Goal: Task Accomplishment & Management: Complete application form

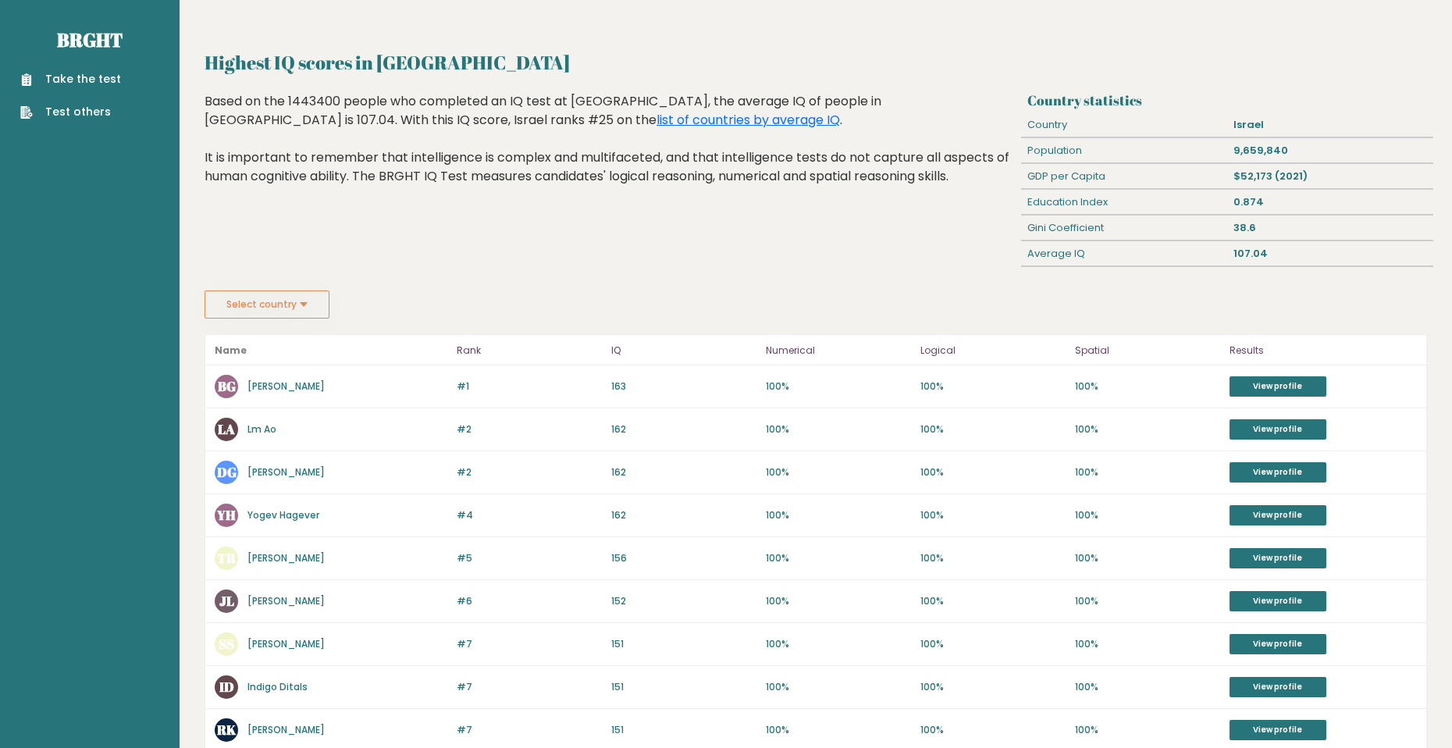
click at [251, 301] on button "Select country" at bounding box center [267, 304] width 125 height 28
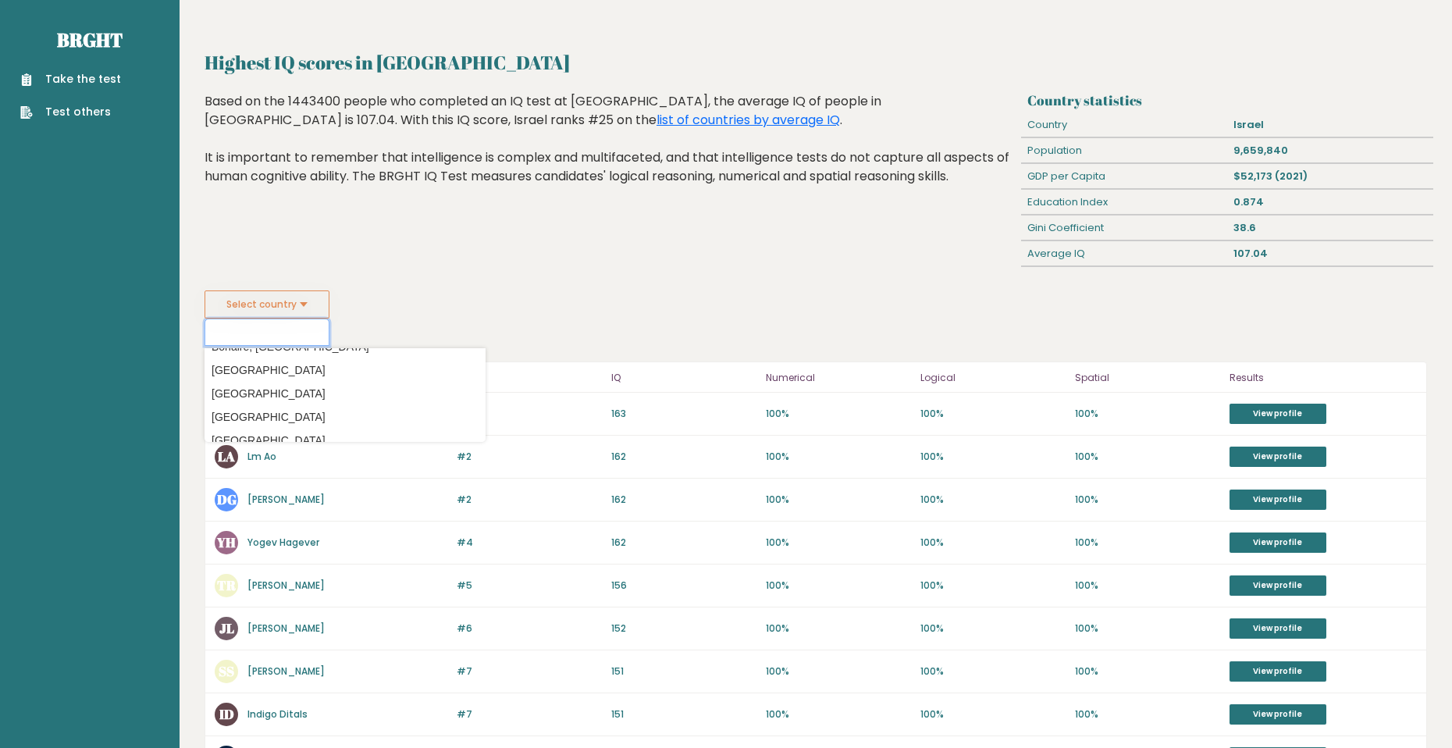
scroll to position [1093, 0]
click at [297, 330] on input at bounding box center [267, 332] width 125 height 27
click at [66, 85] on link "Take the test" at bounding box center [70, 79] width 101 height 16
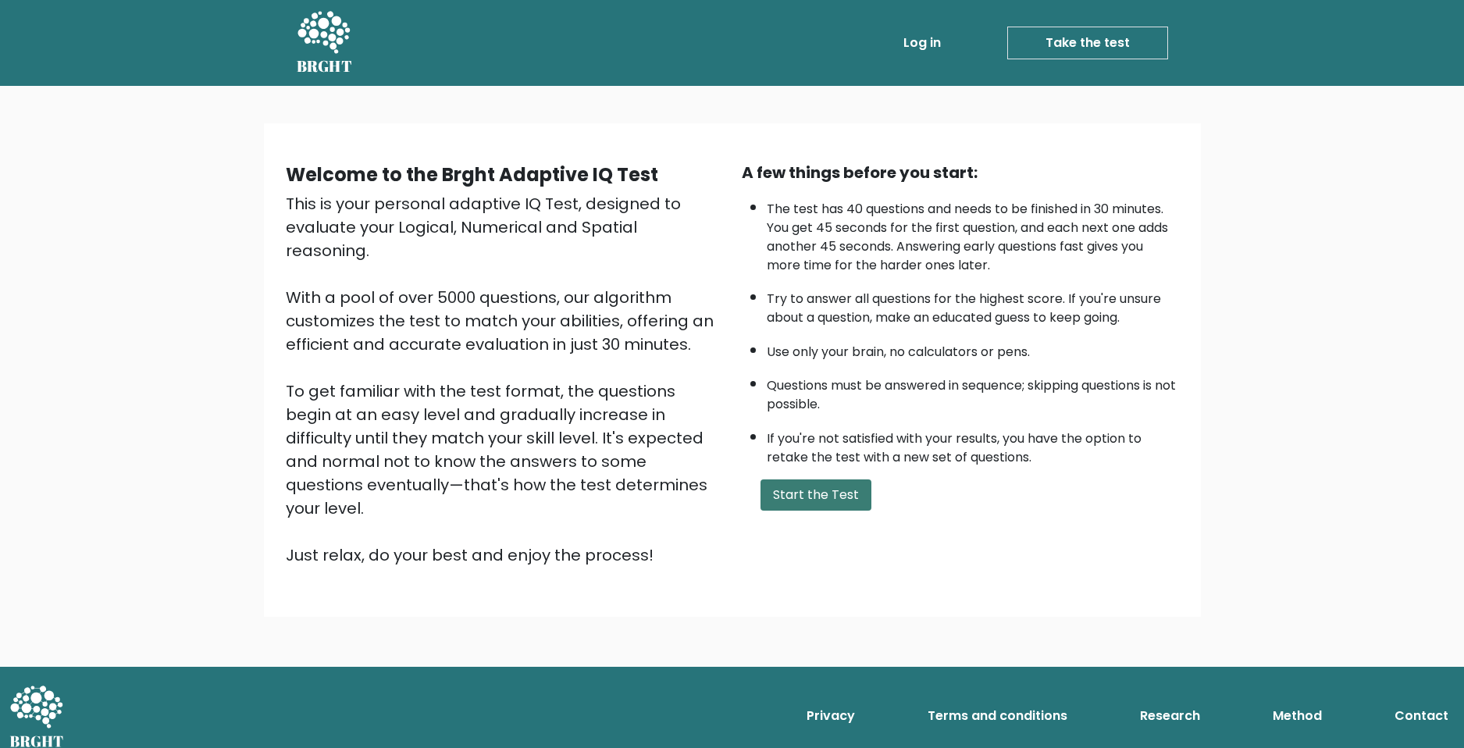
click at [832, 509] on button "Start the Test" at bounding box center [816, 494] width 111 height 31
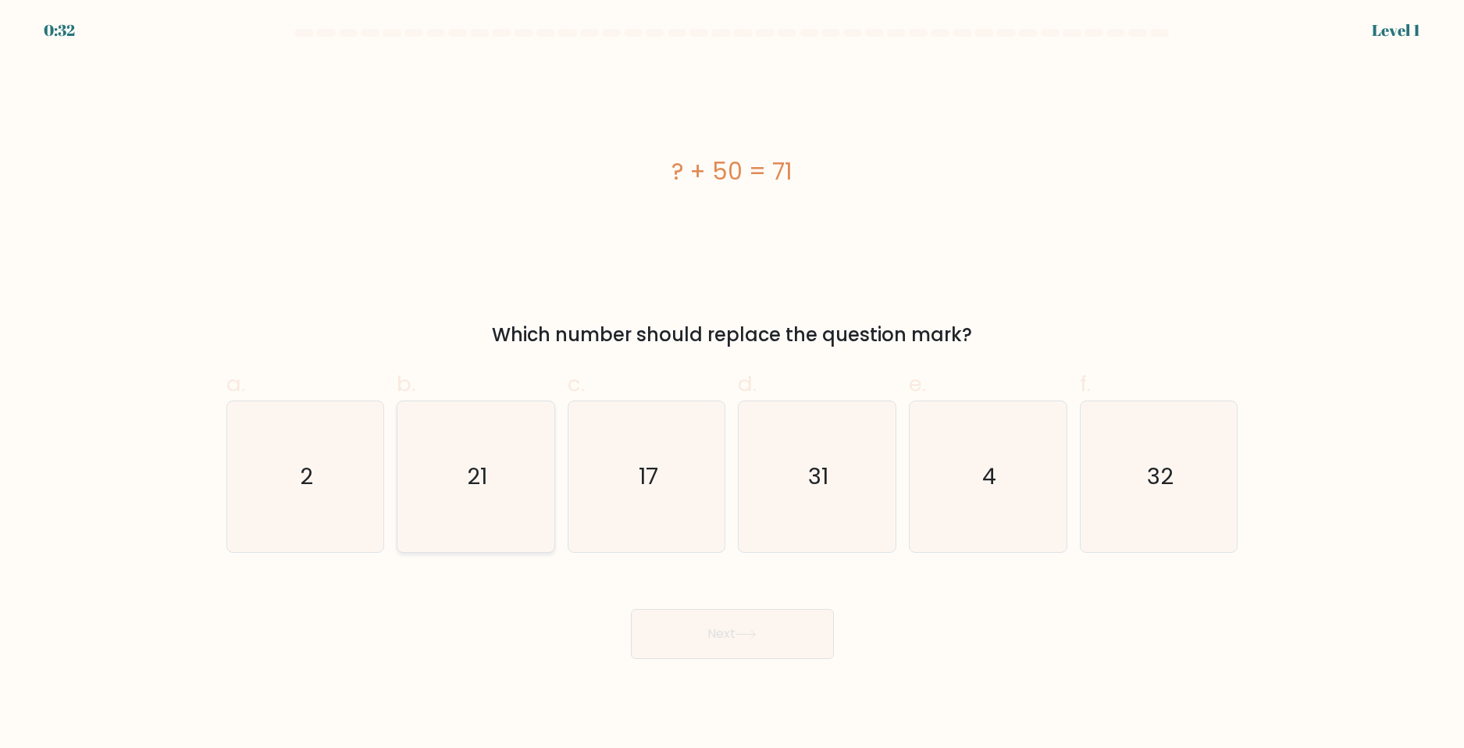
click at [478, 501] on icon "21" at bounding box center [476, 476] width 151 height 151
click at [732, 384] on input "b. 21" at bounding box center [732, 379] width 1 height 10
radio input "true"
click at [772, 656] on button "Next" at bounding box center [732, 634] width 203 height 50
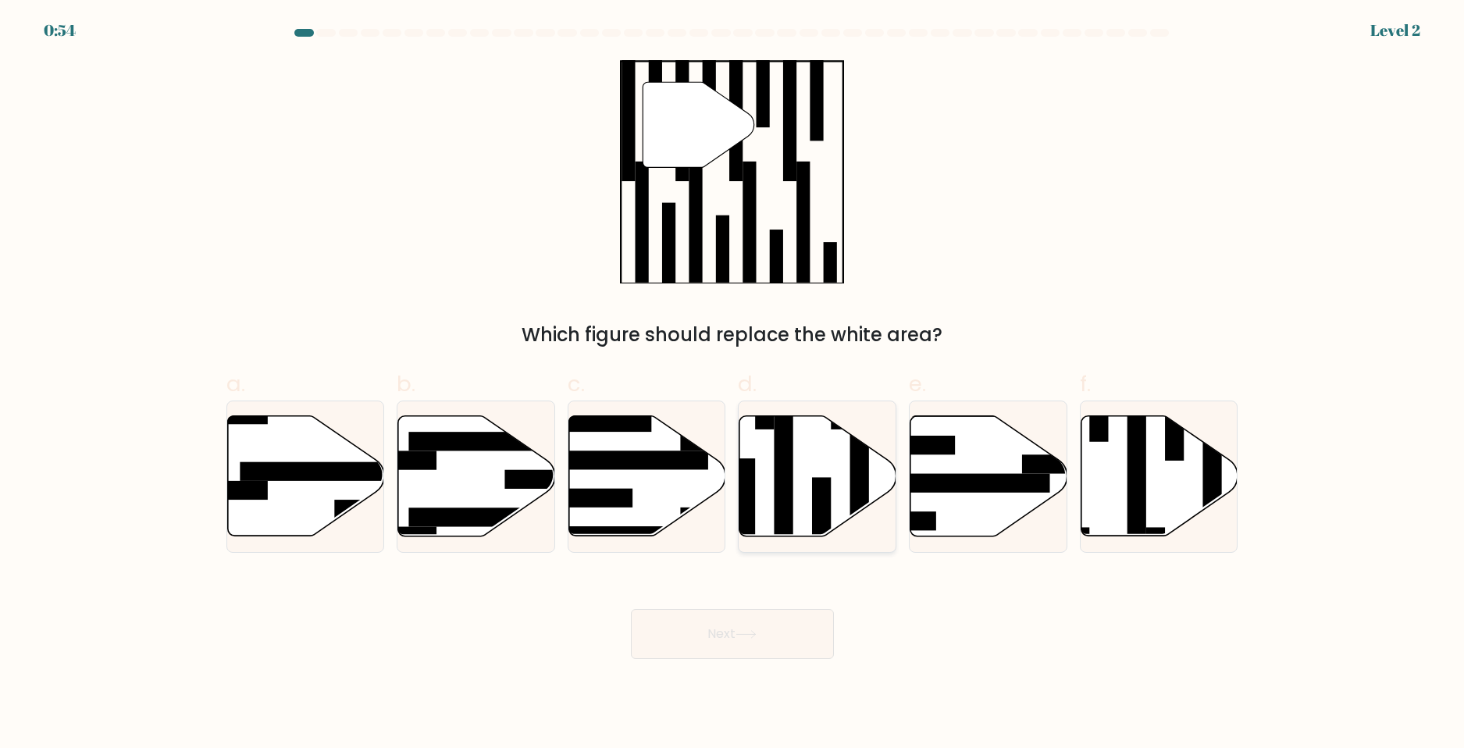
click at [818, 481] on rect at bounding box center [821, 524] width 19 height 94
click at [733, 384] on input "d." at bounding box center [732, 379] width 1 height 10
radio input "true"
click at [771, 636] on button "Next" at bounding box center [732, 634] width 203 height 50
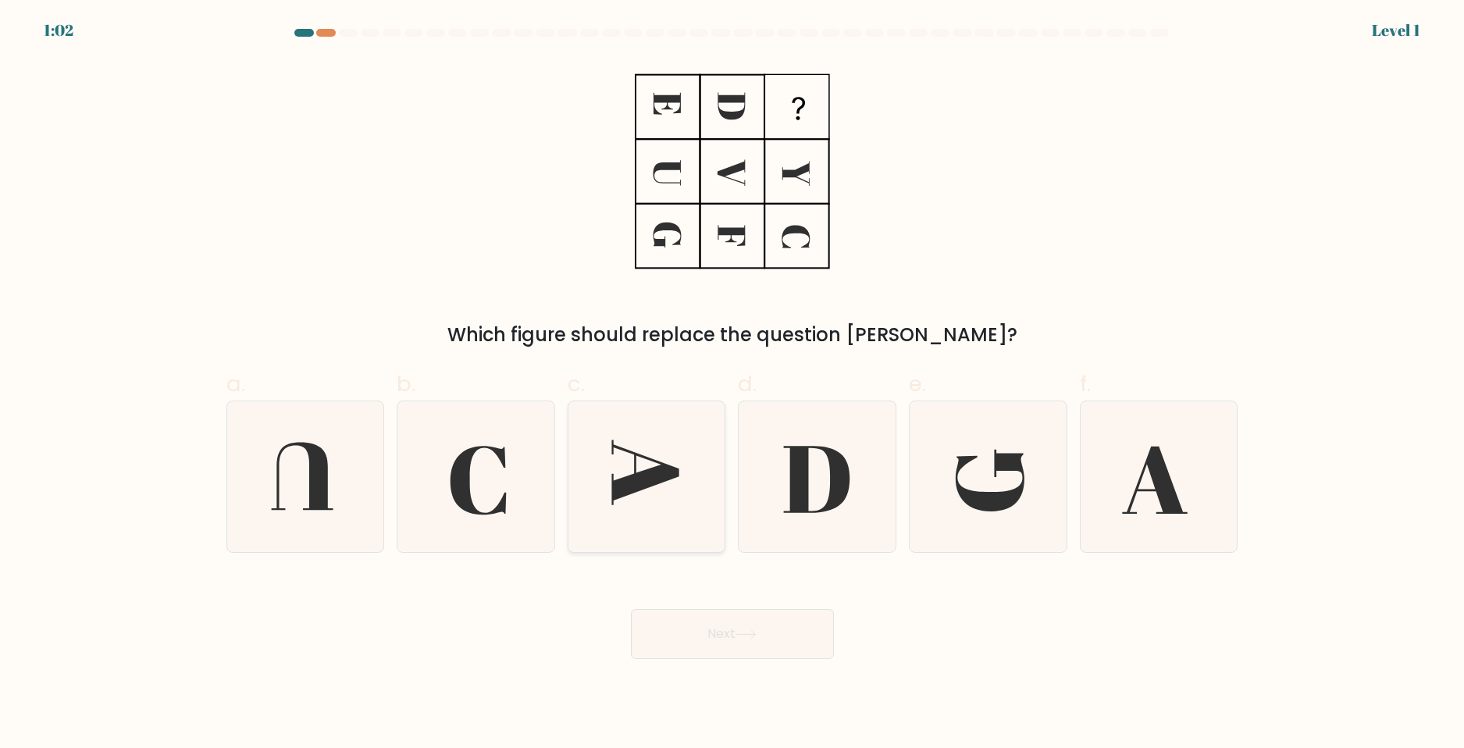
click at [621, 472] on icon at bounding box center [647, 476] width 151 height 151
click at [732, 384] on input "c." at bounding box center [732, 379] width 1 height 10
radio input "true"
click at [738, 651] on button "Next" at bounding box center [732, 634] width 203 height 50
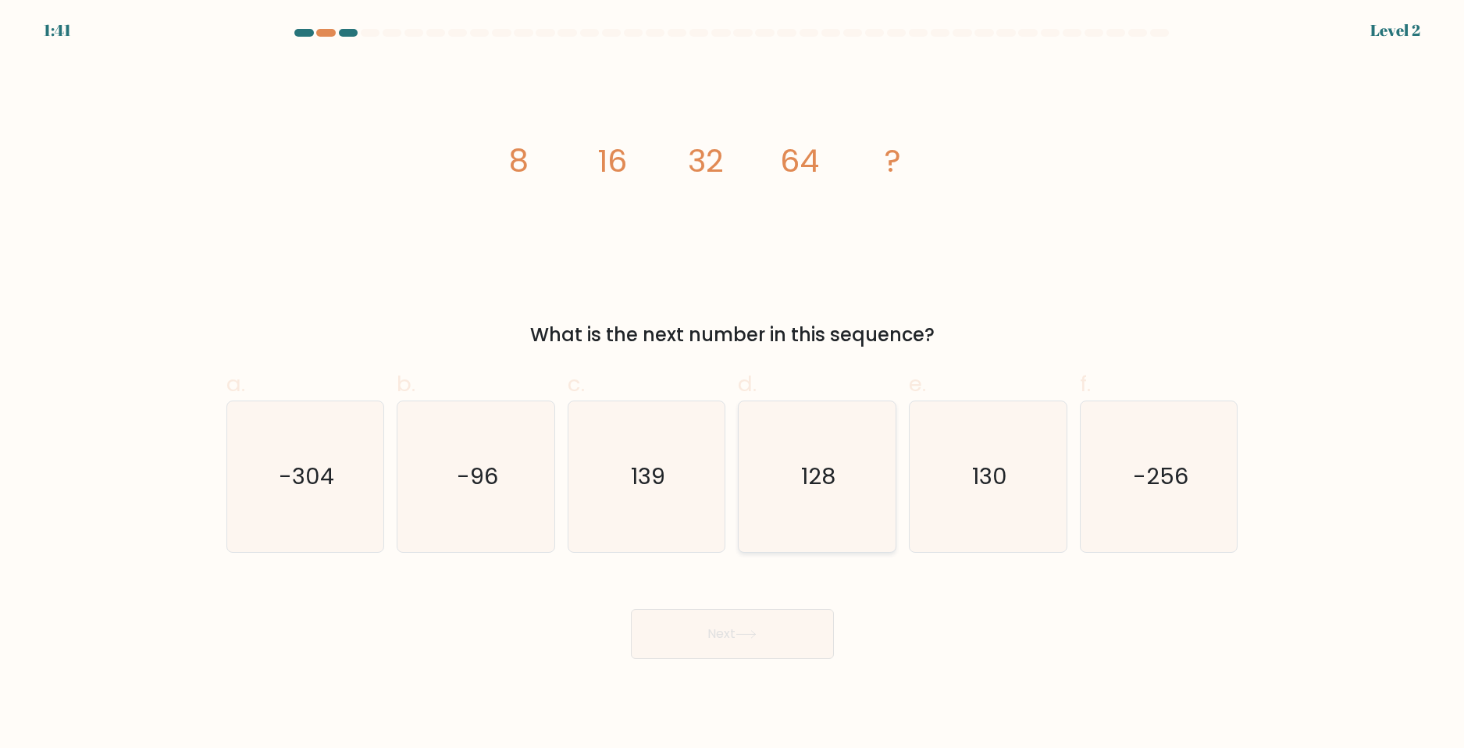
click at [797, 499] on icon "128" at bounding box center [817, 476] width 151 height 151
click at [733, 384] on input "d. 128" at bounding box center [732, 379] width 1 height 10
radio input "true"
click at [742, 630] on icon at bounding box center [746, 634] width 21 height 9
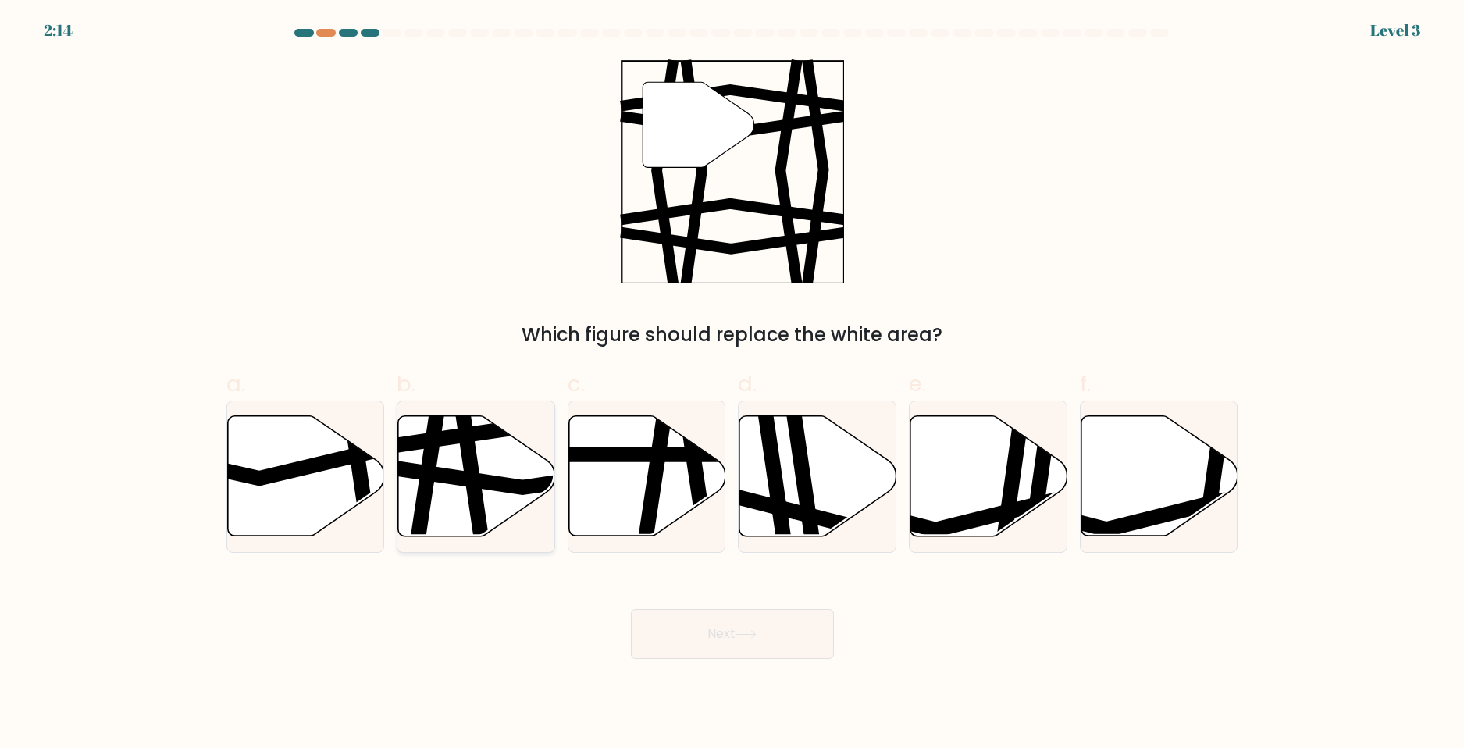
drag, startPoint x: 433, startPoint y: 460, endPoint x: 444, endPoint y: 470, distance: 15.5
click at [434, 462] on icon at bounding box center [429, 543] width 23 height 316
click at [732, 384] on input "b." at bounding box center [732, 379] width 1 height 10
radio input "true"
click at [778, 656] on button "Next" at bounding box center [732, 634] width 203 height 50
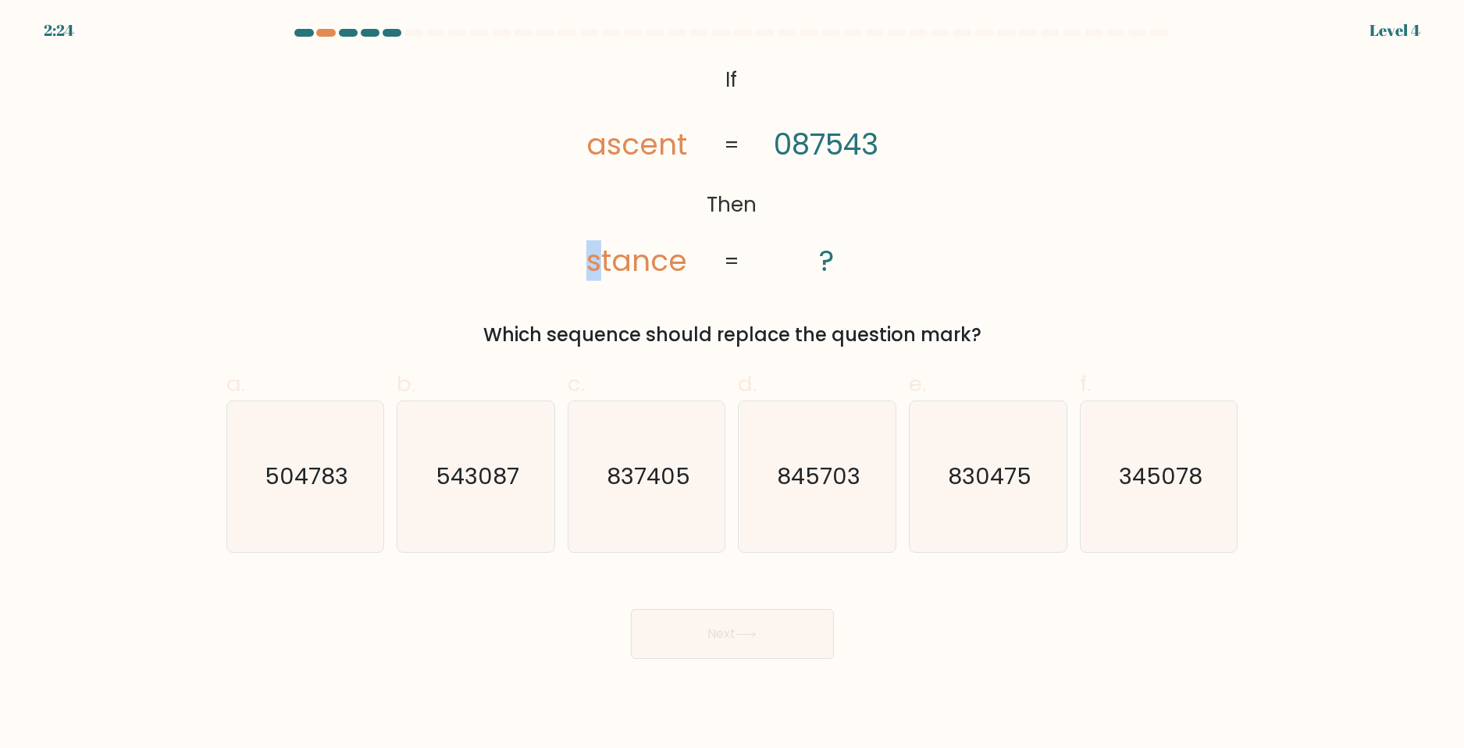
drag, startPoint x: 582, startPoint y: 251, endPoint x: 596, endPoint y: 246, distance: 15.1
click at [596, 246] on icon "@import url('https://fonts.googleapis.com/css?family=Abril+Fatface:400,100,100i…" at bounding box center [732, 171] width 365 height 224
click at [497, 233] on div "@import url('https://fonts.googleapis.com/css?family=Abril+Fatface:400,100,100i…" at bounding box center [732, 204] width 1031 height 290
drag, startPoint x: 983, startPoint y: 486, endPoint x: 828, endPoint y: 577, distance: 180.3
click at [980, 485] on text "830475" at bounding box center [990, 476] width 84 height 31
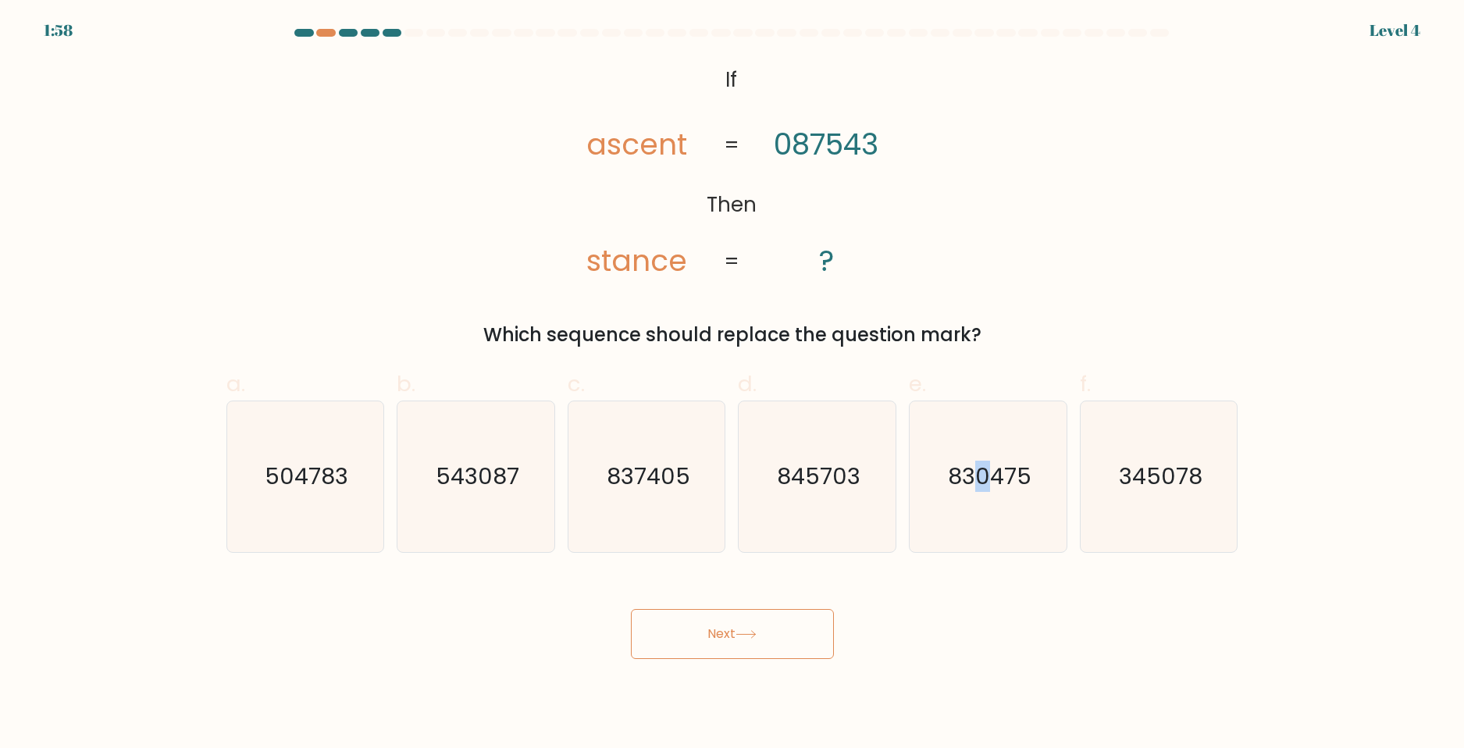
click at [781, 643] on button "Next" at bounding box center [732, 634] width 203 height 50
click at [1025, 500] on icon "830475" at bounding box center [988, 476] width 151 height 151
click at [733, 384] on input "e. 830475" at bounding box center [732, 379] width 1 height 10
radio input "true"
click at [830, 628] on button "Next" at bounding box center [732, 634] width 203 height 50
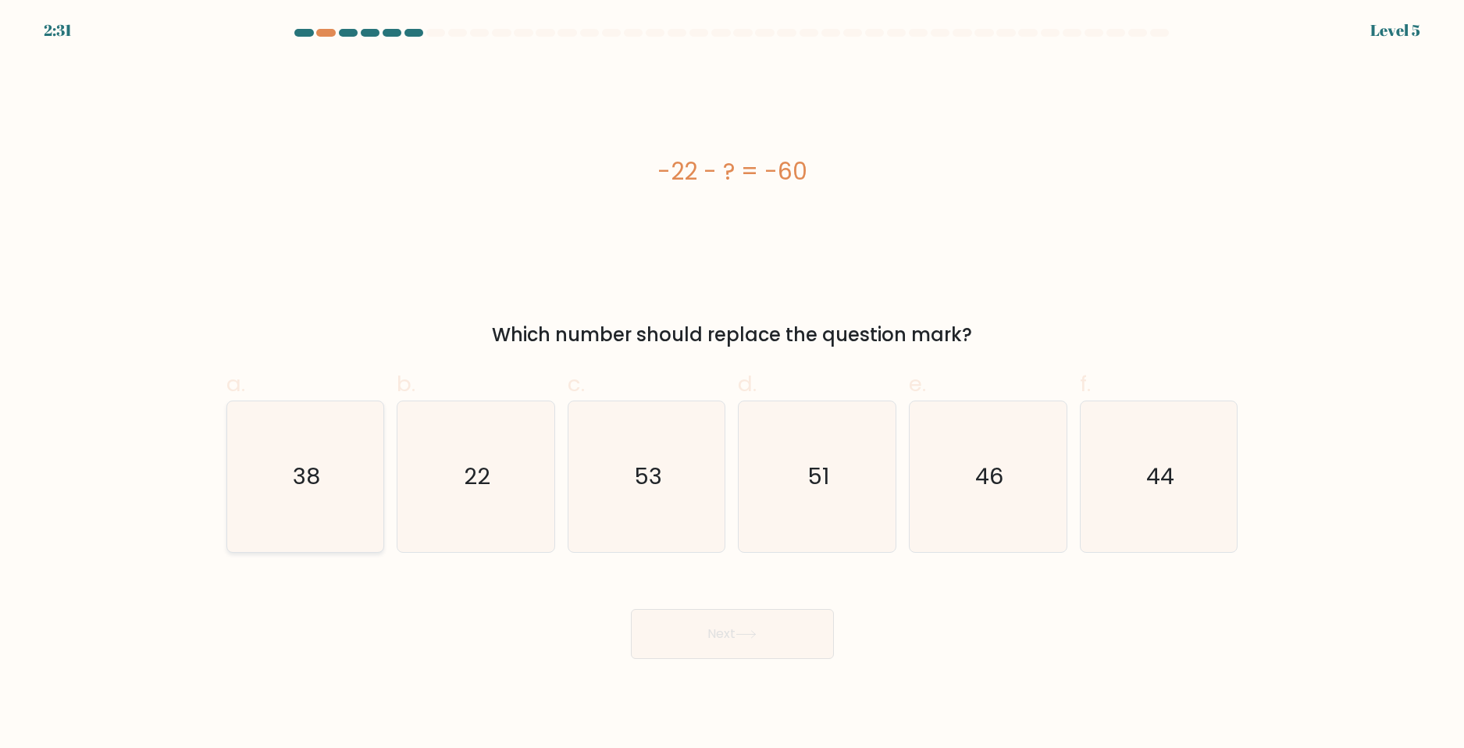
click at [346, 502] on icon "38" at bounding box center [305, 476] width 151 height 151
click at [732, 384] on input "a. 38" at bounding box center [732, 379] width 1 height 10
radio input "true"
click at [785, 650] on button "Next" at bounding box center [732, 634] width 203 height 50
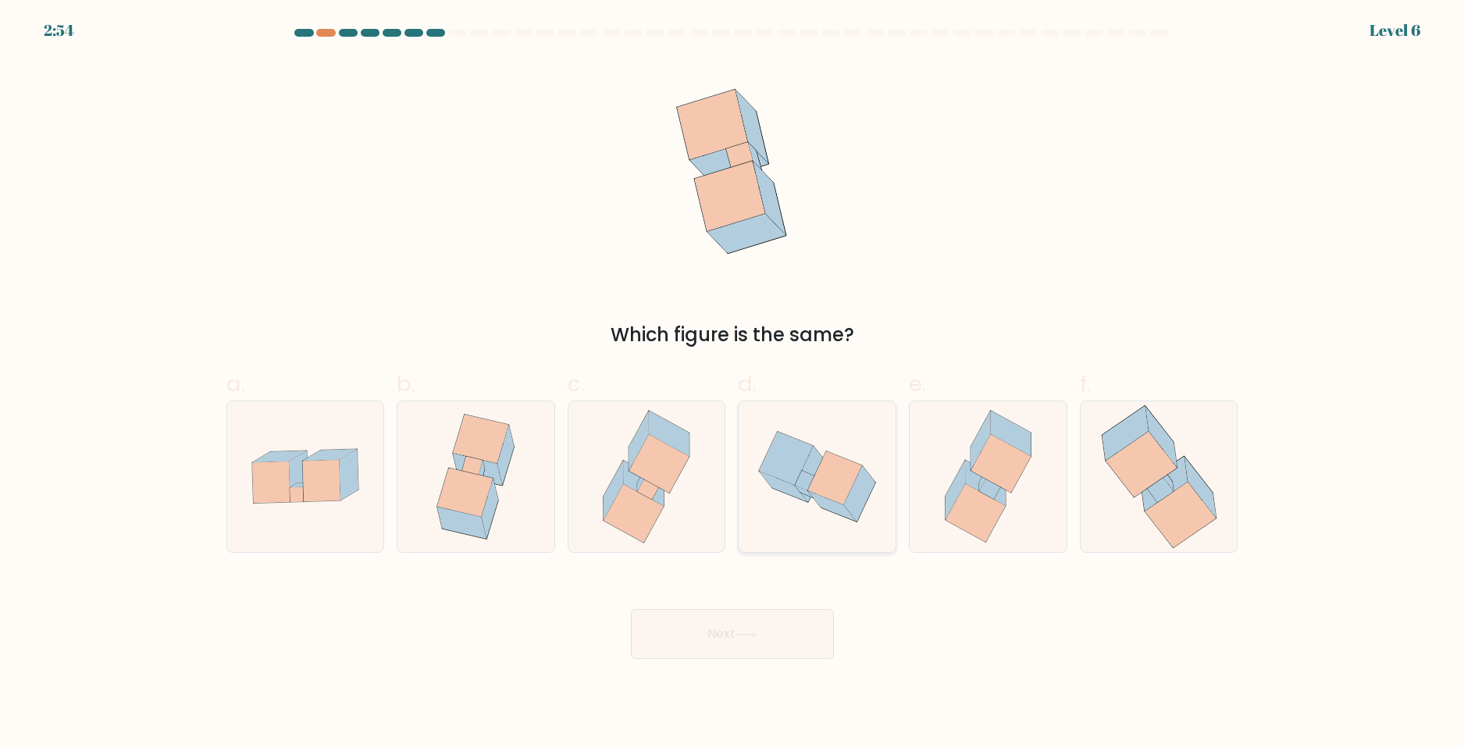
click at [829, 501] on icon at bounding box center [832, 505] width 48 height 30
click at [733, 384] on input "d." at bounding box center [732, 379] width 1 height 10
radio input "true"
click at [770, 620] on button "Next" at bounding box center [732, 634] width 203 height 50
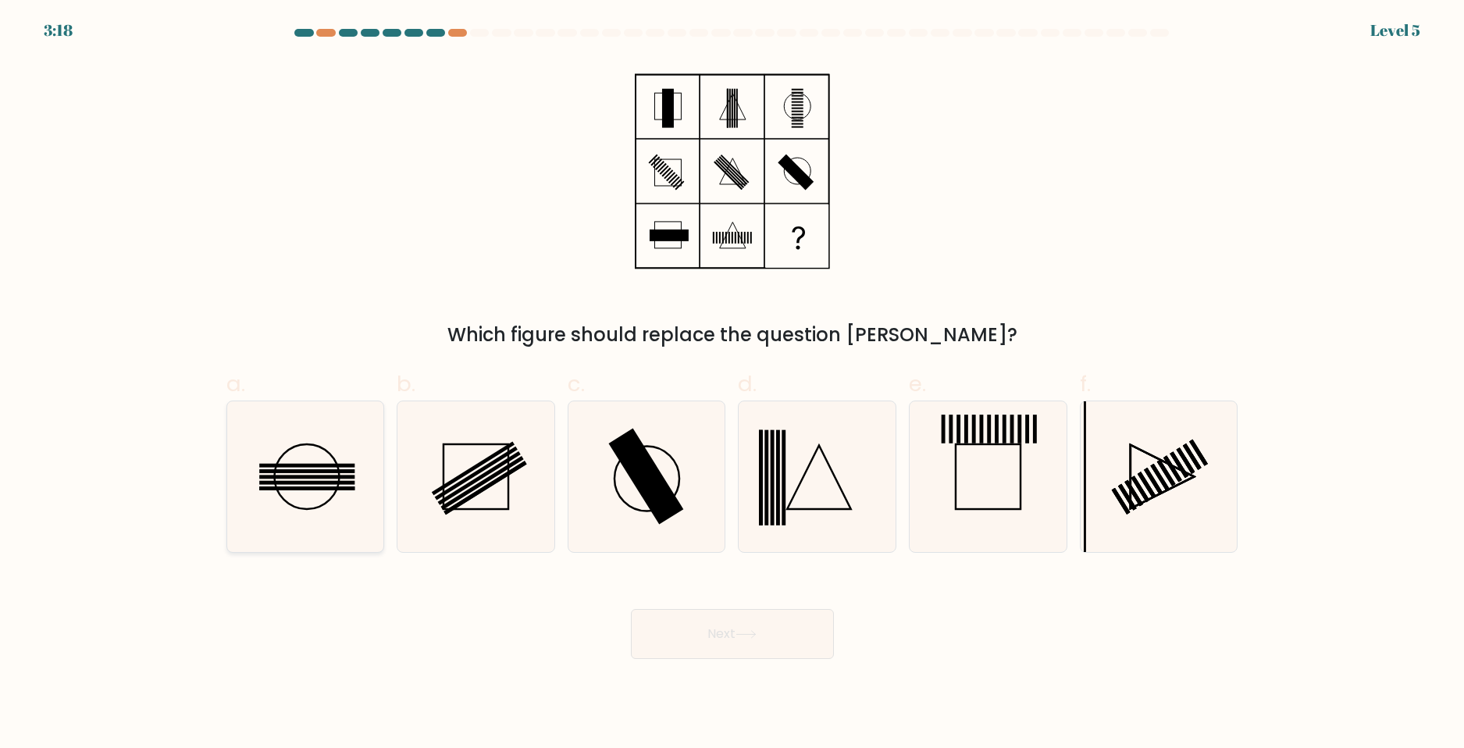
click at [297, 472] on icon at bounding box center [305, 476] width 151 height 151
click at [732, 384] on input "a." at bounding box center [732, 379] width 1 height 10
radio input "true"
click at [739, 646] on button "Next" at bounding box center [732, 634] width 203 height 50
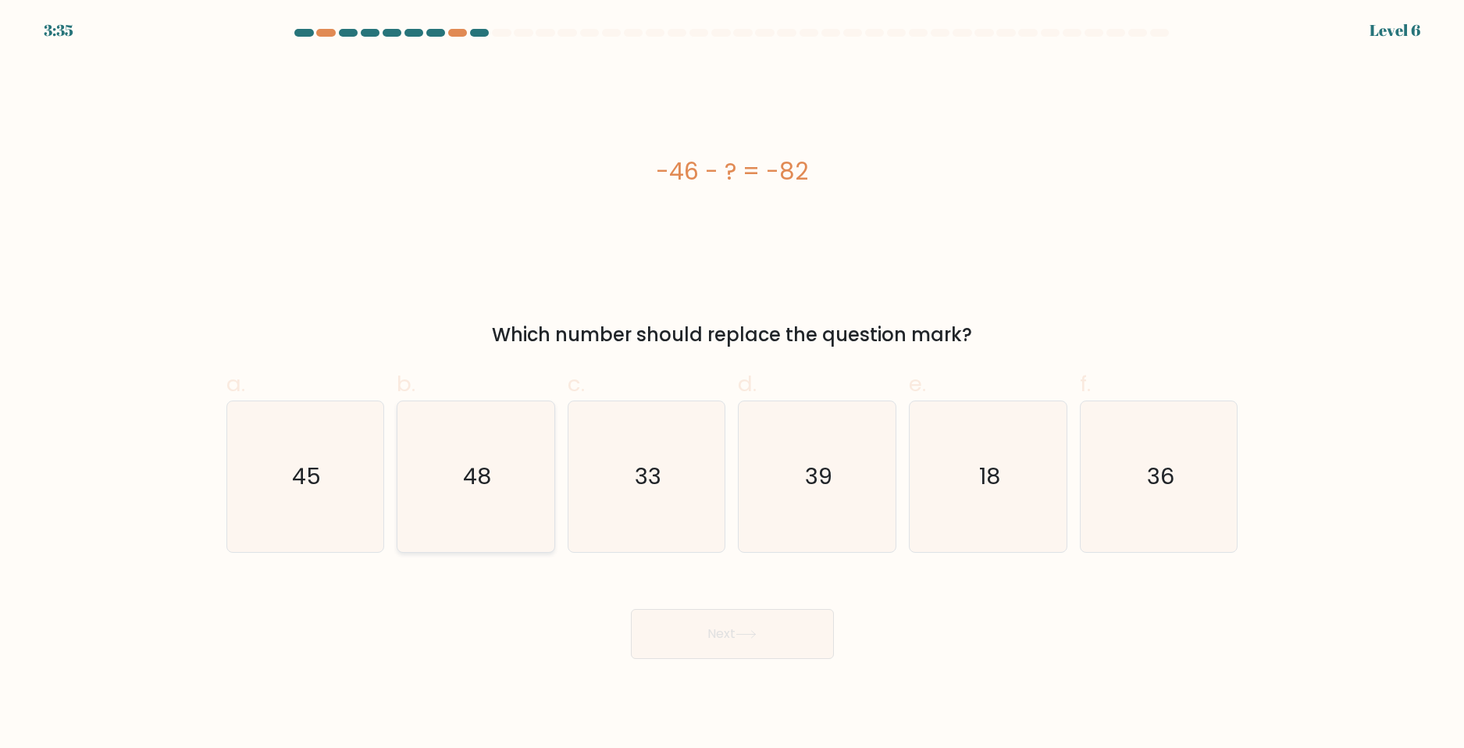
click at [494, 526] on icon "48" at bounding box center [476, 476] width 151 height 151
click at [732, 384] on input "b. 48" at bounding box center [732, 379] width 1 height 10
radio input "true"
click at [753, 641] on button "Next" at bounding box center [732, 634] width 203 height 50
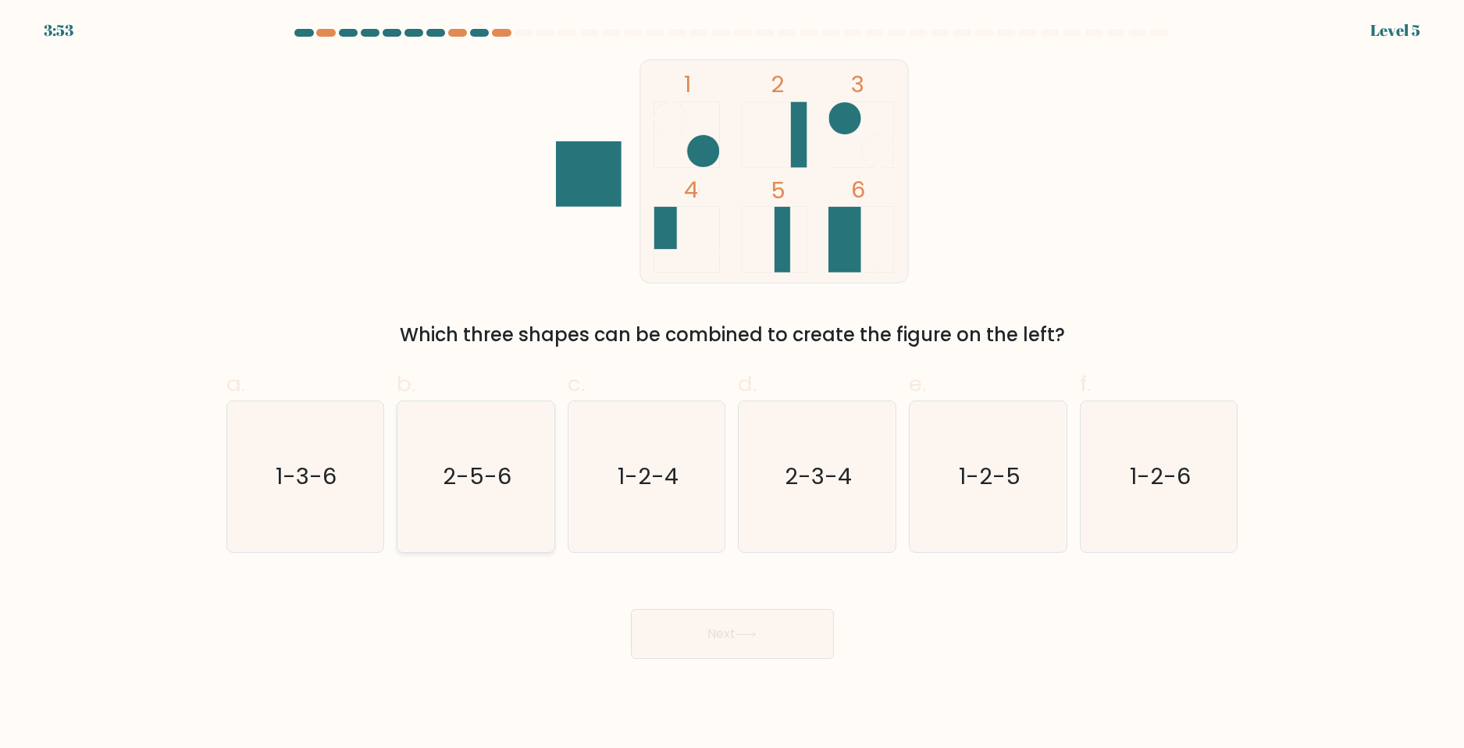
click at [435, 489] on icon "2-5-6" at bounding box center [476, 476] width 151 height 151
click at [732, 384] on input "b. 2-5-6" at bounding box center [732, 379] width 1 height 10
radio input "true"
click at [704, 649] on button "Next" at bounding box center [732, 634] width 203 height 50
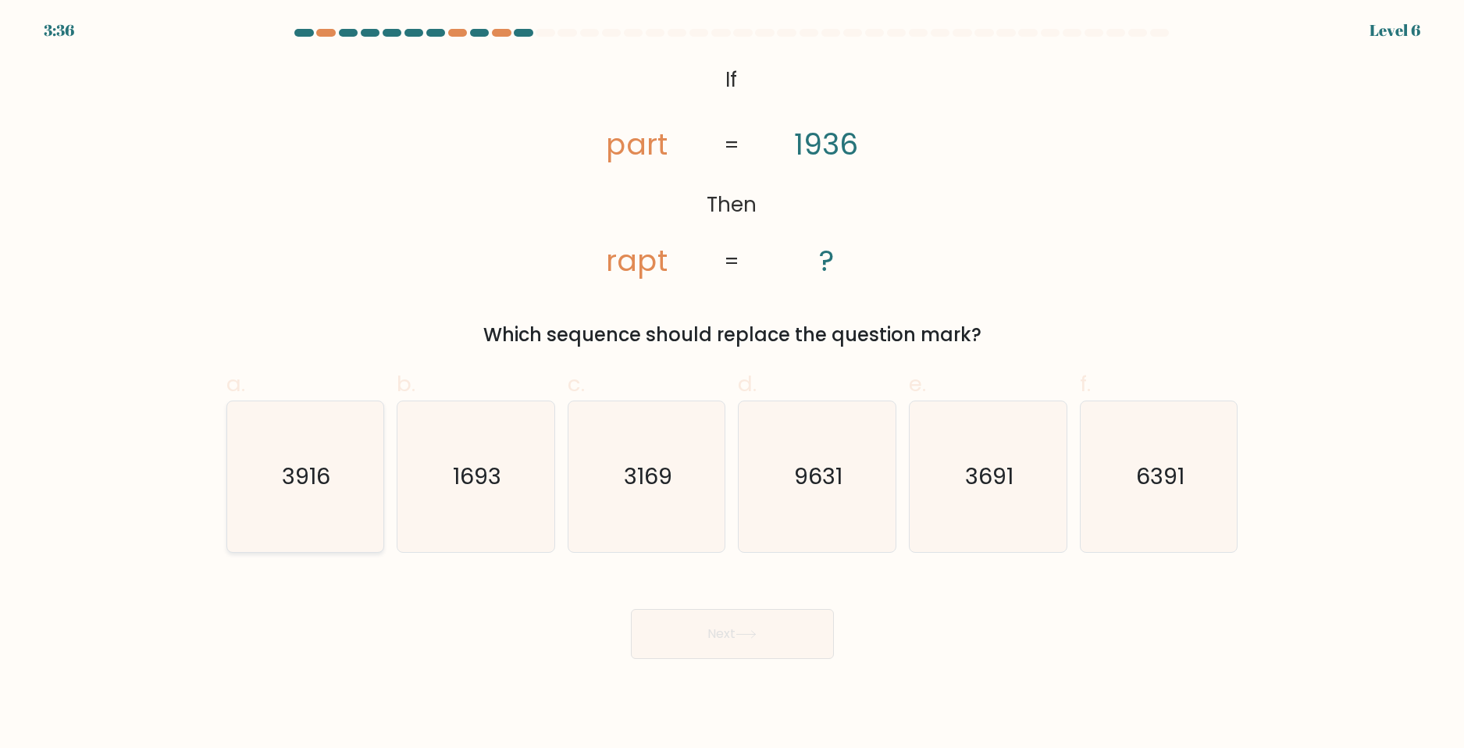
click at [335, 522] on icon "3916" at bounding box center [305, 476] width 151 height 151
click at [732, 384] on input "a. 3916" at bounding box center [732, 379] width 1 height 10
radio input "true"
drag, startPoint x: 797, startPoint y: 643, endPoint x: 799, endPoint y: 652, distance: 9.7
click at [797, 644] on button "Next" at bounding box center [732, 634] width 203 height 50
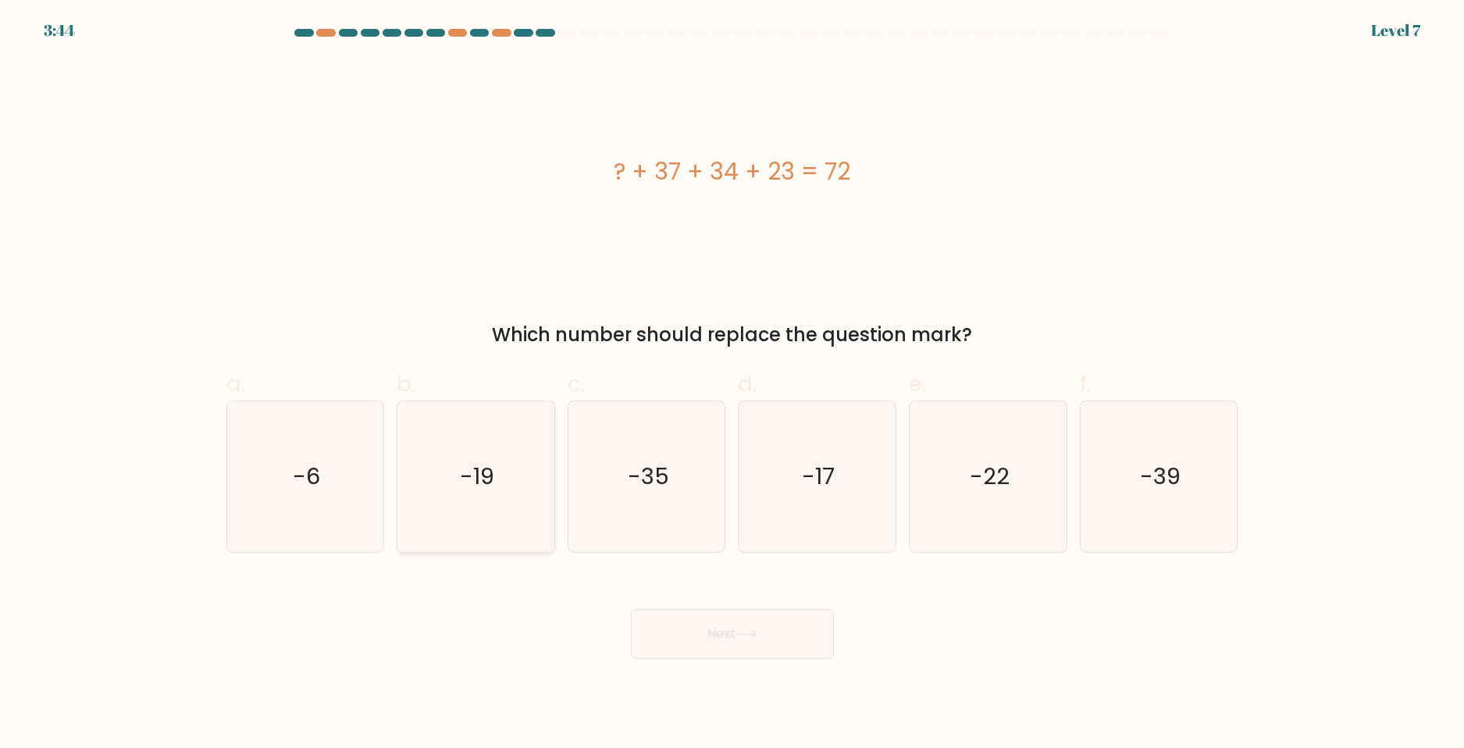
drag, startPoint x: 446, startPoint y: 506, endPoint x: 632, endPoint y: 574, distance: 197.9
click at [447, 507] on icon "-19" at bounding box center [476, 476] width 151 height 151
click at [732, 384] on input "b. -19" at bounding box center [732, 379] width 1 height 10
radio input "true"
click at [731, 633] on button "Next" at bounding box center [732, 634] width 203 height 50
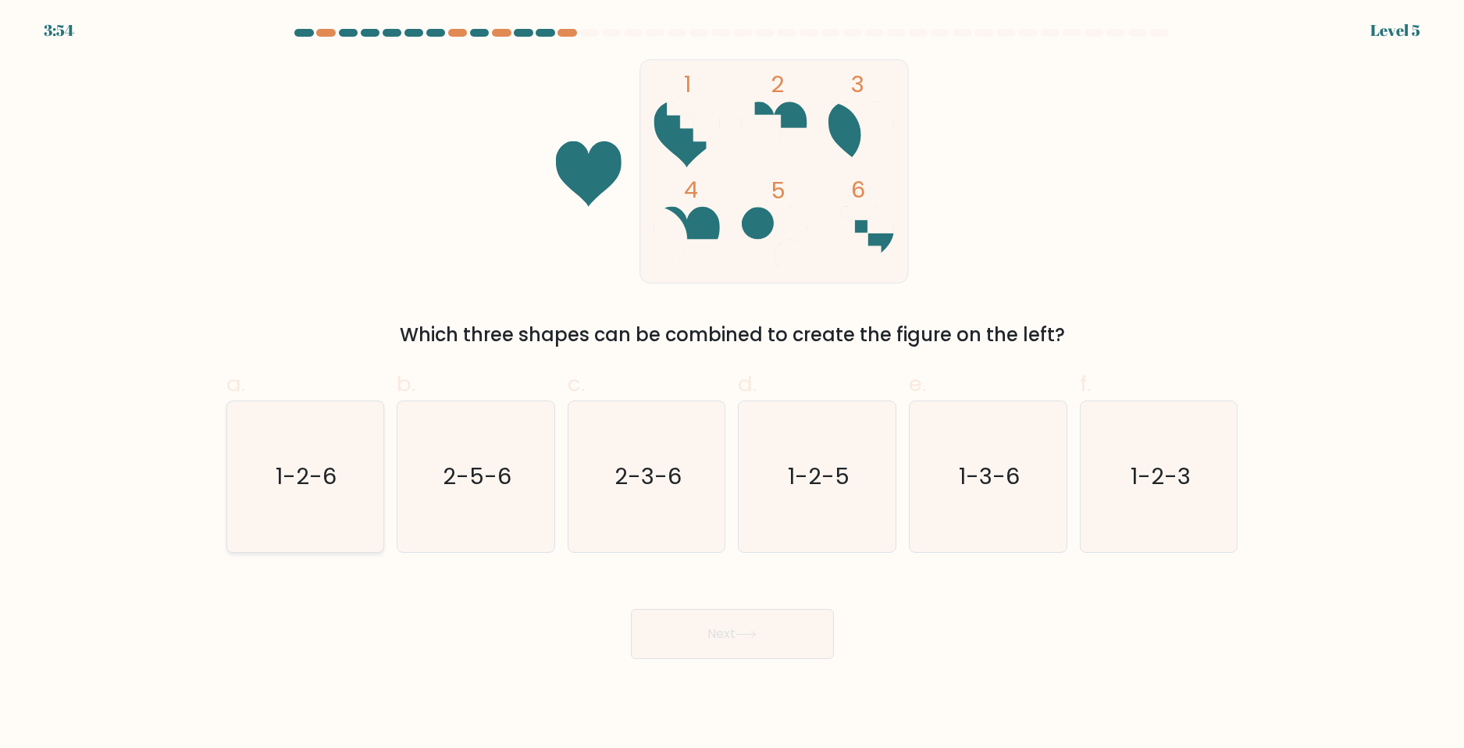
click at [271, 471] on icon "1-2-6" at bounding box center [305, 476] width 151 height 151
click at [732, 384] on input "a. 1-2-6" at bounding box center [732, 379] width 1 height 10
radio input "true"
click at [700, 647] on button "Next" at bounding box center [732, 634] width 203 height 50
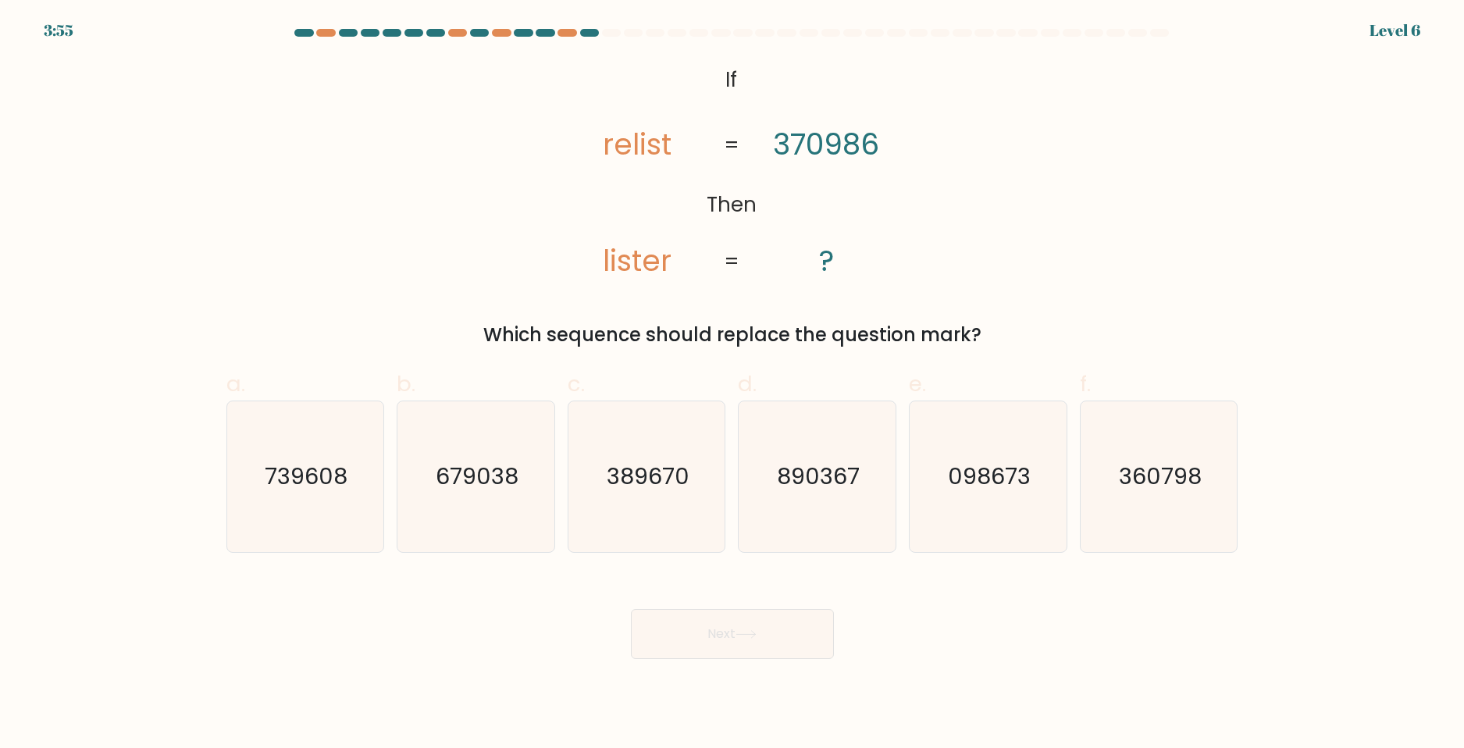
drag, startPoint x: 977, startPoint y: 531, endPoint x: 781, endPoint y: 684, distance: 248.7
click at [978, 531] on icon "098673" at bounding box center [988, 476] width 151 height 151
click at [733, 384] on input "e. 098673" at bounding box center [732, 379] width 1 height 10
radio input "true"
drag, startPoint x: 805, startPoint y: 650, endPoint x: 796, endPoint y: 643, distance: 11.3
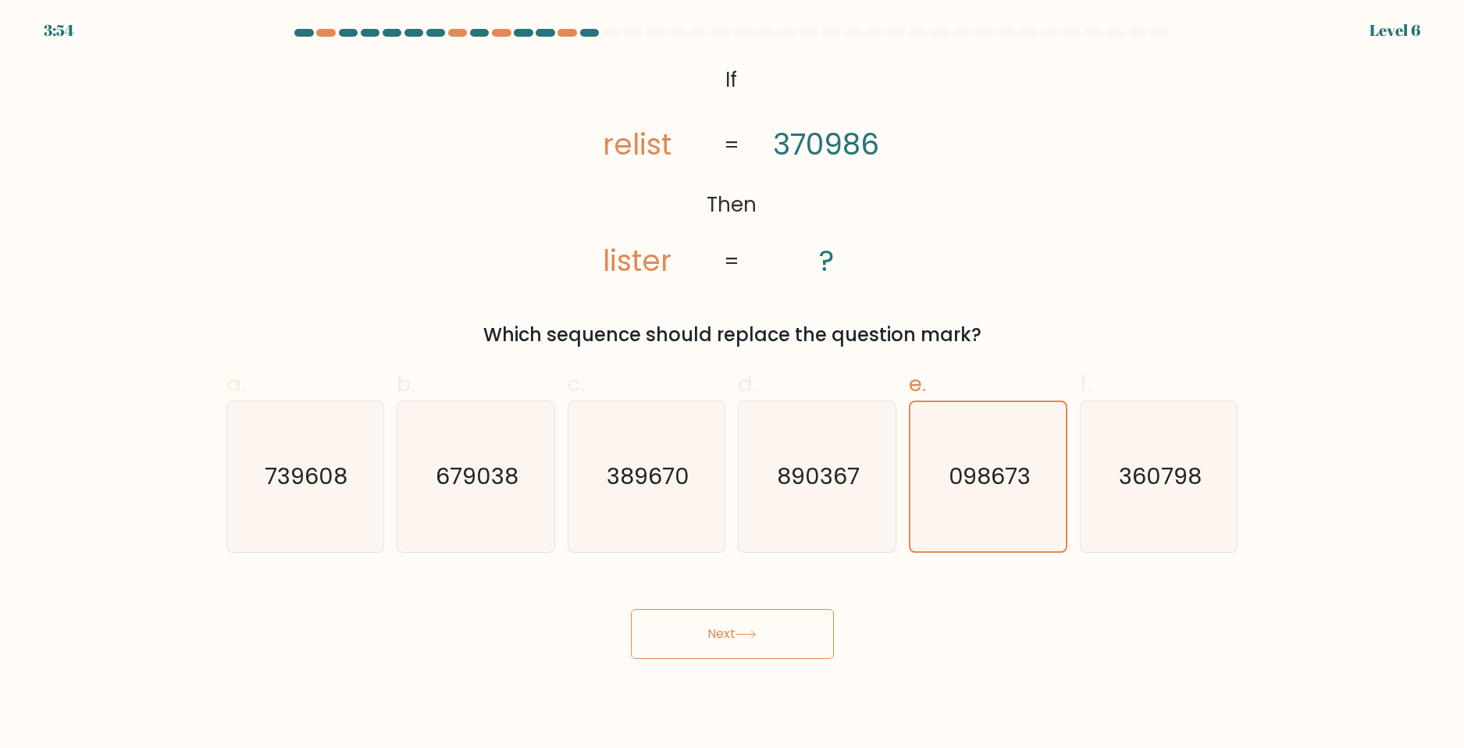
click at [800, 646] on button "Next" at bounding box center [732, 634] width 203 height 50
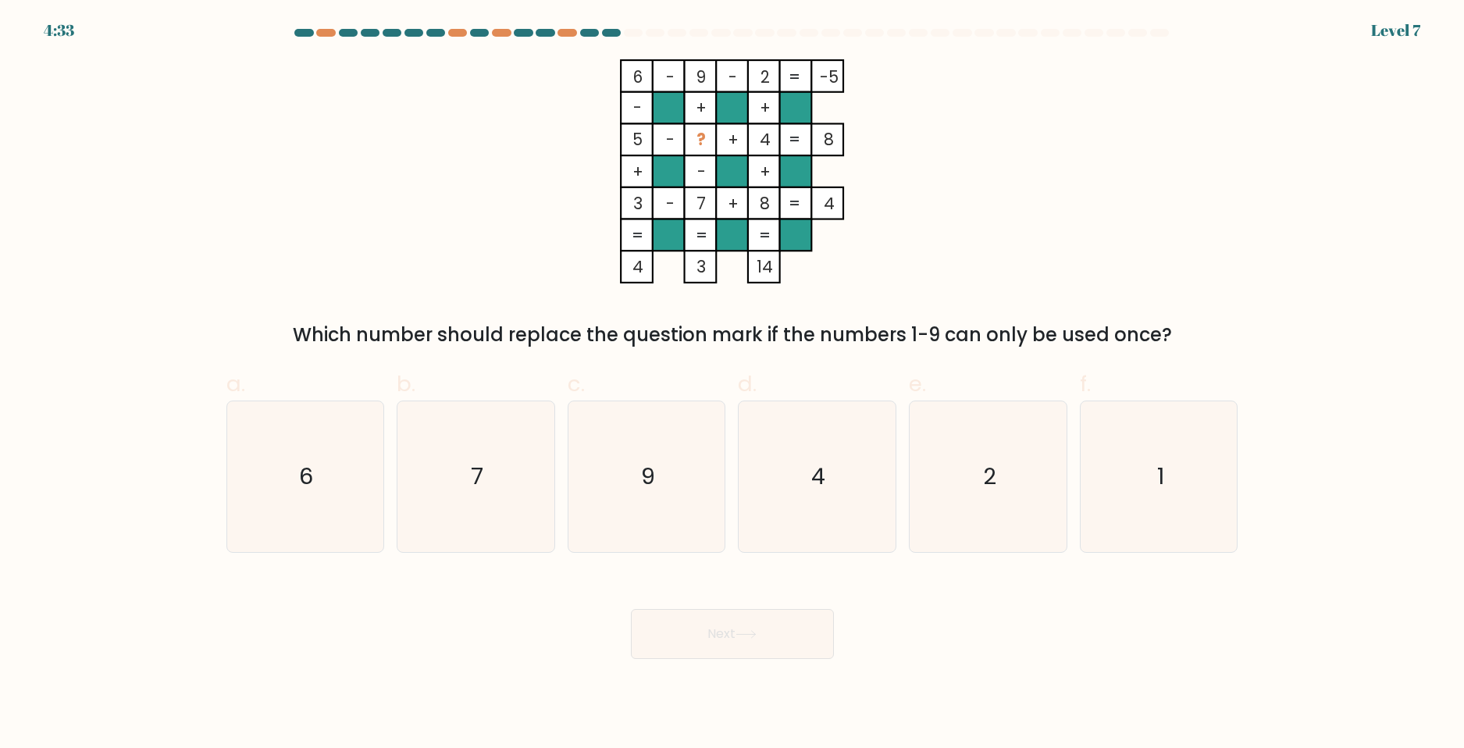
drag, startPoint x: 627, startPoint y: 32, endPoint x: 882, endPoint y: 58, distance: 255.9
click at [882, 58] on form at bounding box center [732, 344] width 1464 height 630
click at [1035, 144] on div "6 - 9 - 2 -5 - + + 5 - ? + 4 8 + - + 3 - 7 + 8 = 4 = = = = 4 3 14 = Which numbe…" at bounding box center [732, 204] width 1031 height 290
click at [1192, 523] on icon "1" at bounding box center [1159, 476] width 151 height 151
click at [733, 384] on input "f. 1" at bounding box center [732, 379] width 1 height 10
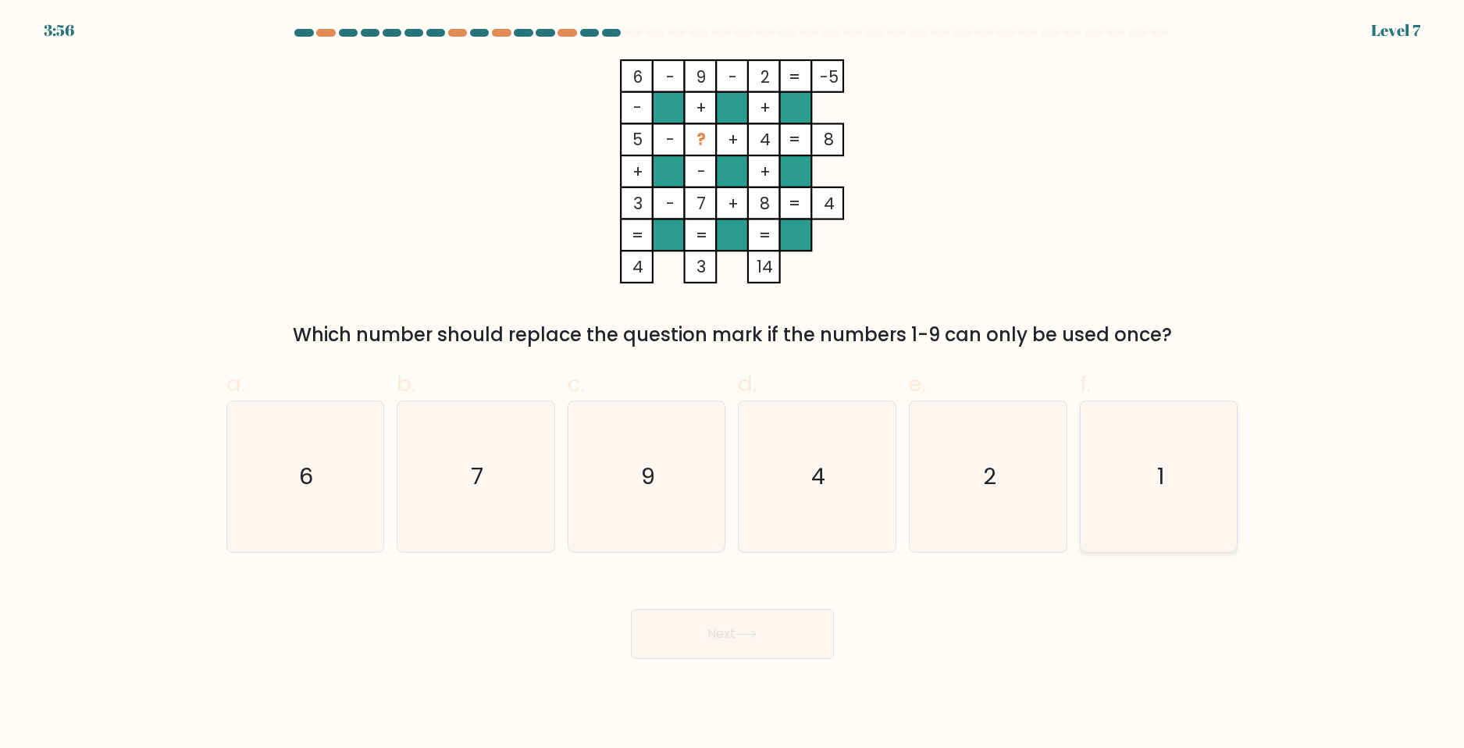
radio input "true"
click at [724, 633] on button "Next" at bounding box center [732, 634] width 203 height 50
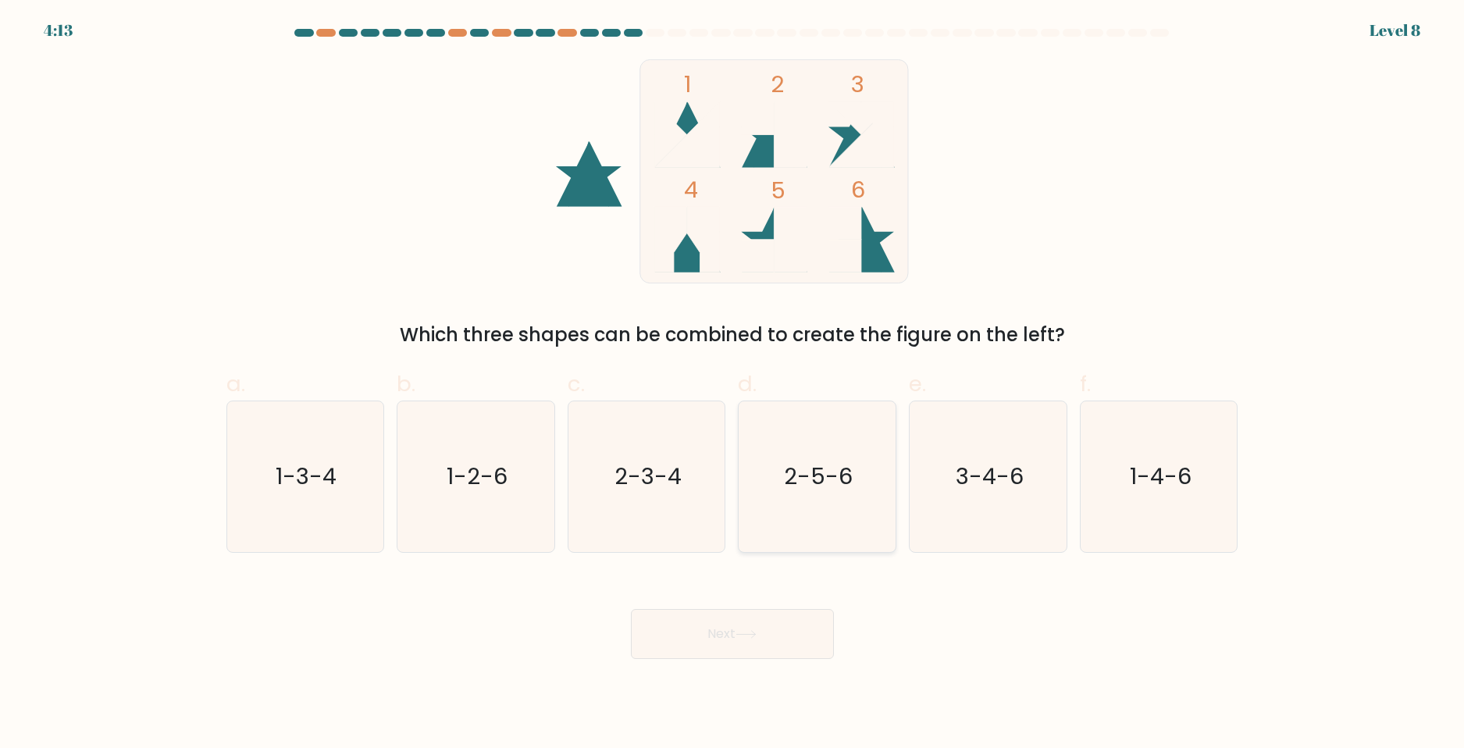
click at [875, 526] on icon "2-5-6" at bounding box center [817, 476] width 151 height 151
click at [733, 384] on input "d. 2-5-6" at bounding box center [732, 379] width 1 height 10
radio input "true"
click at [772, 637] on button "Next" at bounding box center [732, 634] width 203 height 50
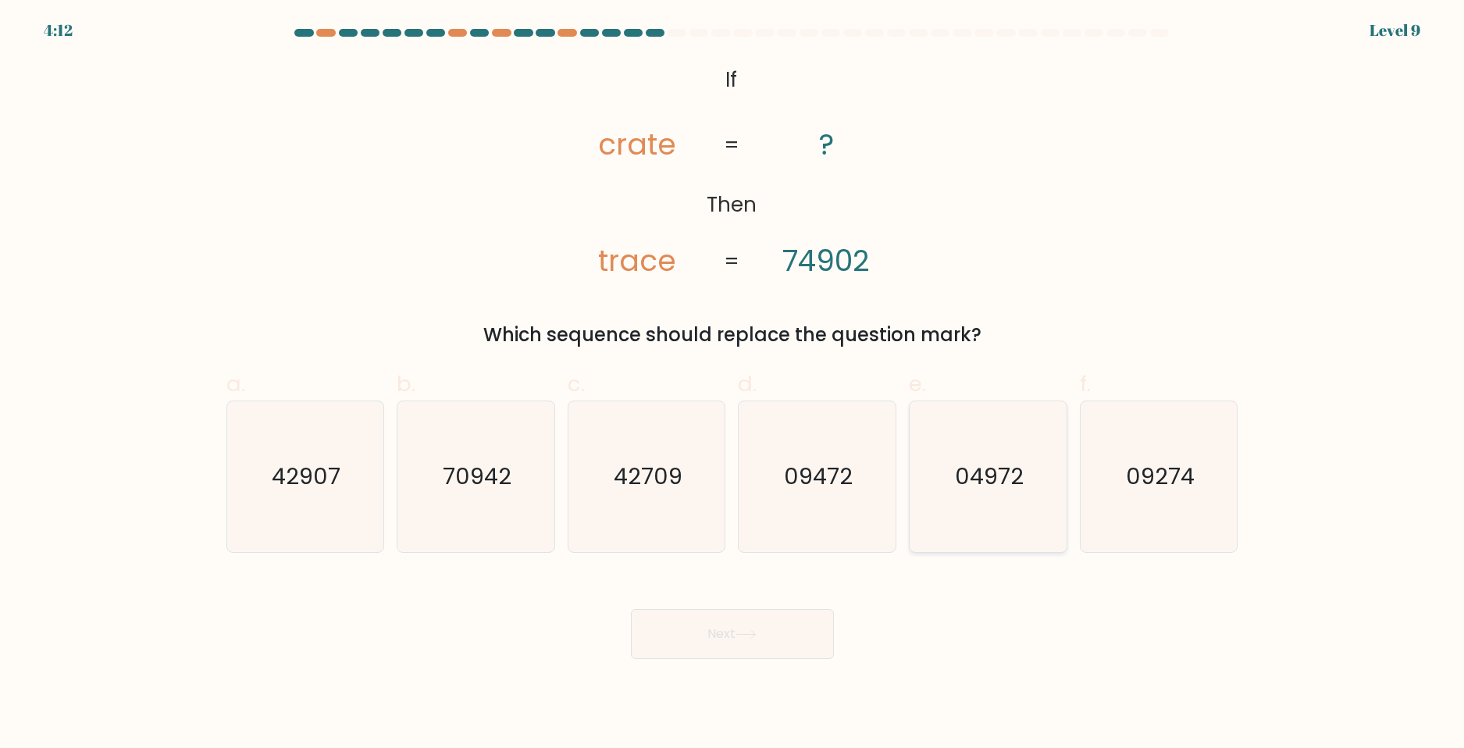
click at [1011, 510] on icon "04972" at bounding box center [988, 476] width 151 height 151
click at [733, 384] on input "e. 04972" at bounding box center [732, 379] width 1 height 10
radio input "true"
drag, startPoint x: 780, startPoint y: 643, endPoint x: 770, endPoint y: 648, distance: 11.2
click at [776, 646] on button "Next" at bounding box center [732, 634] width 203 height 50
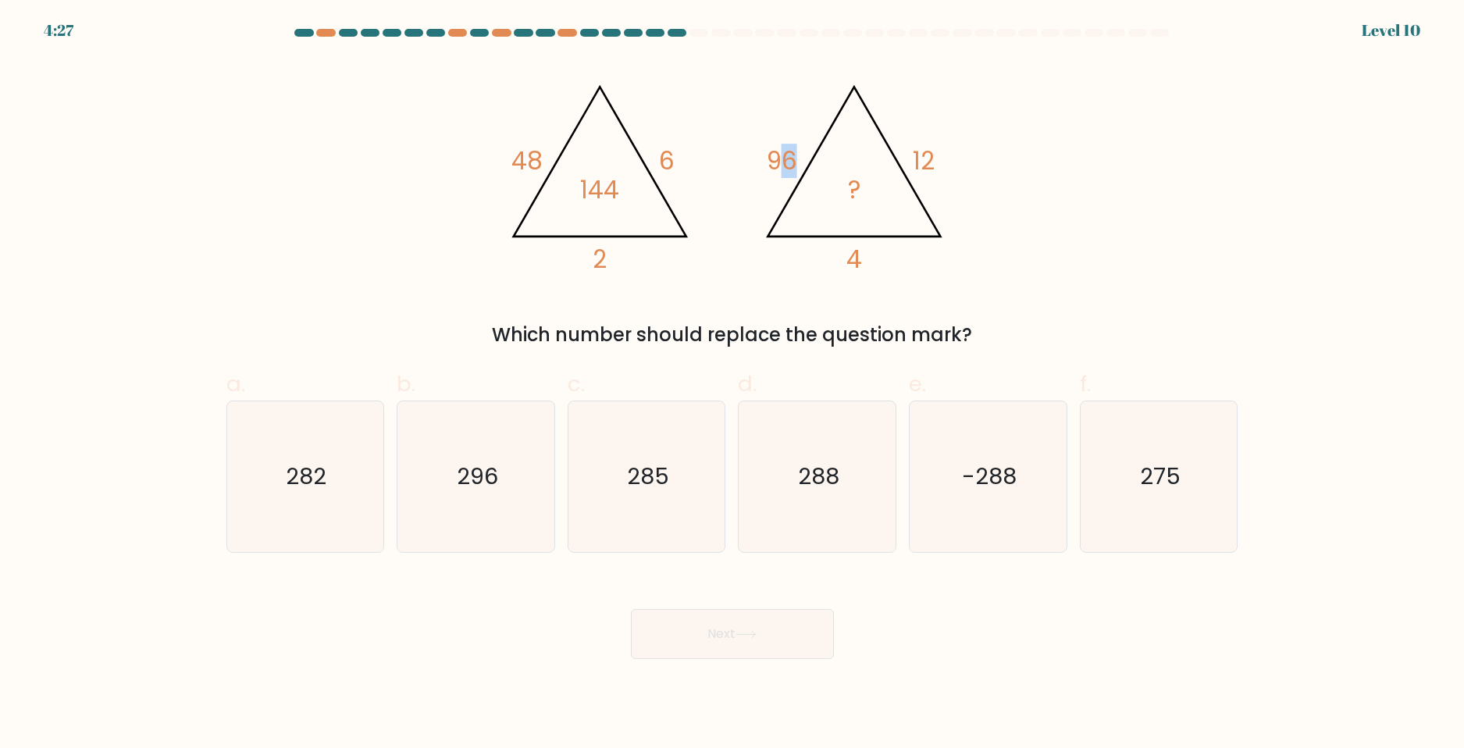
drag, startPoint x: 779, startPoint y: 154, endPoint x: 797, endPoint y: 162, distance: 19.6
click at [807, 159] on icon "@import url('https://fonts.googleapis.com/css?family=Abril+Fatface:400,100,100i…" at bounding box center [732, 171] width 469 height 224
click at [721, 187] on icon "@import url('https://fonts.googleapis.com/css?family=Abril+Fatface:400,100,100i…" at bounding box center [732, 171] width 469 height 224
drag, startPoint x: 778, startPoint y: 166, endPoint x: 815, endPoint y: 164, distance: 37.5
click at [815, 164] on icon "@import url('https://fonts.googleapis.com/css?family=Abril+Fatface:400,100,100i…" at bounding box center [732, 171] width 469 height 224
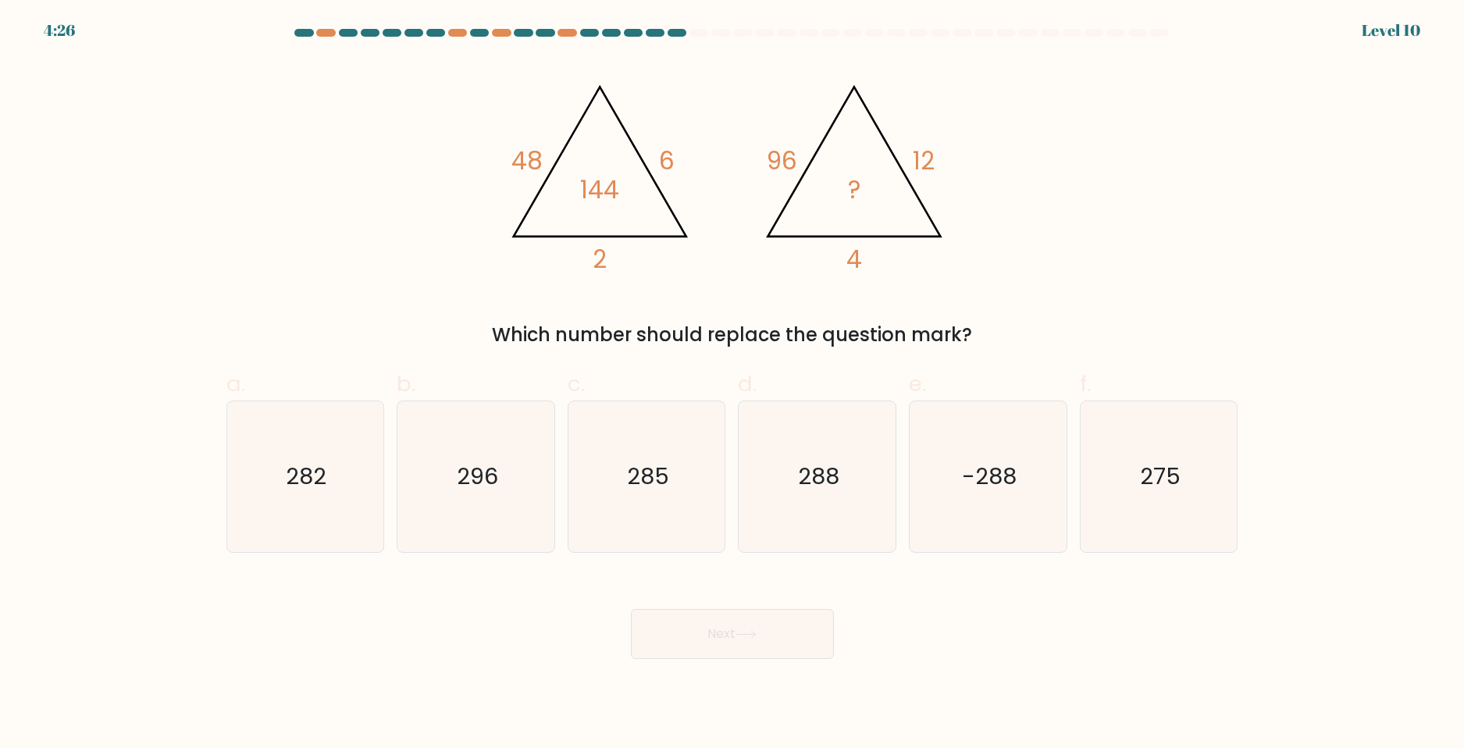
click at [730, 195] on icon "@import url('https://fonts.googleapis.com/css?family=Abril+Fatface:400,100,100i…" at bounding box center [732, 171] width 469 height 224
click at [783, 161] on tspan "96" at bounding box center [782, 161] width 30 height 34
click at [746, 195] on icon "@import url('https://fonts.googleapis.com/css?family=Abril+Fatface:400,100,100i…" at bounding box center [732, 171] width 469 height 224
click at [811, 478] on text "288" at bounding box center [818, 476] width 41 height 31
click at [733, 384] on input "d. 288" at bounding box center [732, 379] width 1 height 10
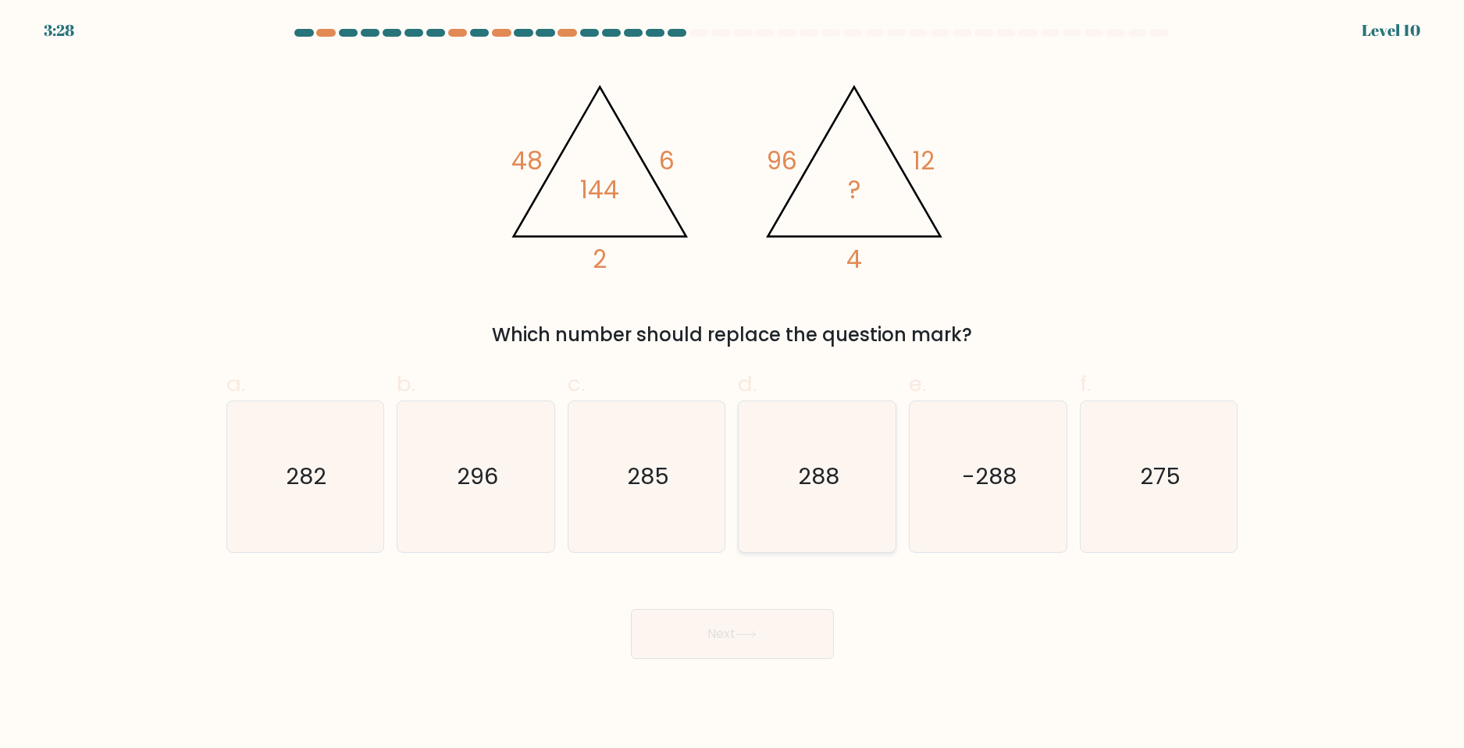
radio input "true"
click at [799, 652] on button "Next" at bounding box center [732, 634] width 203 height 50
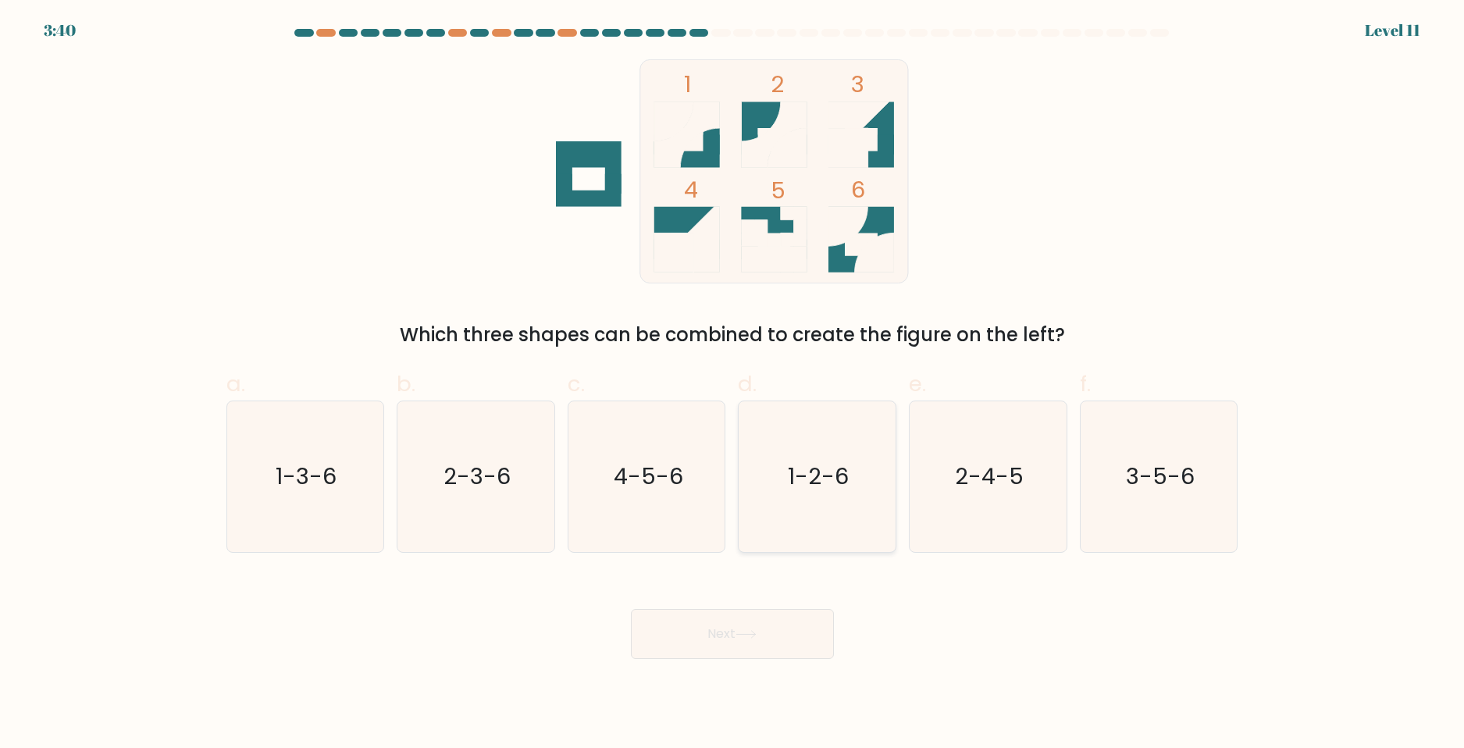
click at [837, 511] on icon "1-2-6" at bounding box center [817, 476] width 151 height 151
click at [733, 384] on input "d. 1-2-6" at bounding box center [732, 379] width 1 height 10
radio input "true"
click at [750, 642] on button "Next" at bounding box center [732, 634] width 203 height 50
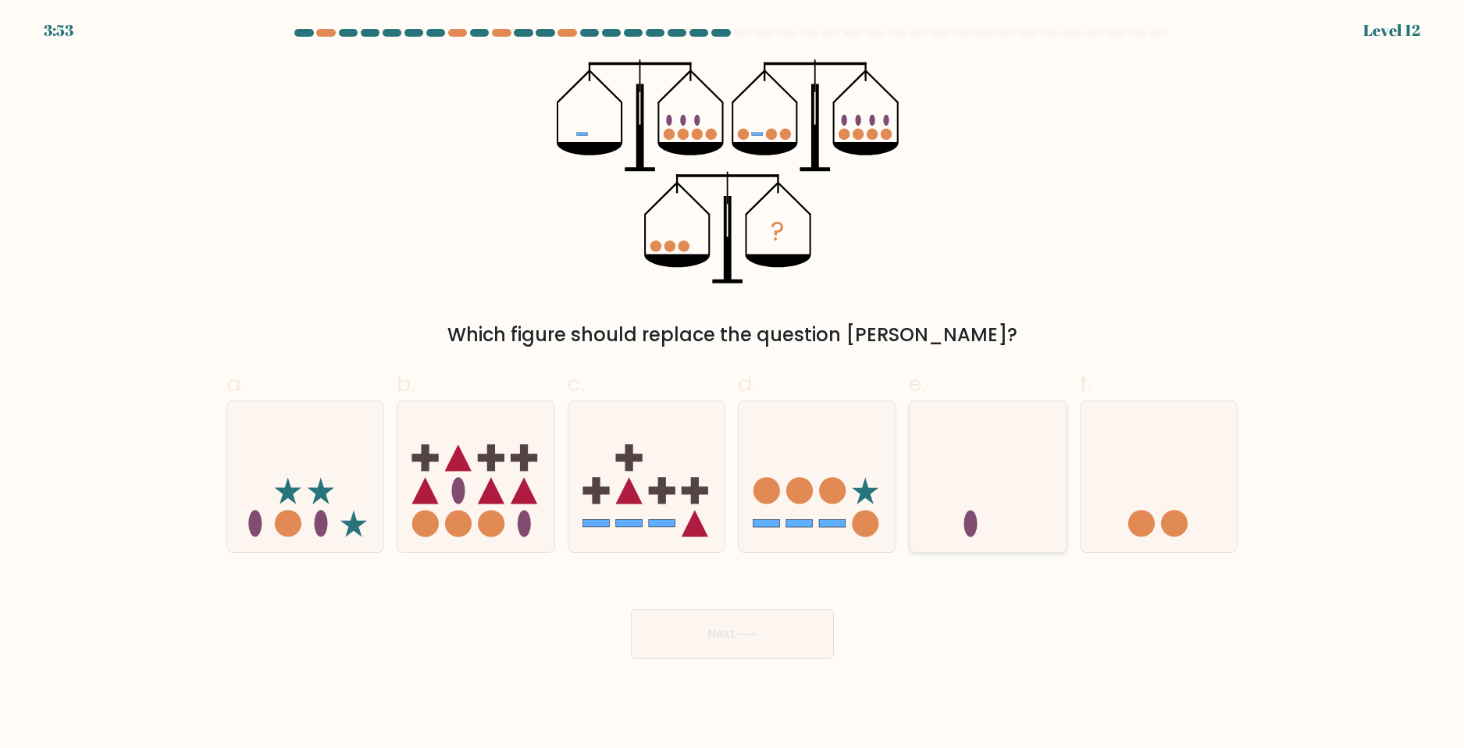
drag, startPoint x: 967, startPoint y: 514, endPoint x: 959, endPoint y: 531, distance: 18.9
click at [975, 515] on icon at bounding box center [988, 477] width 157 height 130
click at [733, 384] on input "e." at bounding box center [732, 379] width 1 height 10
radio input "true"
click at [768, 640] on button "Next" at bounding box center [732, 634] width 203 height 50
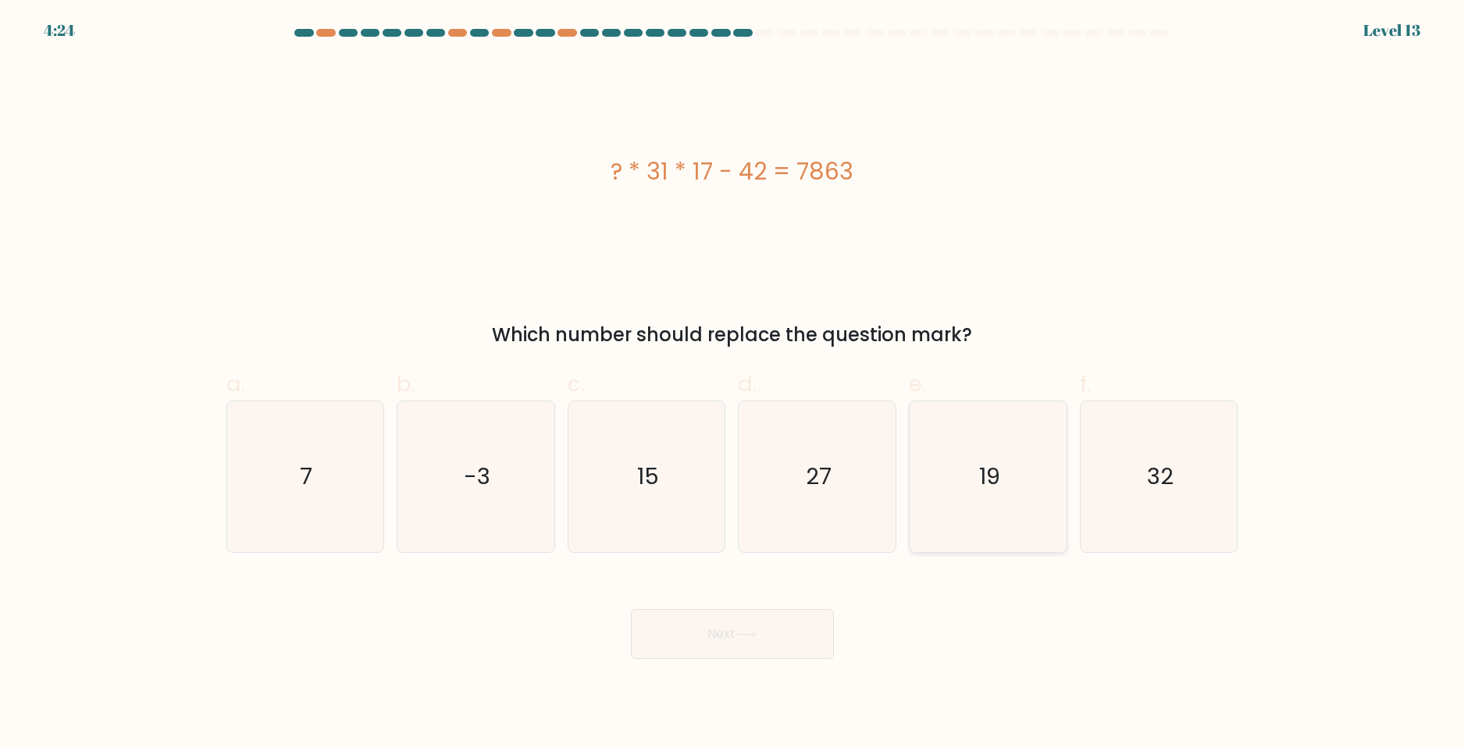
drag, startPoint x: 1178, startPoint y: 519, endPoint x: 1061, endPoint y: 551, distance: 121.4
click at [1169, 517] on icon "32" at bounding box center [1159, 476] width 151 height 151
click at [733, 384] on input "f. 32" at bounding box center [732, 379] width 1 height 10
radio input "true"
click at [726, 629] on button "Next" at bounding box center [732, 634] width 203 height 50
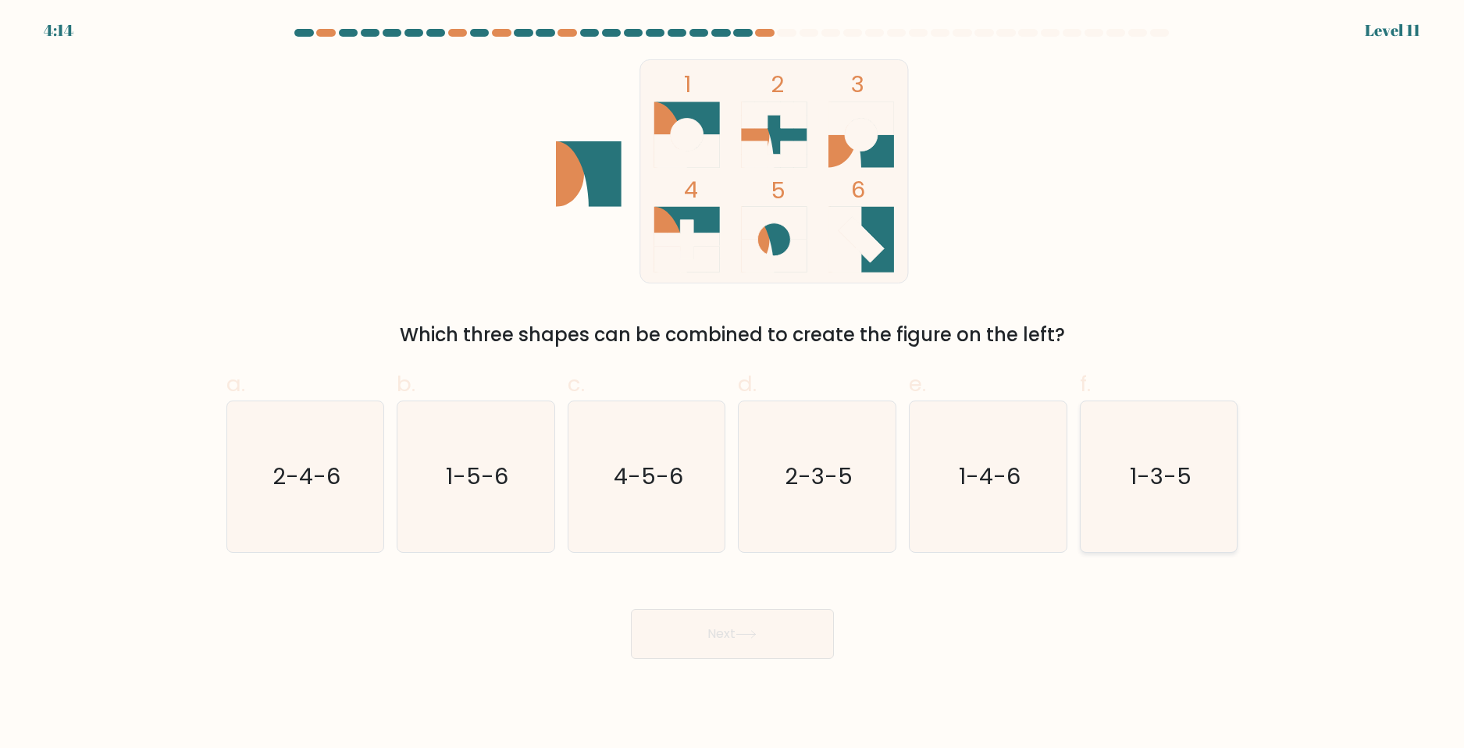
click at [1085, 474] on icon "1-3-5" at bounding box center [1159, 476] width 151 height 151
click at [733, 384] on input "f. 1-3-5" at bounding box center [732, 379] width 1 height 10
radio input "true"
click at [772, 655] on button "Next" at bounding box center [732, 634] width 203 height 50
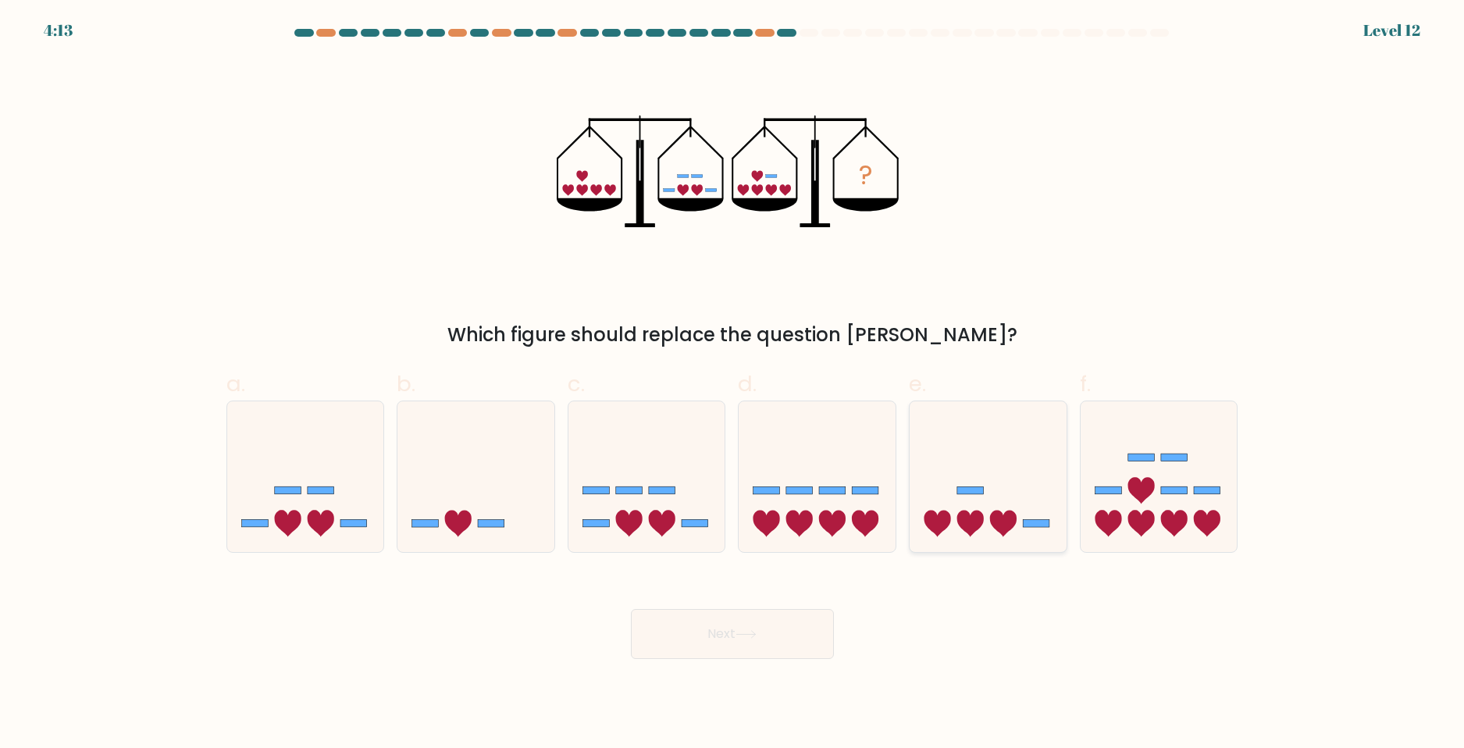
click at [987, 529] on icon at bounding box center [988, 477] width 157 height 130
click at [733, 384] on input "e." at bounding box center [732, 379] width 1 height 10
radio input "true"
click at [789, 636] on button "Next" at bounding box center [732, 634] width 203 height 50
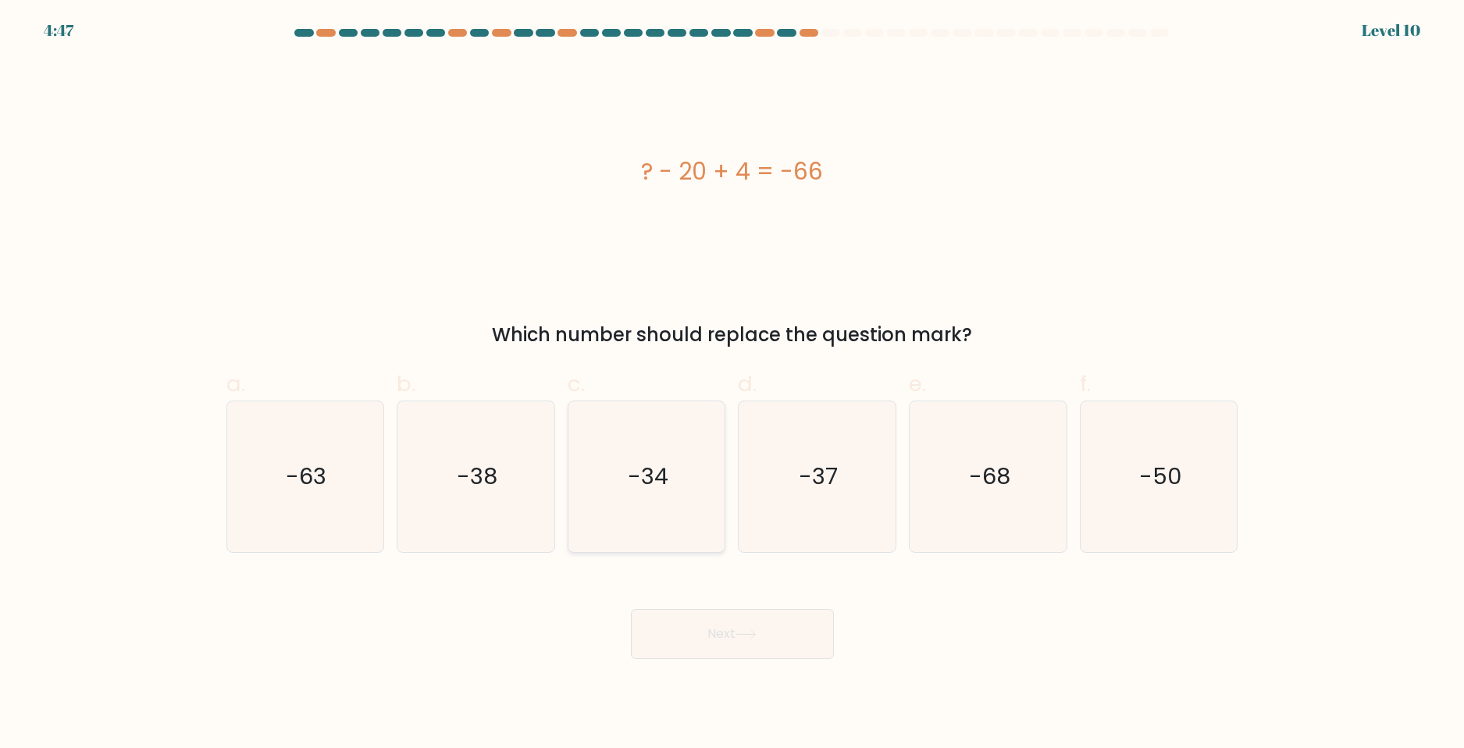
click at [656, 523] on icon "-34" at bounding box center [647, 476] width 151 height 151
click at [732, 384] on input "c. -34" at bounding box center [732, 379] width 1 height 10
radio input "true"
click at [736, 656] on button "Next" at bounding box center [732, 634] width 203 height 50
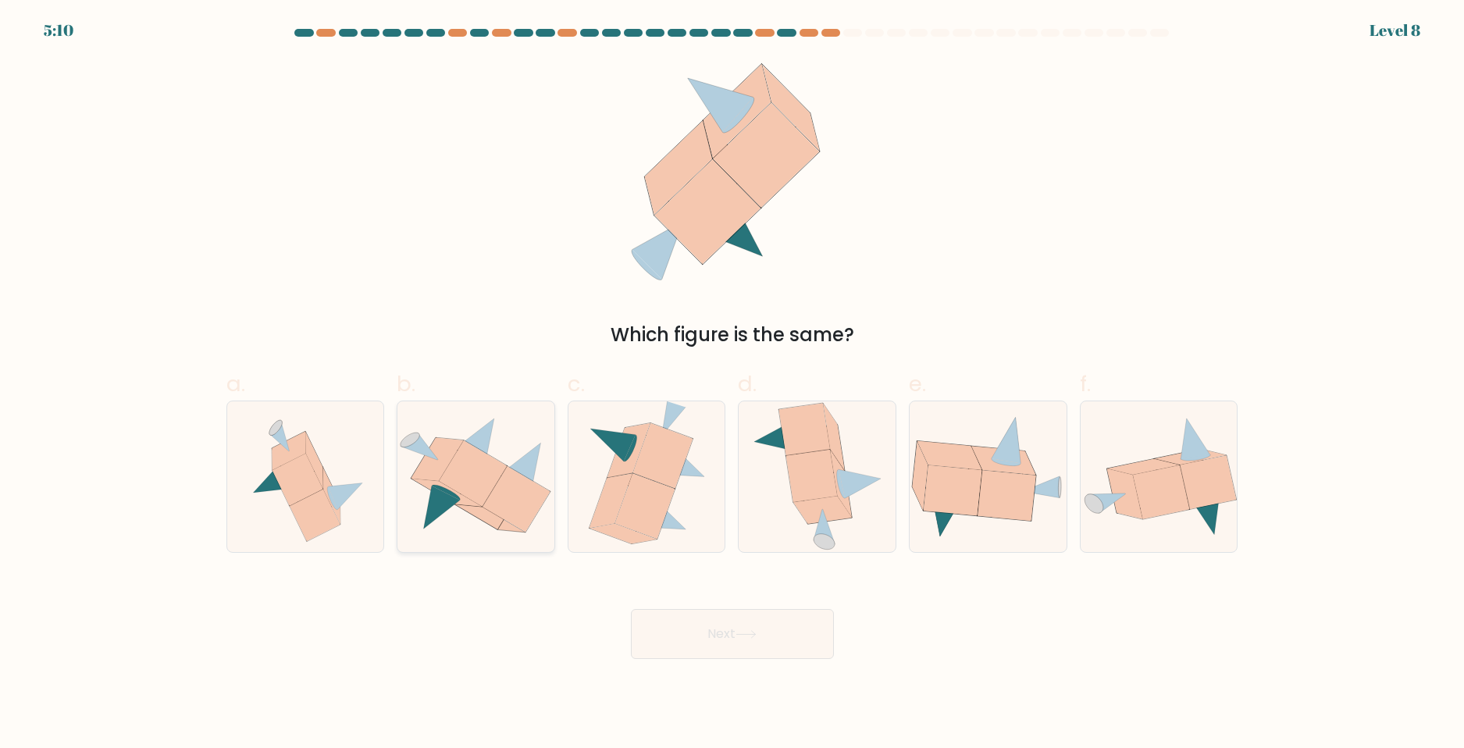
drag, startPoint x: 281, startPoint y: 493, endPoint x: 465, endPoint y: 543, distance: 190.9
click at [283, 491] on icon at bounding box center [305, 476] width 140 height 151
click at [732, 384] on input "a." at bounding box center [732, 379] width 1 height 10
radio input "true"
click at [772, 658] on button "Next" at bounding box center [732, 634] width 203 height 50
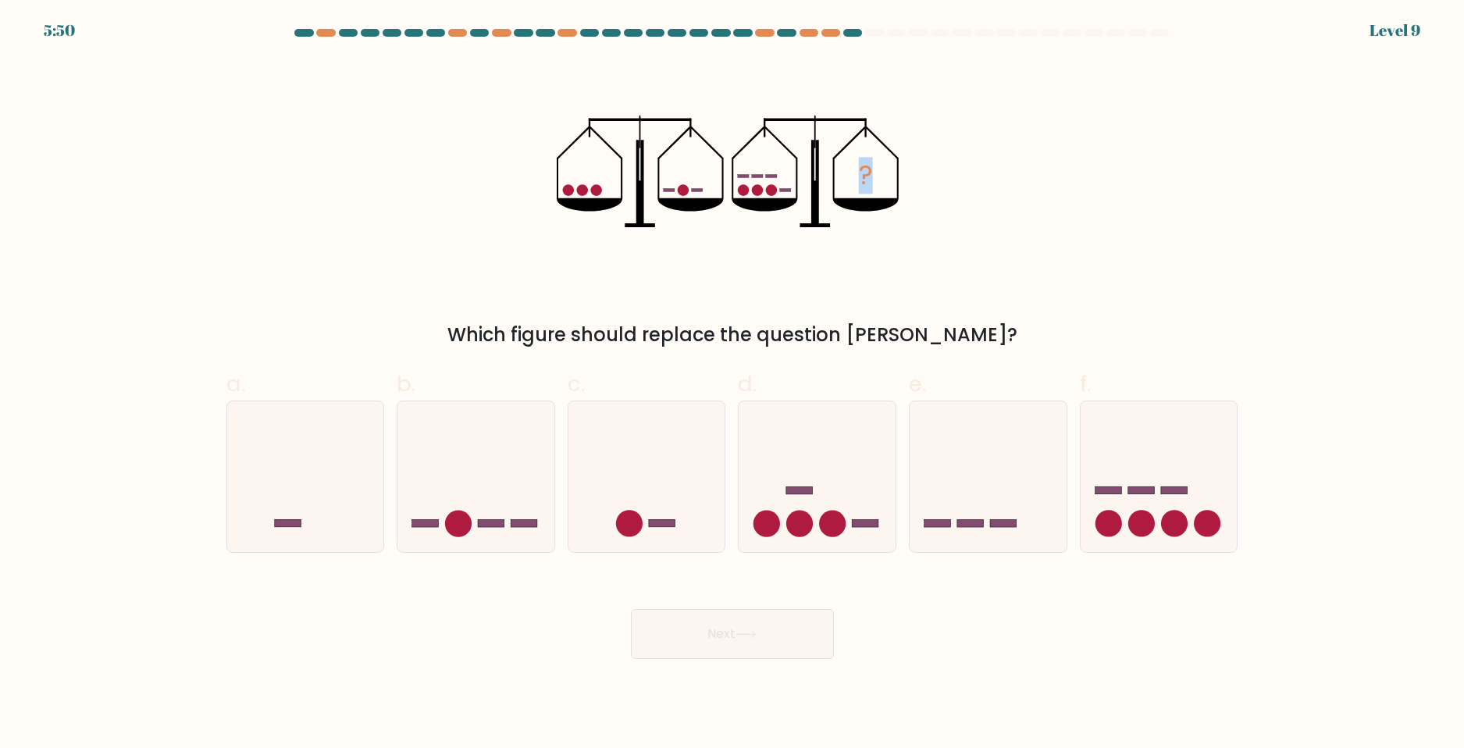
drag, startPoint x: 551, startPoint y: 216, endPoint x: 1198, endPoint y: 168, distance: 649.2
click at [1204, 163] on div "? Which figure should replace the question mark?" at bounding box center [732, 204] width 1031 height 290
click at [1128, 238] on div "? Which figure should replace the question mark?" at bounding box center [732, 204] width 1031 height 290
drag, startPoint x: 690, startPoint y: 190, endPoint x: 698, endPoint y: 189, distance: 8.6
click at [698, 189] on icon "?" at bounding box center [732, 171] width 351 height 224
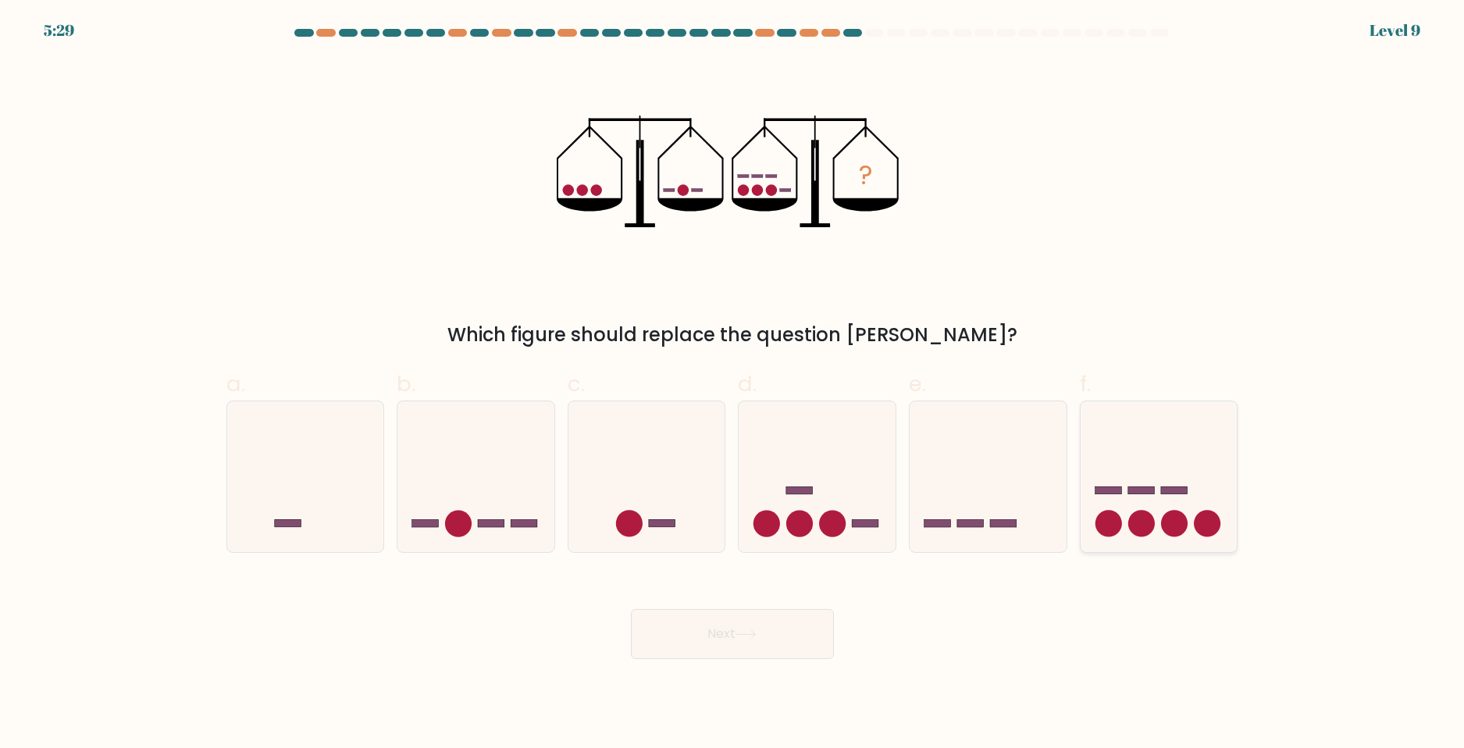
click at [1137, 509] on icon at bounding box center [1159, 477] width 157 height 130
click at [733, 384] on input "f." at bounding box center [732, 379] width 1 height 10
radio input "true"
click at [764, 624] on button "Next" at bounding box center [732, 634] width 203 height 50
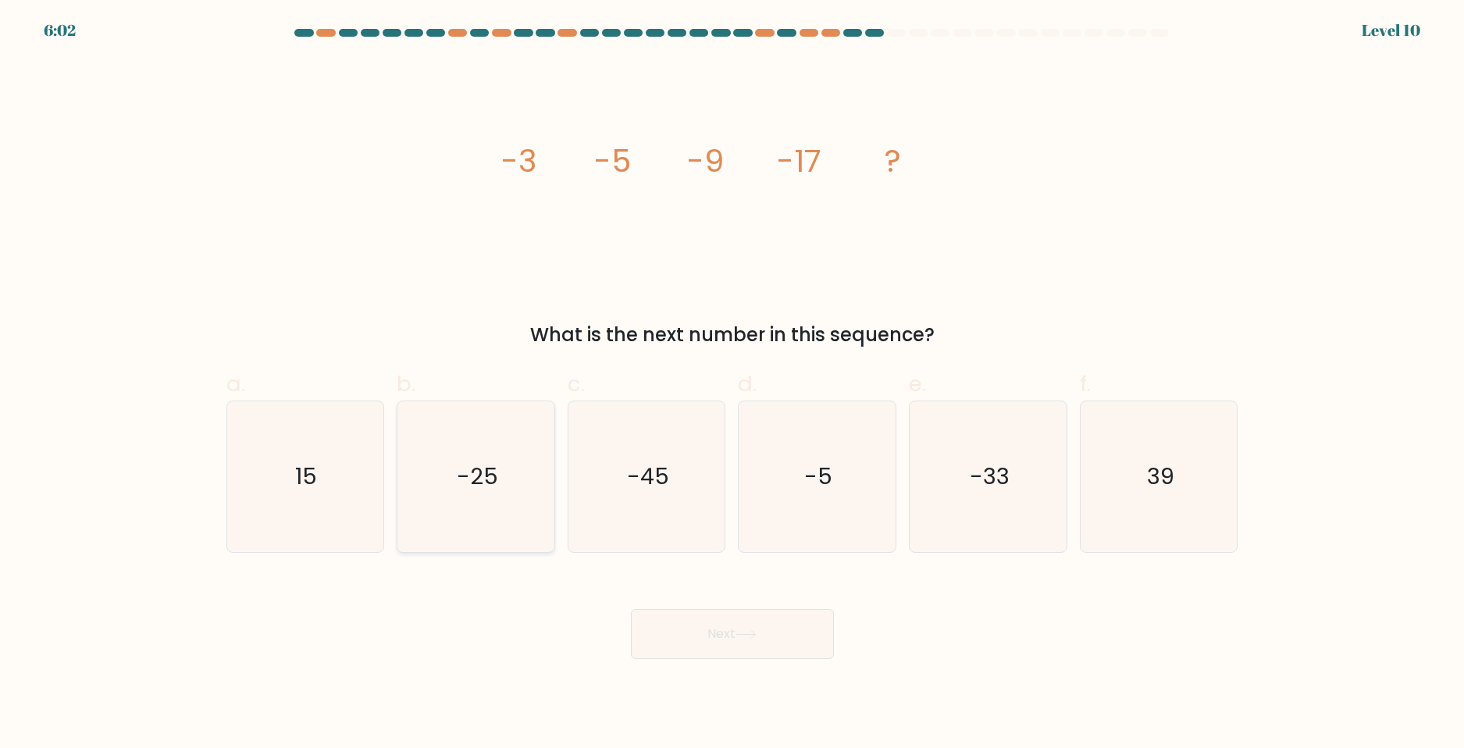
drag, startPoint x: 455, startPoint y: 521, endPoint x: 465, endPoint y: 520, distance: 9.4
click at [459, 521] on icon "-25" at bounding box center [476, 476] width 151 height 151
click at [732, 384] on input "b. -25" at bounding box center [732, 379] width 1 height 10
radio input "true"
click at [726, 637] on button "Next" at bounding box center [732, 634] width 203 height 50
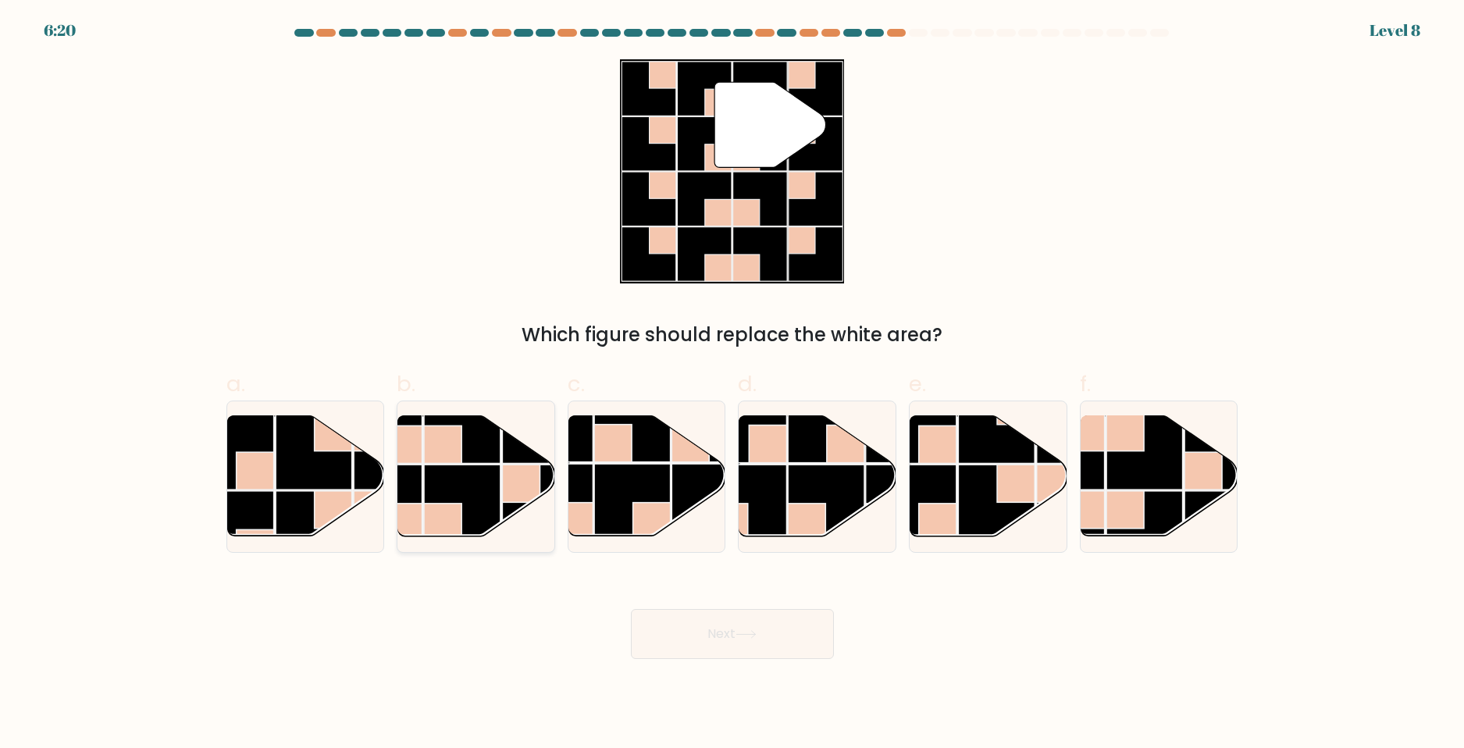
drag, startPoint x: 515, startPoint y: 525, endPoint x: 531, endPoint y: 513, distance: 19.5
click at [515, 524] on rect at bounding box center [540, 503] width 77 height 77
click at [732, 384] on input "b." at bounding box center [732, 379] width 1 height 10
radio input "true"
click at [754, 658] on button "Next" at bounding box center [732, 634] width 203 height 50
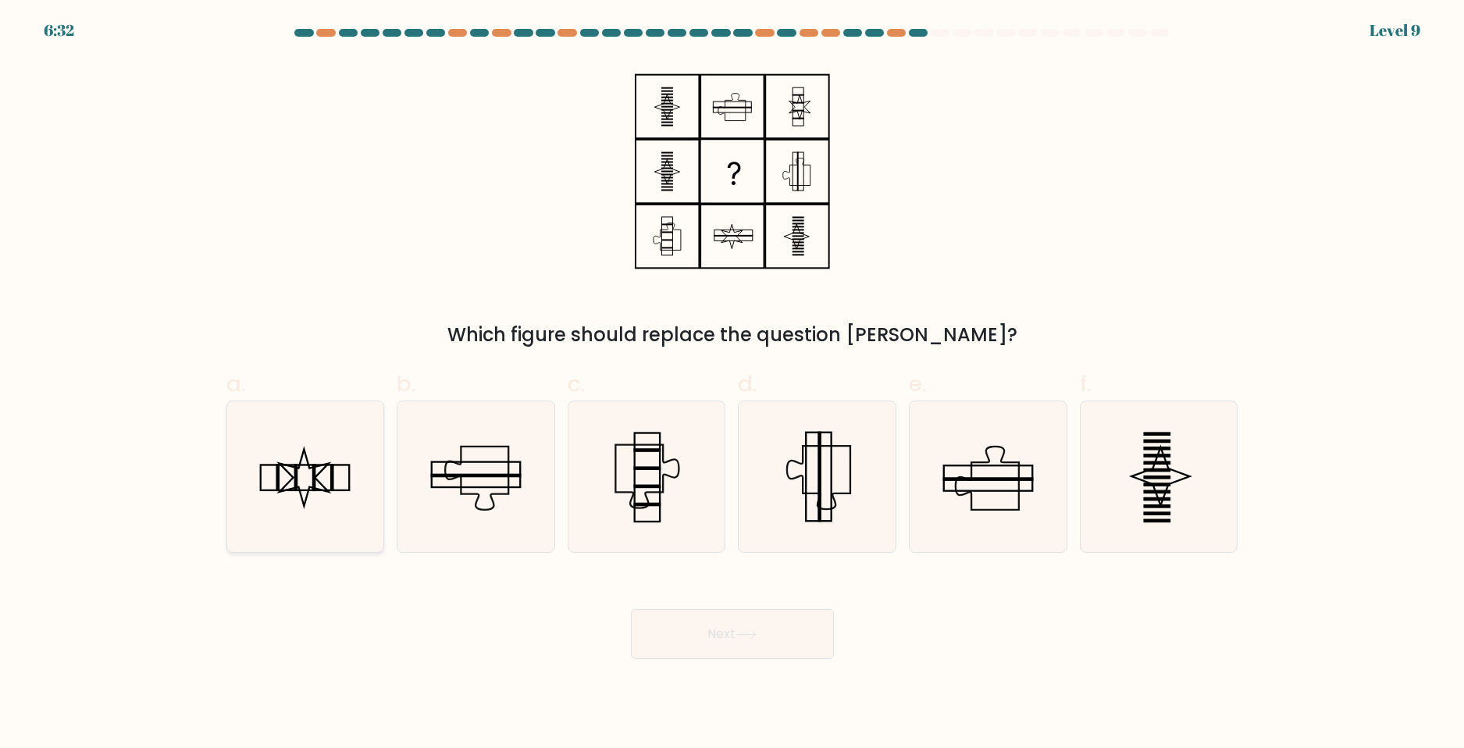
drag, startPoint x: 278, startPoint y: 551, endPoint x: 340, endPoint y: 544, distance: 62.9
click at [281, 551] on div at bounding box center [305, 477] width 159 height 152
click at [732, 384] on input "a." at bounding box center [732, 379] width 1 height 10
radio input "true"
click at [786, 638] on button "Next" at bounding box center [732, 634] width 203 height 50
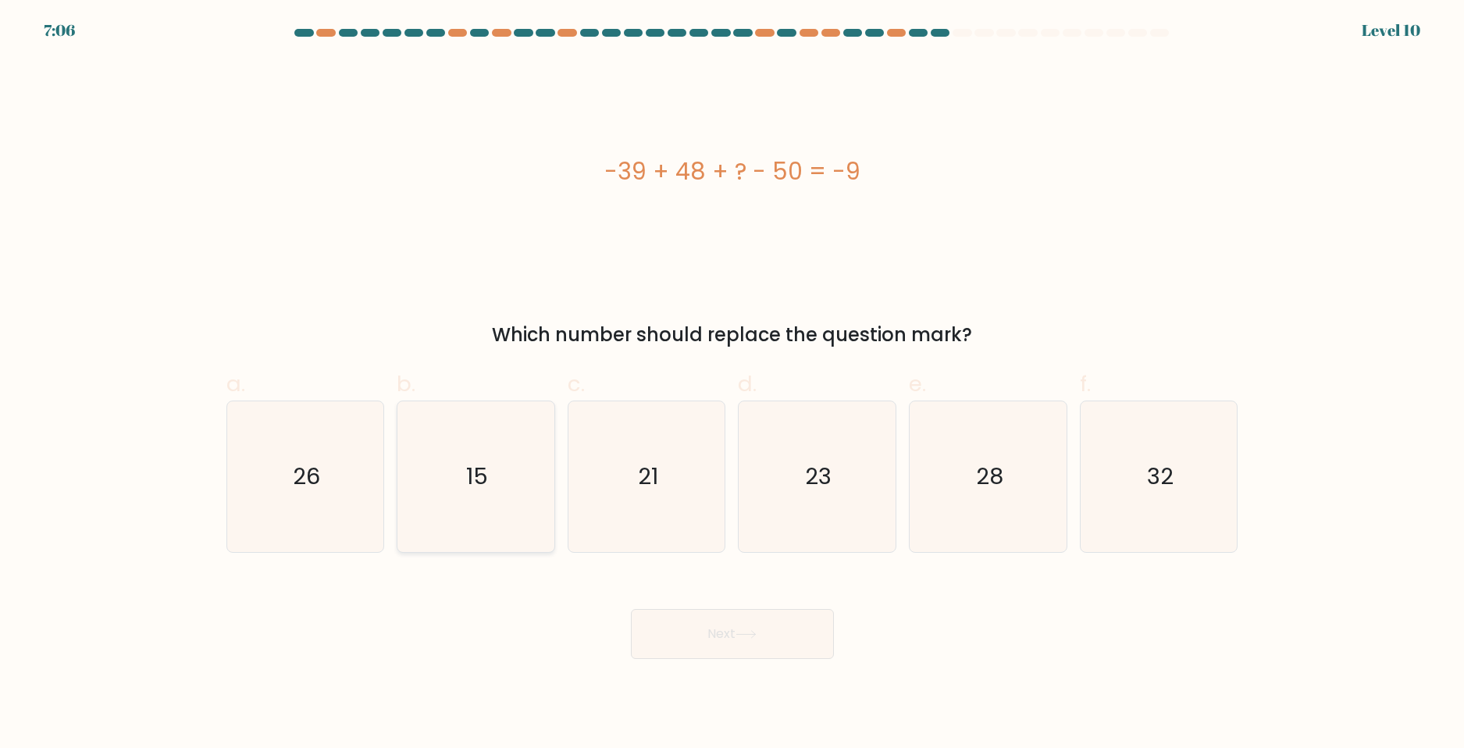
click at [464, 486] on icon "15" at bounding box center [476, 476] width 151 height 151
click at [732, 384] on input "b. 15" at bounding box center [732, 379] width 1 height 10
radio input "true"
click at [789, 623] on button "Next" at bounding box center [732, 634] width 203 height 50
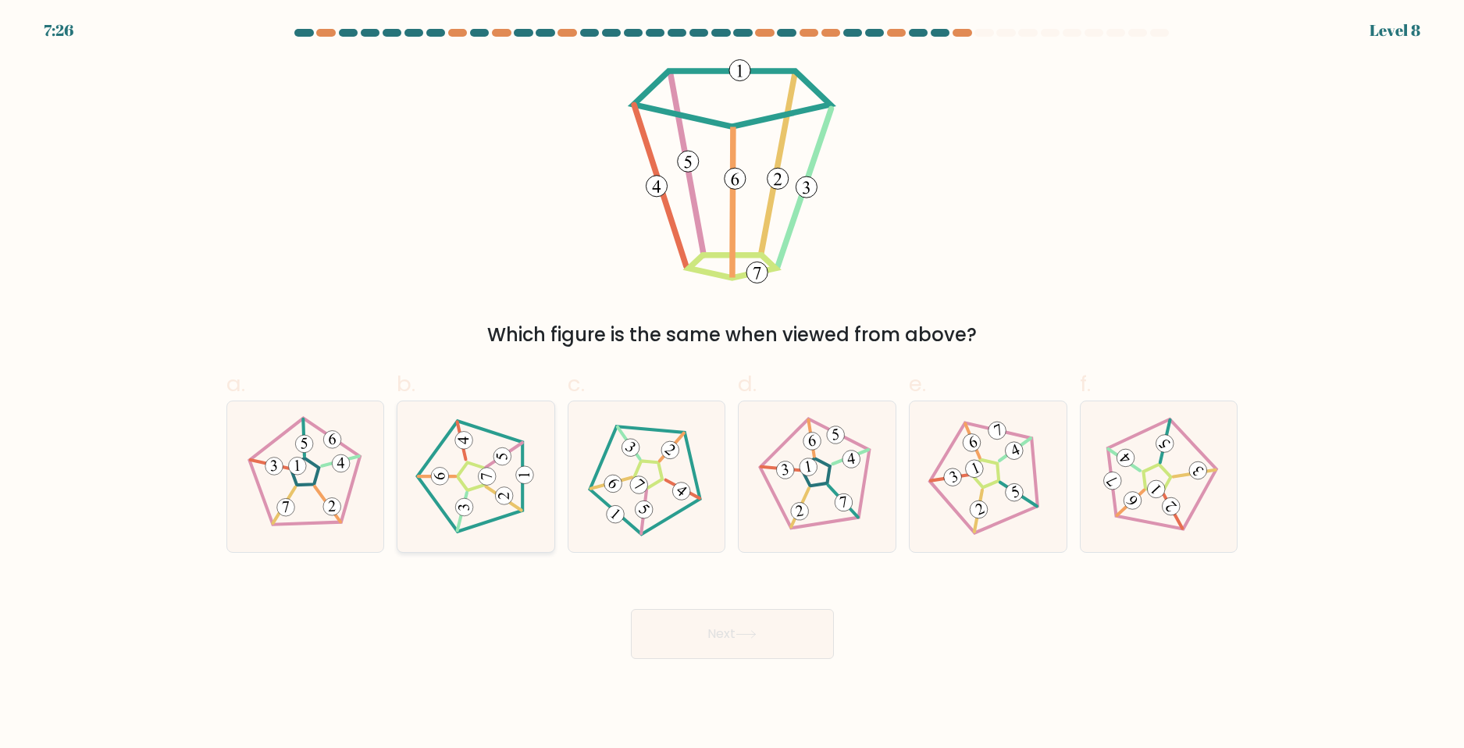
click at [488, 532] on icon at bounding box center [475, 476] width 120 height 120
click at [732, 384] on input "b." at bounding box center [732, 379] width 1 height 10
radio input "true"
click at [726, 629] on button "Next" at bounding box center [732, 634] width 203 height 50
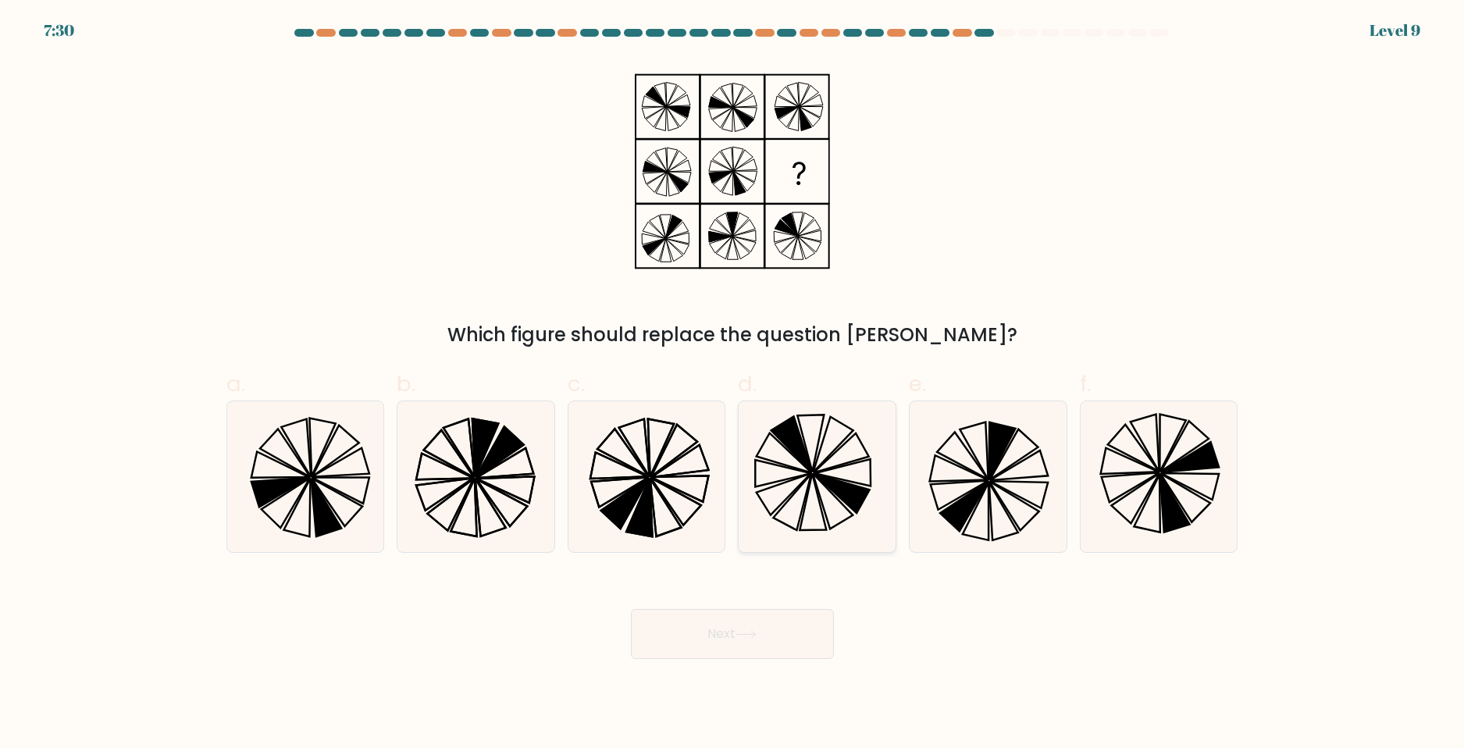
click at [809, 488] on icon at bounding box center [813, 501] width 27 height 57
click at [733, 384] on input "d." at bounding box center [732, 379] width 1 height 10
radio input "true"
click at [796, 636] on button "Next" at bounding box center [732, 634] width 203 height 50
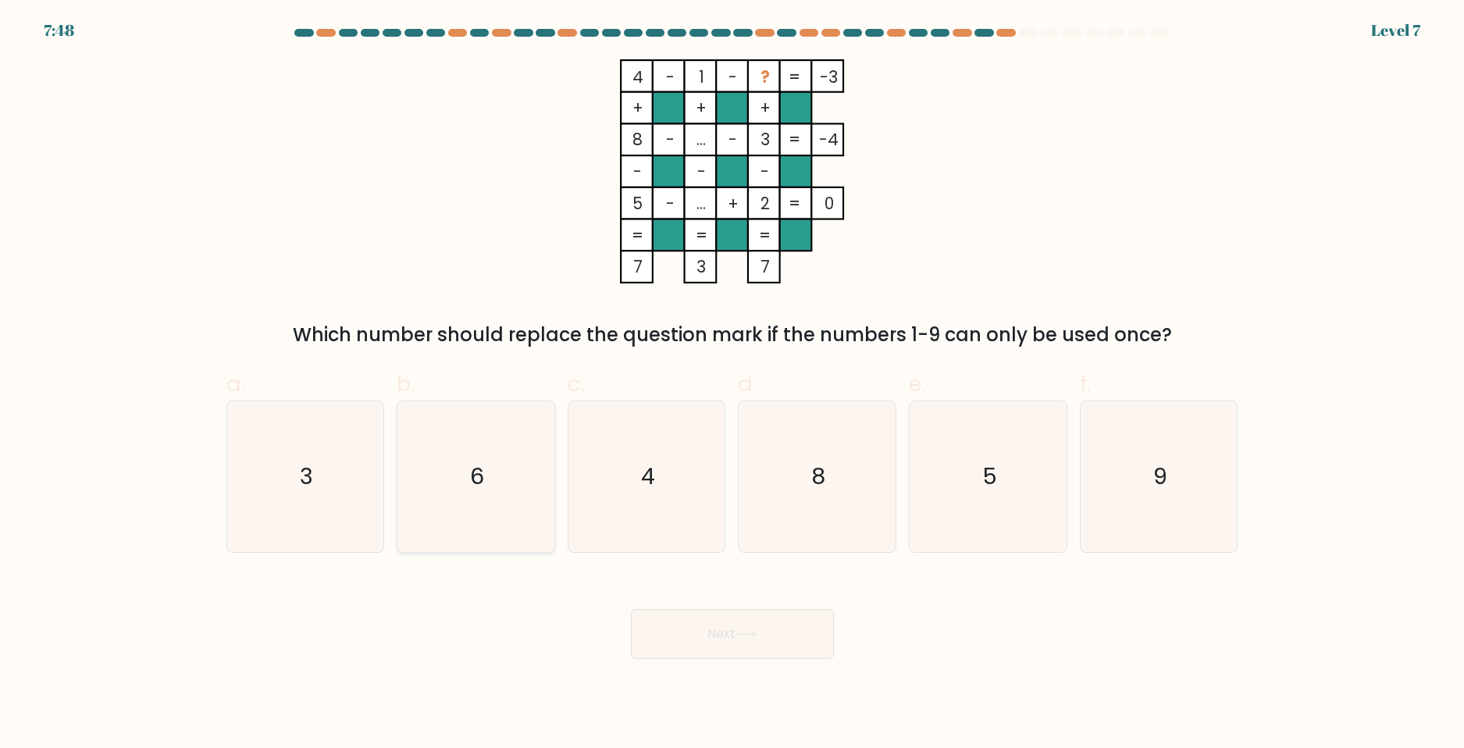
click at [511, 529] on icon "6" at bounding box center [476, 476] width 151 height 151
click at [732, 384] on input "b. 6" at bounding box center [732, 379] width 1 height 10
radio input "true"
click at [732, 658] on button "Next" at bounding box center [732, 634] width 203 height 50
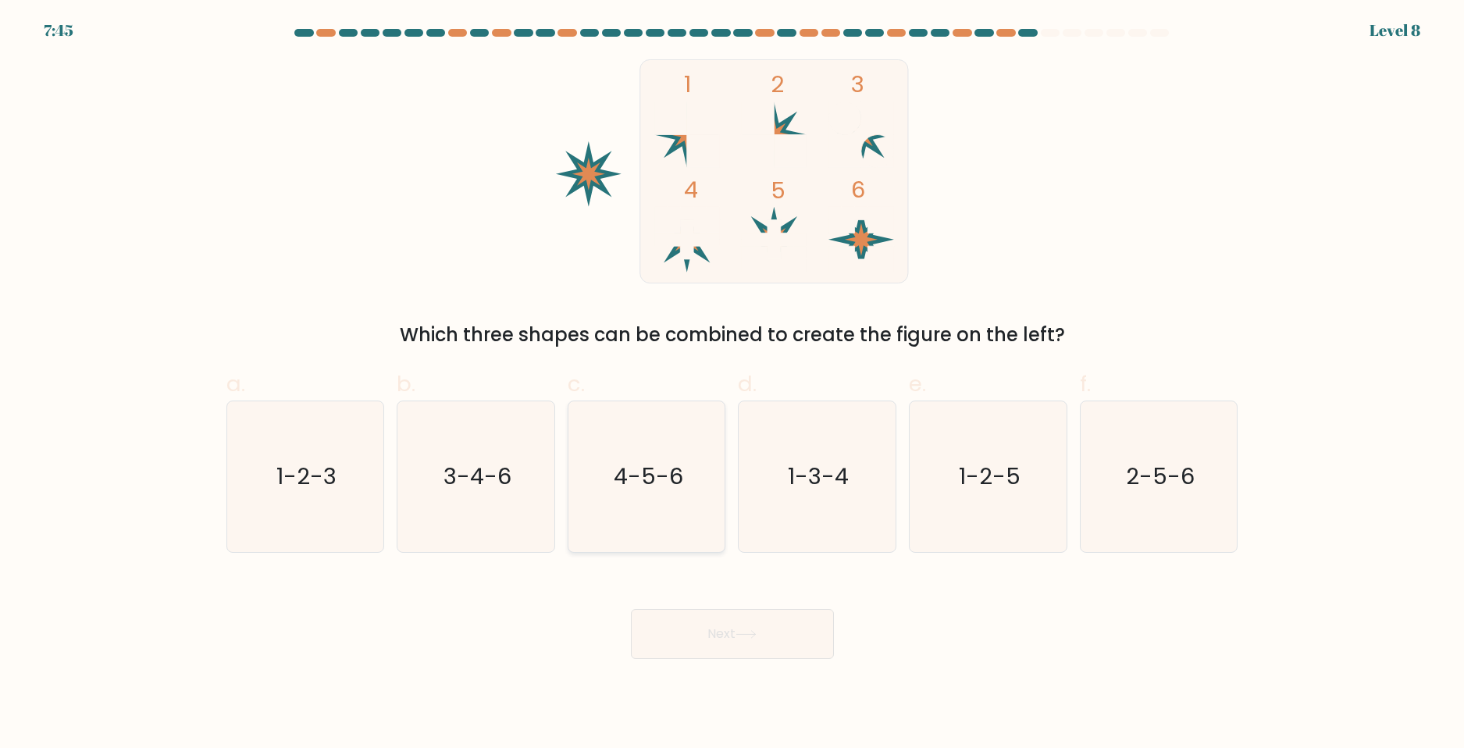
drag, startPoint x: 647, startPoint y: 476, endPoint x: 672, endPoint y: 506, distance: 38.8
click at [647, 476] on text "4-5-6" at bounding box center [648, 476] width 69 height 31
click at [732, 384] on input "c. 4-5-6" at bounding box center [732, 379] width 1 height 10
radio input "true"
click at [709, 631] on button "Next" at bounding box center [732, 634] width 203 height 50
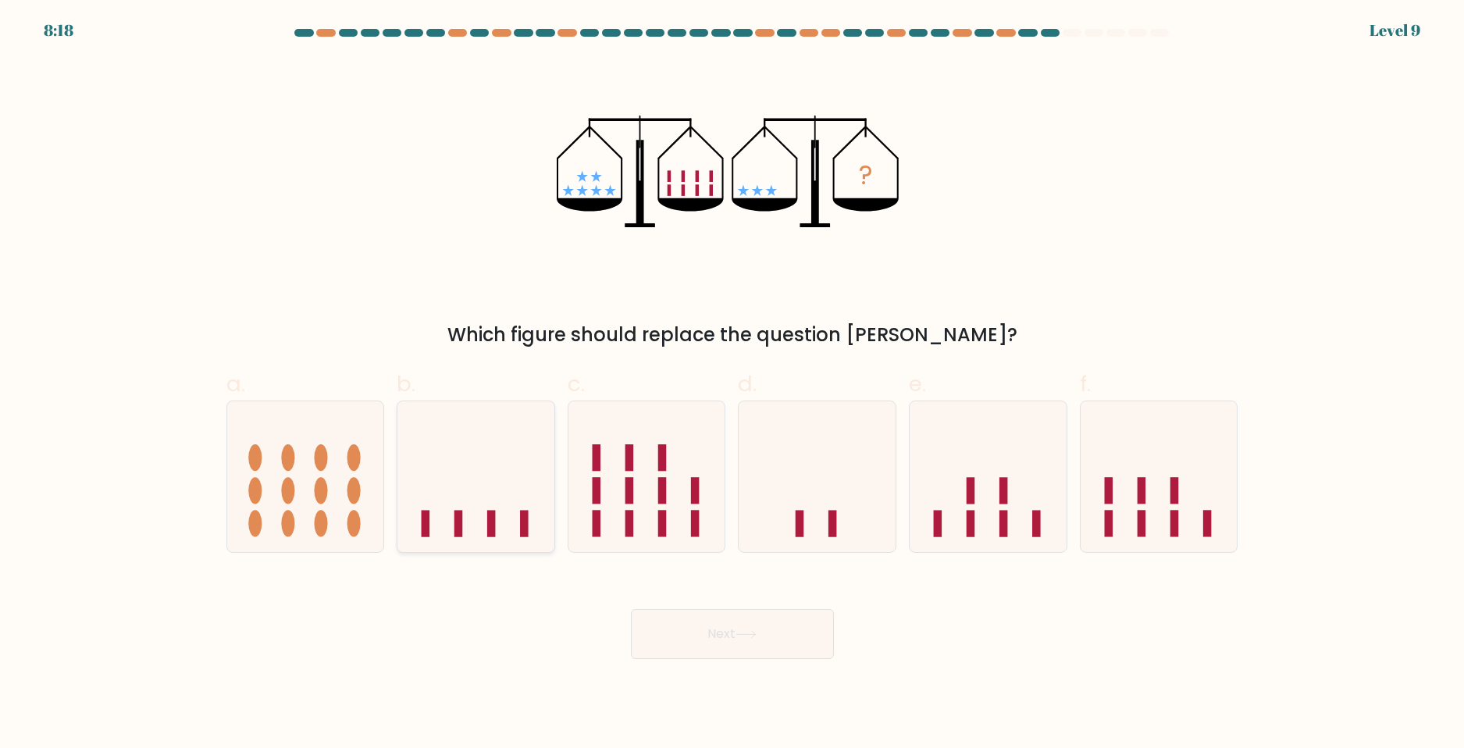
click at [536, 508] on icon at bounding box center [475, 477] width 157 height 130
click at [732, 384] on input "b." at bounding box center [732, 379] width 1 height 10
radio input "true"
click at [713, 638] on button "Next" at bounding box center [732, 634] width 203 height 50
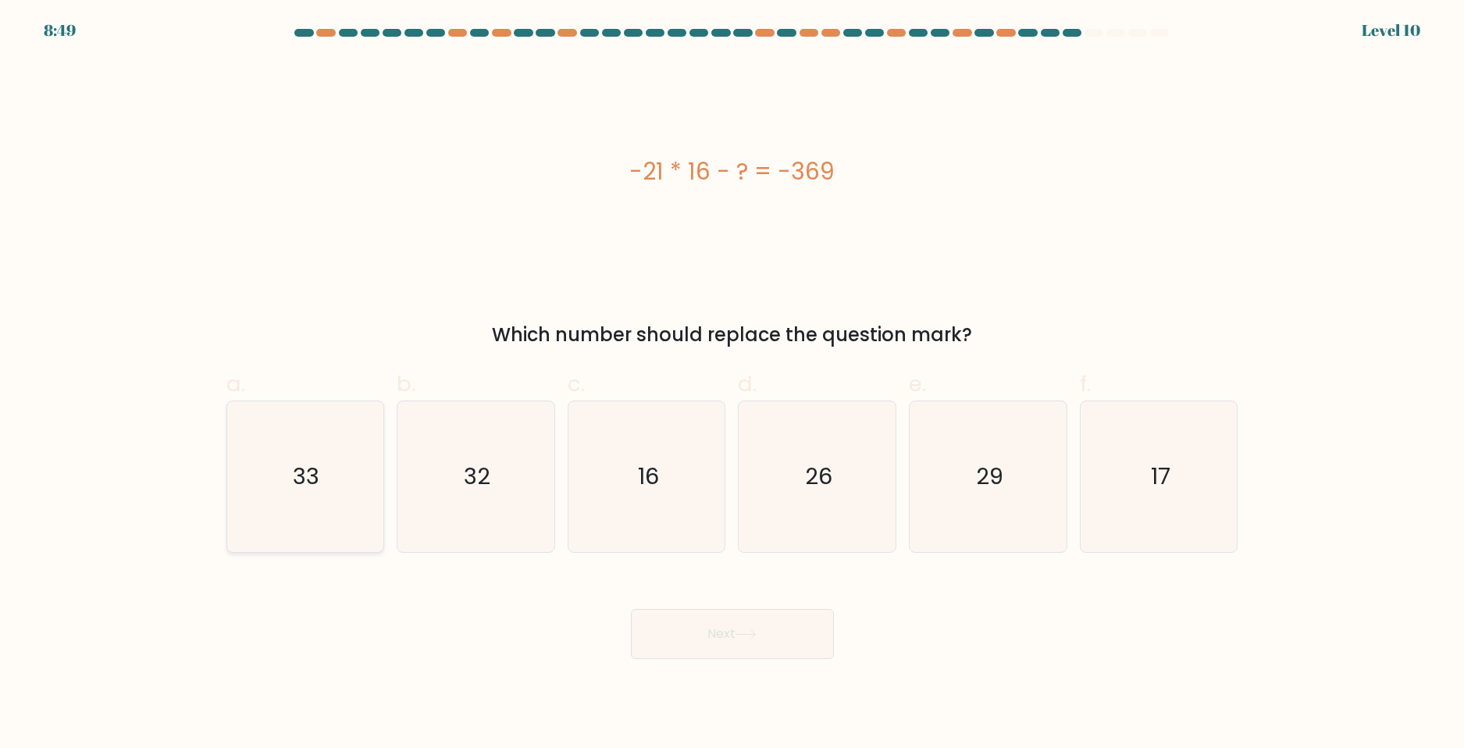
click at [295, 477] on text "33" at bounding box center [307, 476] width 27 height 31
click at [732, 384] on input "a. 33" at bounding box center [732, 379] width 1 height 10
radio input "true"
click at [692, 626] on button "Next" at bounding box center [732, 634] width 203 height 50
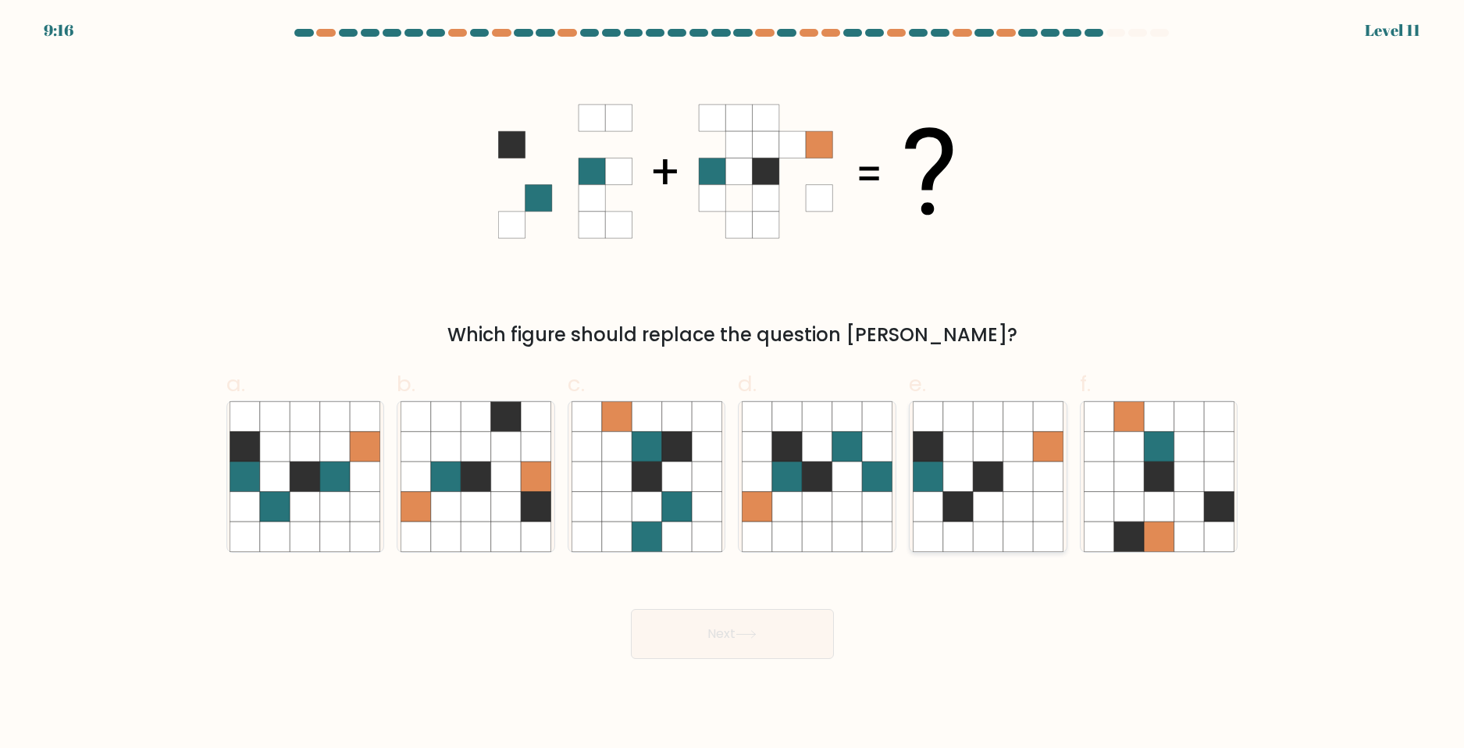
click at [1002, 501] on icon at bounding box center [988, 506] width 30 height 30
click at [733, 384] on input "e." at bounding box center [732, 379] width 1 height 10
radio input "true"
click at [765, 643] on button "Next" at bounding box center [732, 634] width 203 height 50
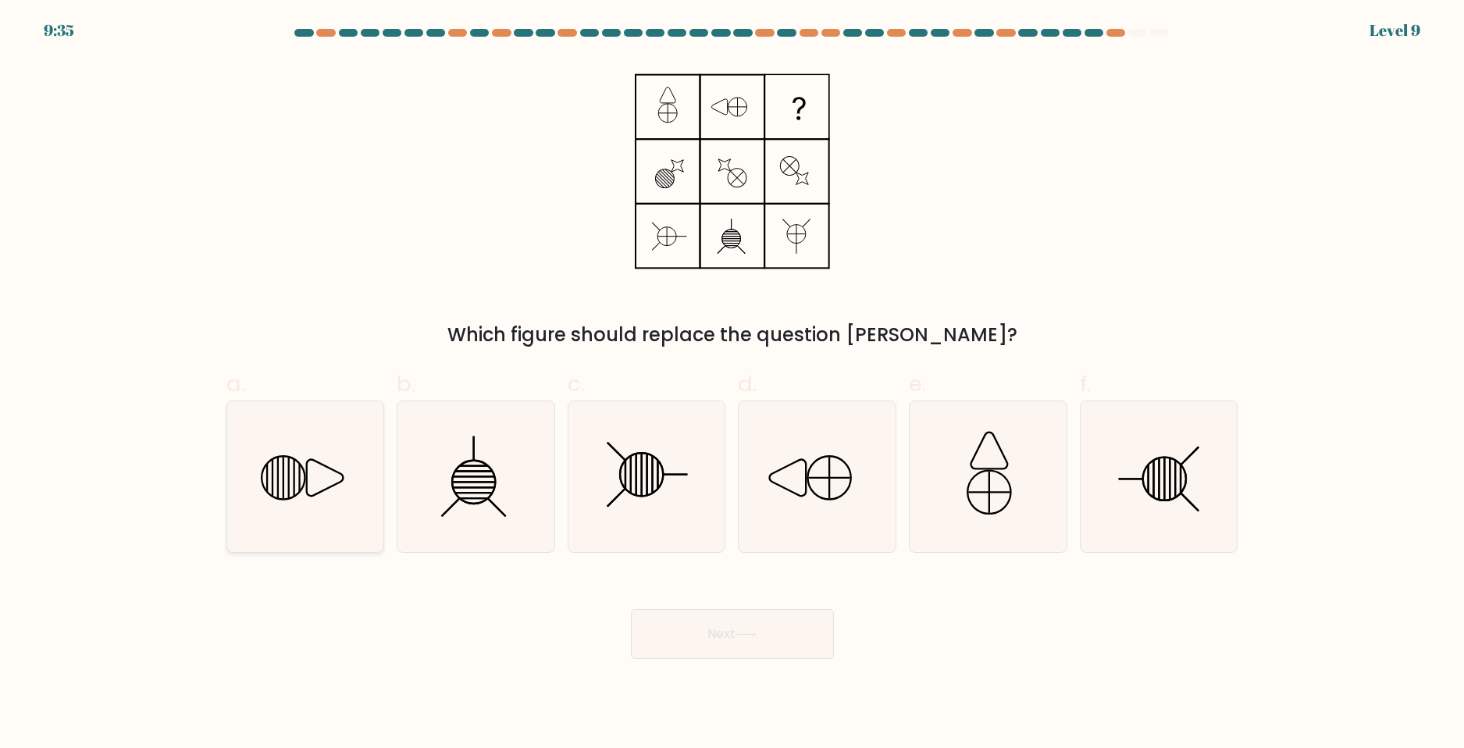
click at [285, 458] on icon at bounding box center [305, 476] width 151 height 151
click at [732, 384] on input "a." at bounding box center [732, 379] width 1 height 10
radio input "true"
click at [657, 634] on button "Next" at bounding box center [732, 634] width 203 height 50
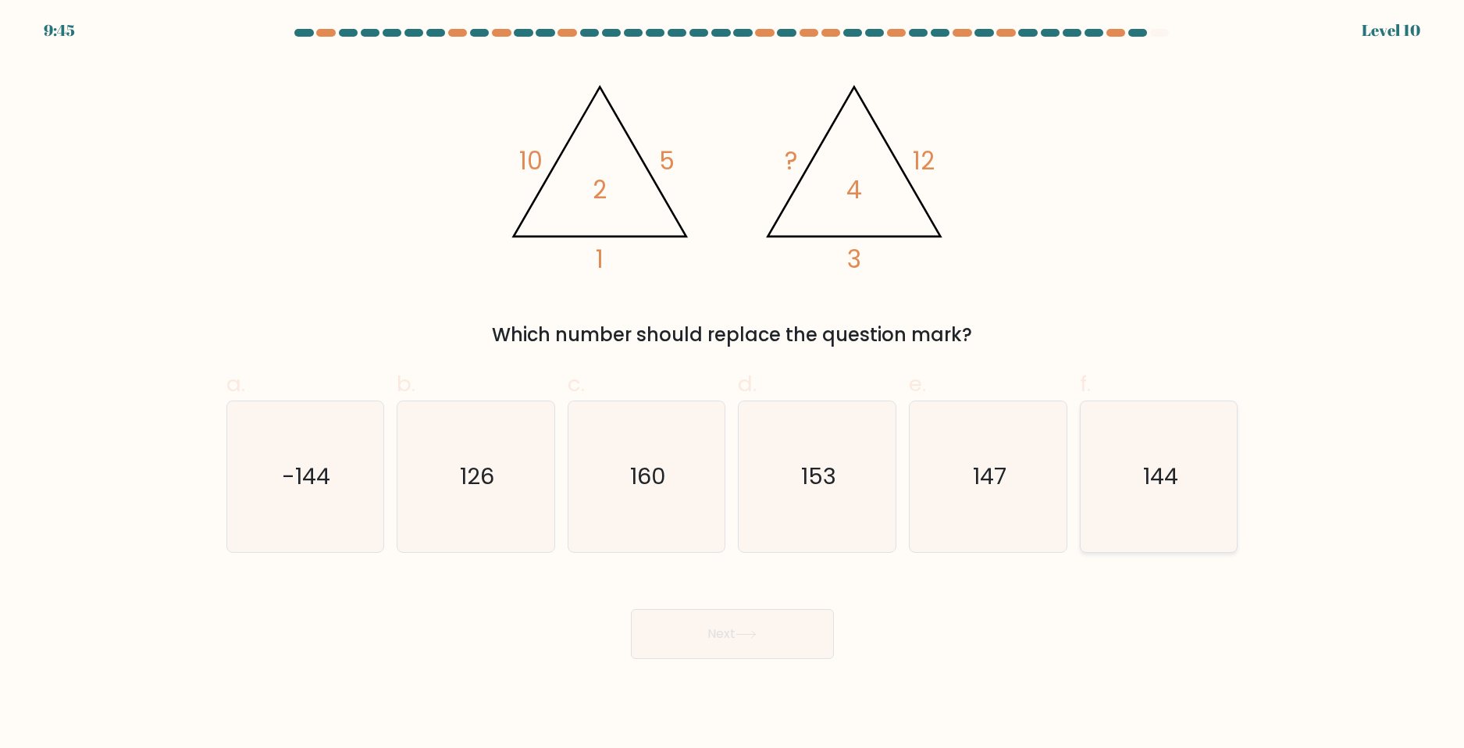
click at [1178, 486] on icon "144" at bounding box center [1159, 476] width 151 height 151
click at [733, 384] on input "f. 144" at bounding box center [732, 379] width 1 height 10
radio input "true"
click at [729, 642] on button "Next" at bounding box center [732, 634] width 203 height 50
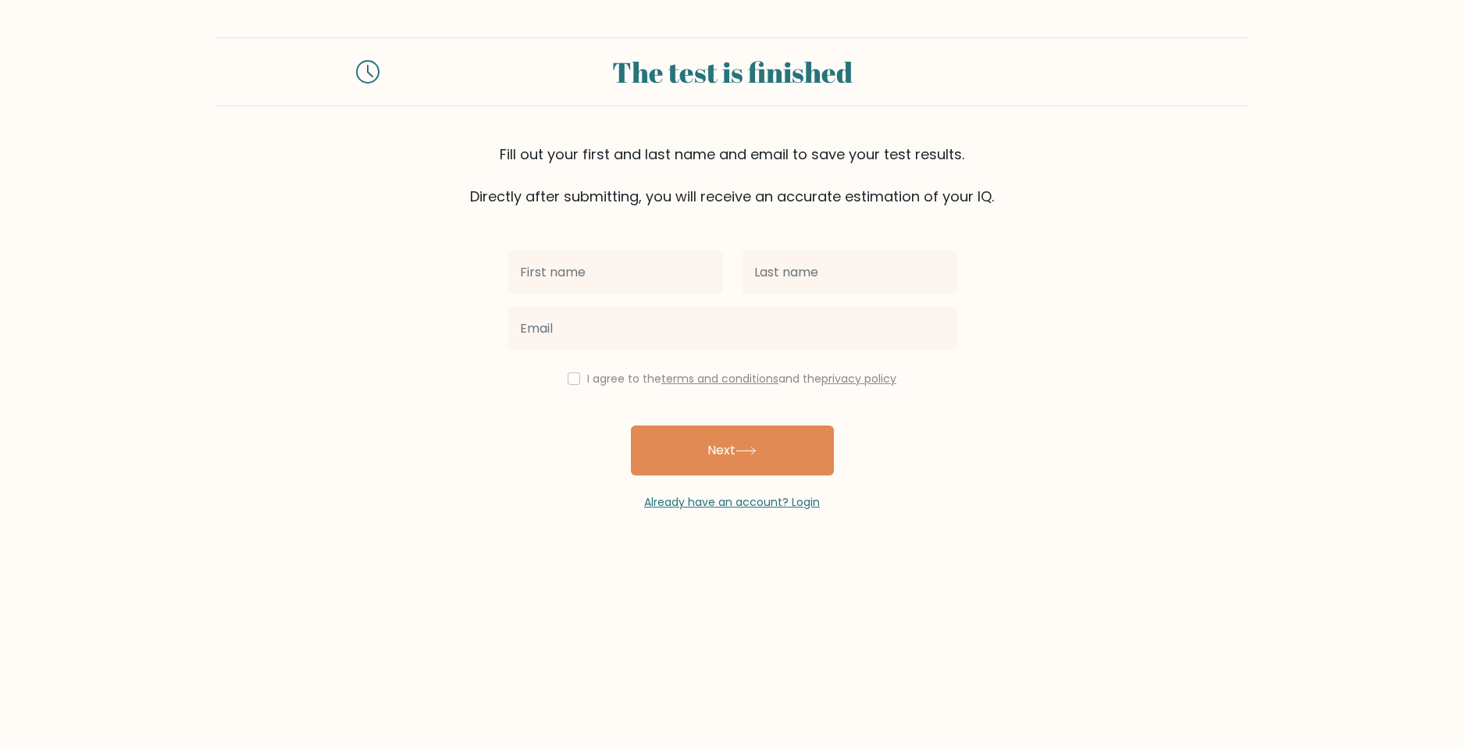
drag, startPoint x: 576, startPoint y: 289, endPoint x: 562, endPoint y: 305, distance: 20.5
click at [576, 290] on input "text" at bounding box center [616, 273] width 216 height 44
type input "jack"
click at [764, 276] on input "text" at bounding box center [850, 273] width 216 height 44
type input "bober"
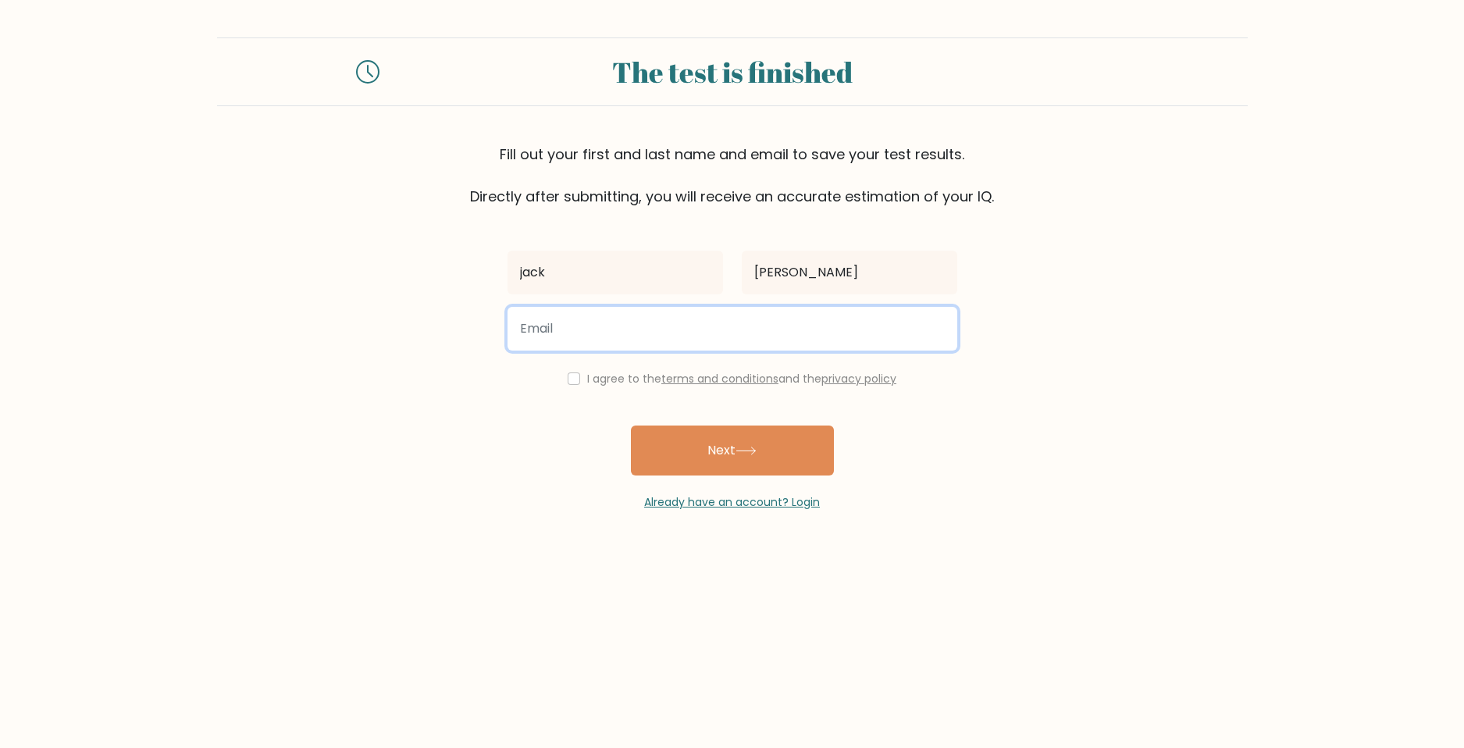
click at [748, 341] on input "email" at bounding box center [733, 329] width 450 height 44
type input "eitanvisotsky@gmail.com"
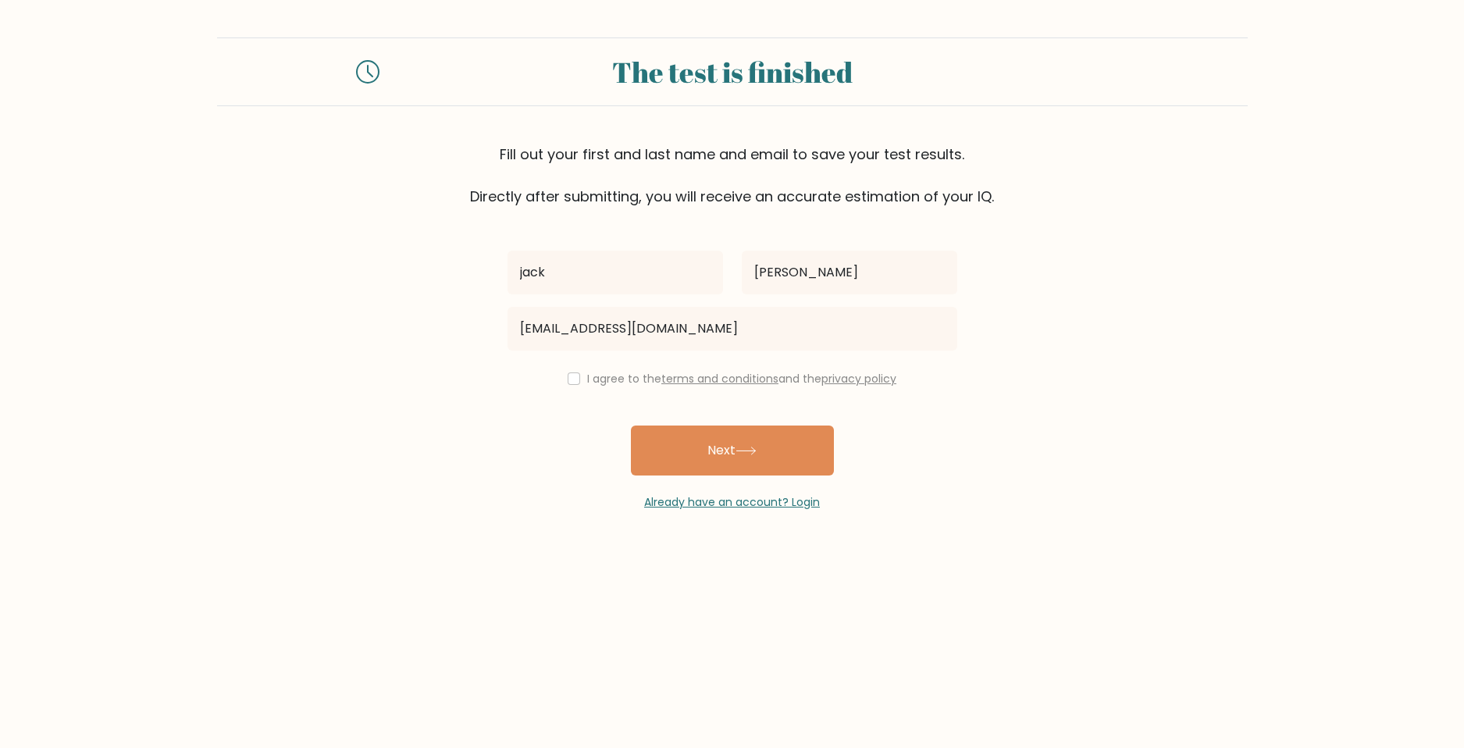
click at [583, 387] on div "I agree to the terms and conditions and the privacy policy" at bounding box center [732, 378] width 469 height 19
click at [568, 383] on input "checkbox" at bounding box center [574, 378] width 12 height 12
checkbox input "true"
click at [739, 379] on link "terms and conditions" at bounding box center [719, 379] width 117 height 16
click at [757, 455] on icon at bounding box center [746, 451] width 21 height 9
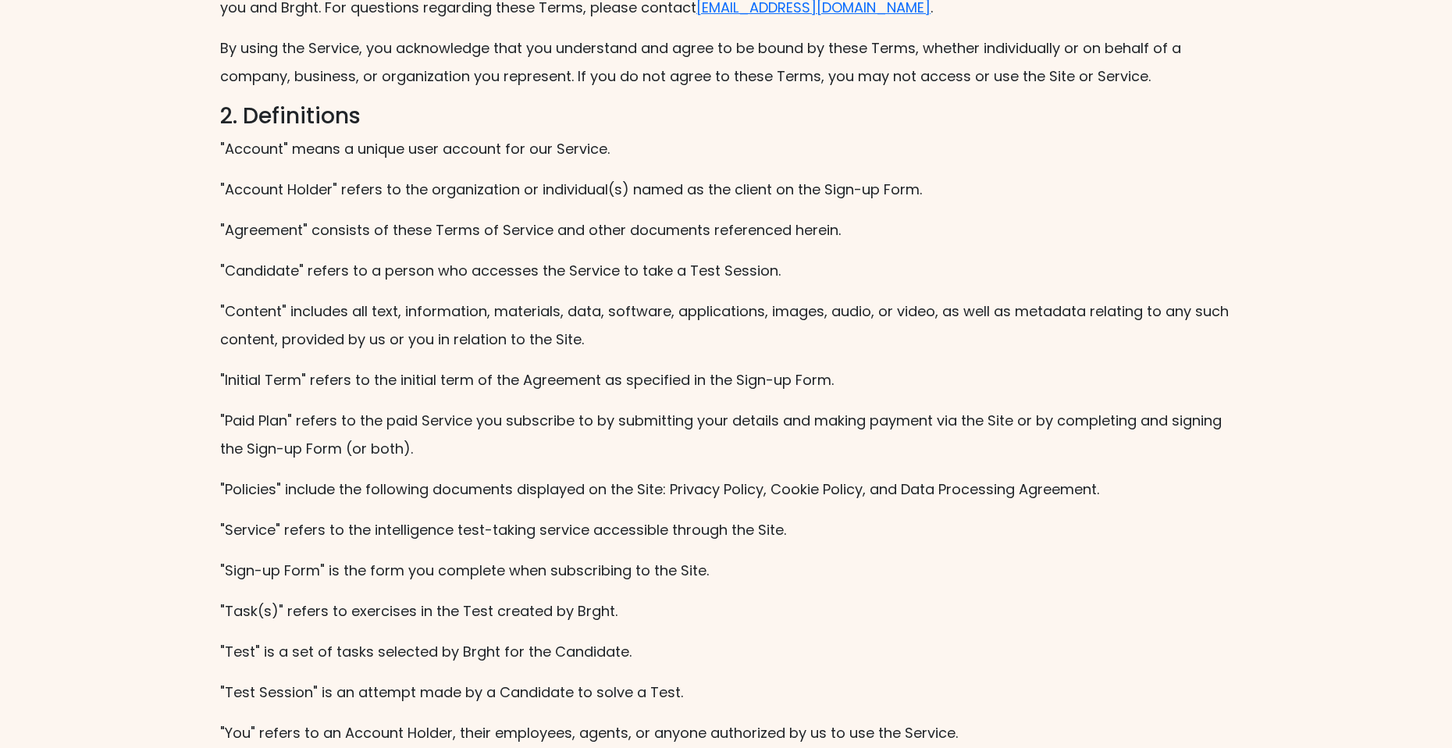
scroll to position [156, 0]
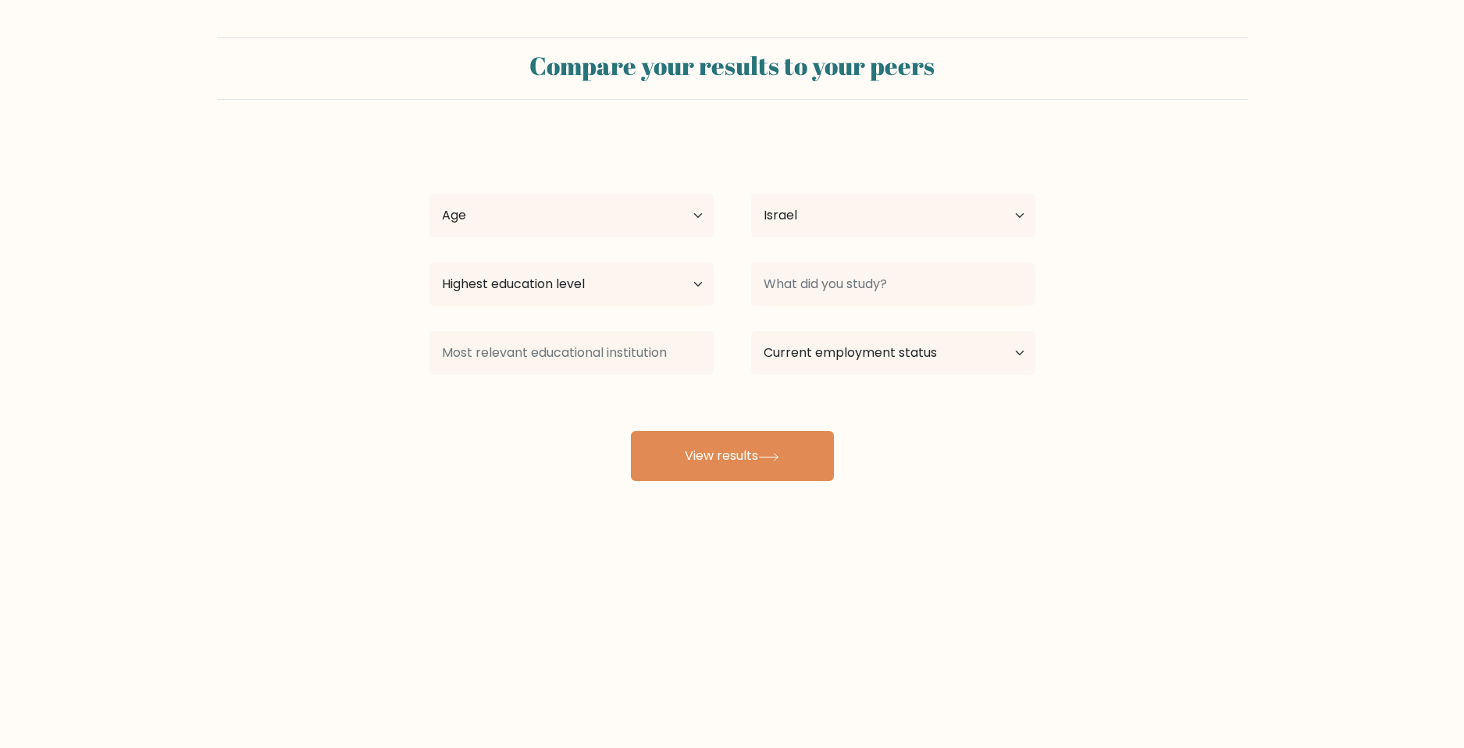
select select "IL"
click at [568, 216] on select "Age Under [DEMOGRAPHIC_DATA] [DEMOGRAPHIC_DATA] [DEMOGRAPHIC_DATA] [DEMOGRAPHIC…" at bounding box center [571, 216] width 284 height 44
click at [514, 237] on select "Age Under [DEMOGRAPHIC_DATA] [DEMOGRAPHIC_DATA] [DEMOGRAPHIC_DATA] [DEMOGRAPHIC…" at bounding box center [571, 216] width 284 height 44
click at [515, 280] on select "Highest education level No schooling Primary Lower Secondary Upper Secondary Oc…" at bounding box center [571, 284] width 284 height 44
select select "upper_secondary"
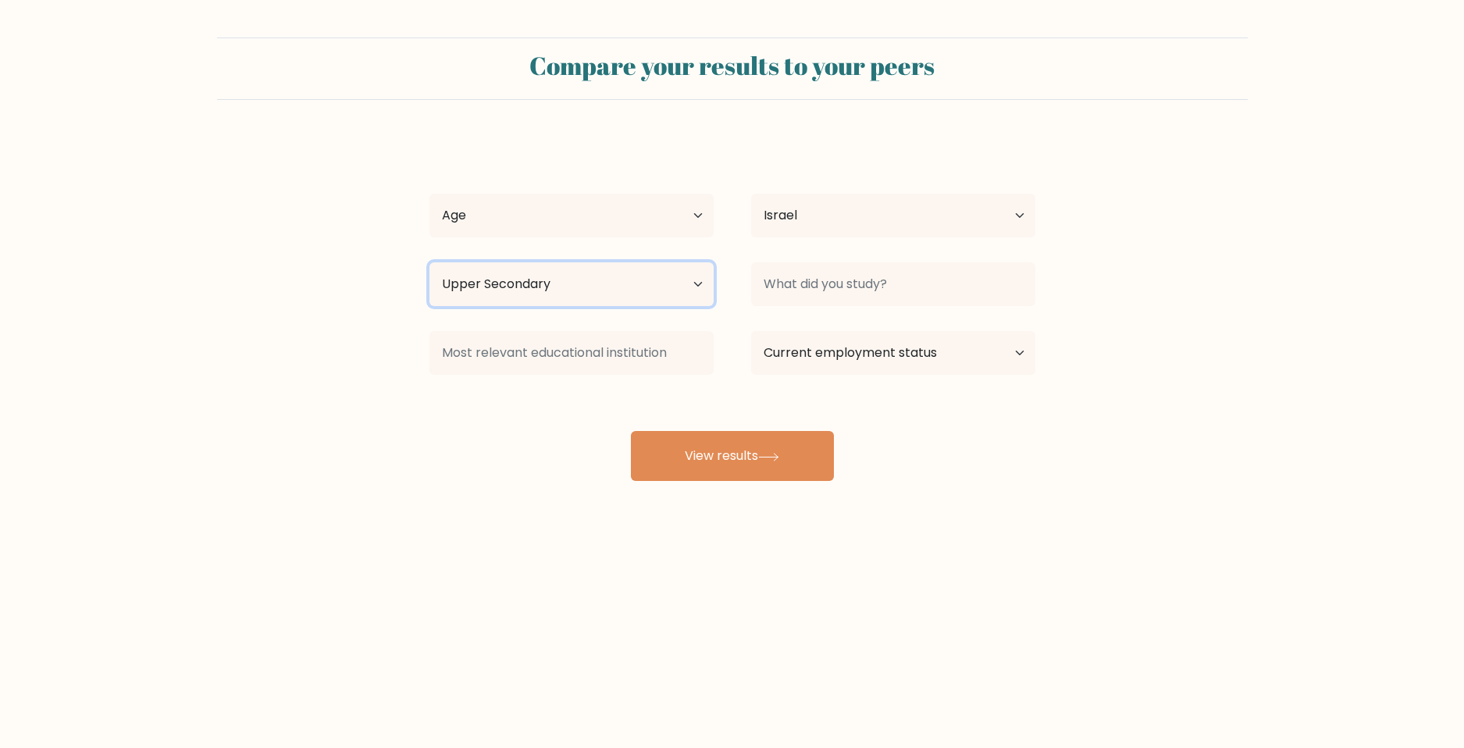
click at [429, 262] on select "Highest education level No schooling Primary Lower Secondary Upper Secondary Oc…" at bounding box center [571, 284] width 284 height 44
click at [582, 295] on select "Highest education level No schooling Primary Lower Secondary Upper Secondary Oc…" at bounding box center [571, 284] width 284 height 44
click at [590, 274] on select "Highest education level No schooling Primary Lower Secondary Upper Secondary Oc…" at bounding box center [571, 284] width 284 height 44
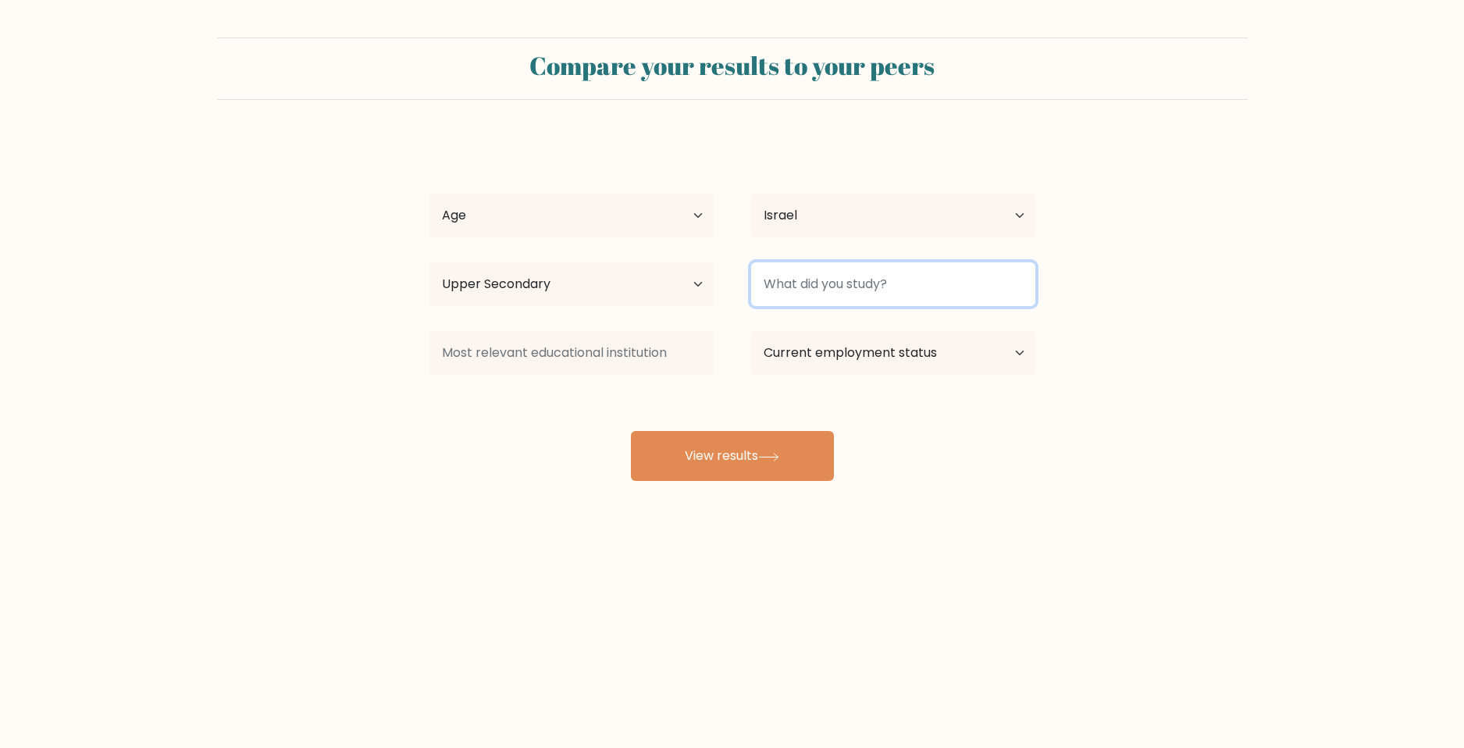
click at [932, 279] on input at bounding box center [893, 284] width 284 height 44
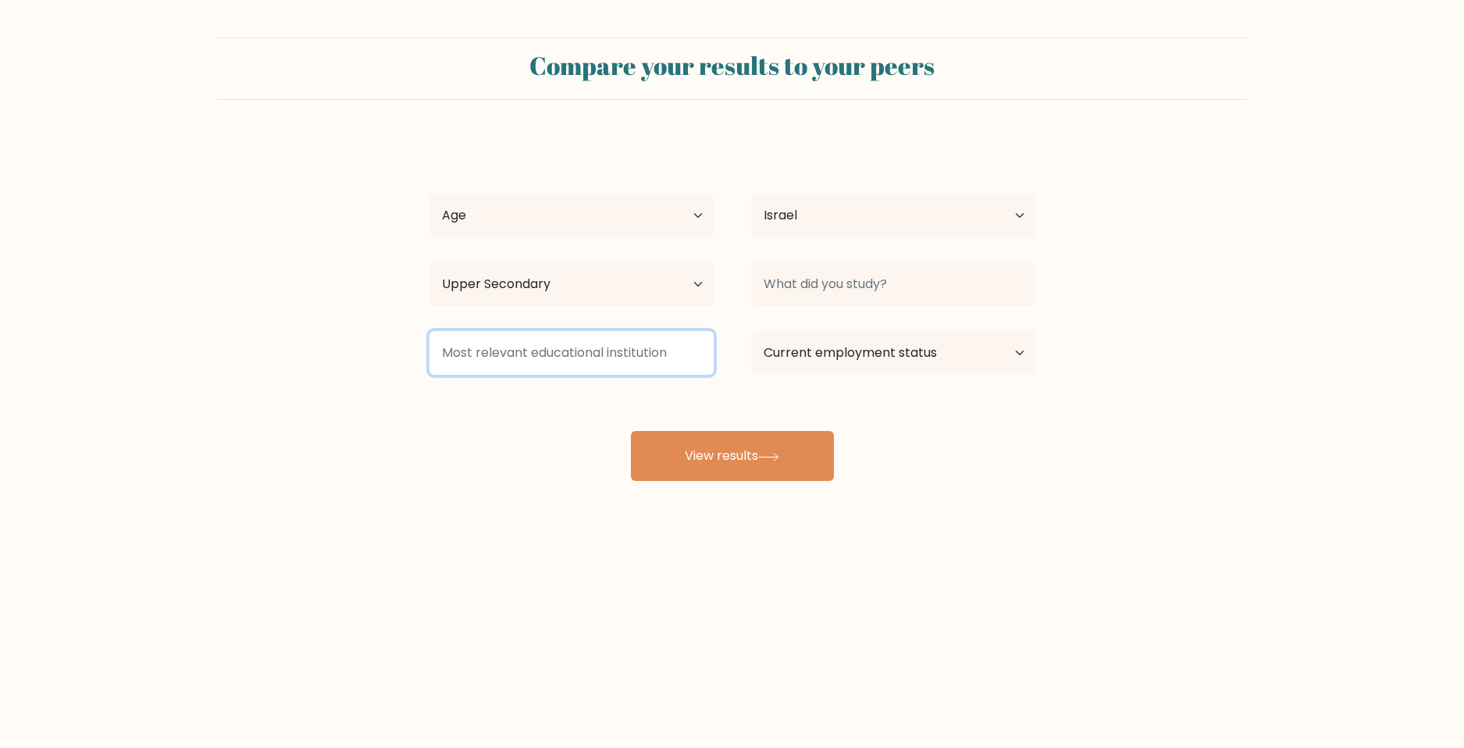
click at [622, 376] on div at bounding box center [572, 353] width 322 height 56
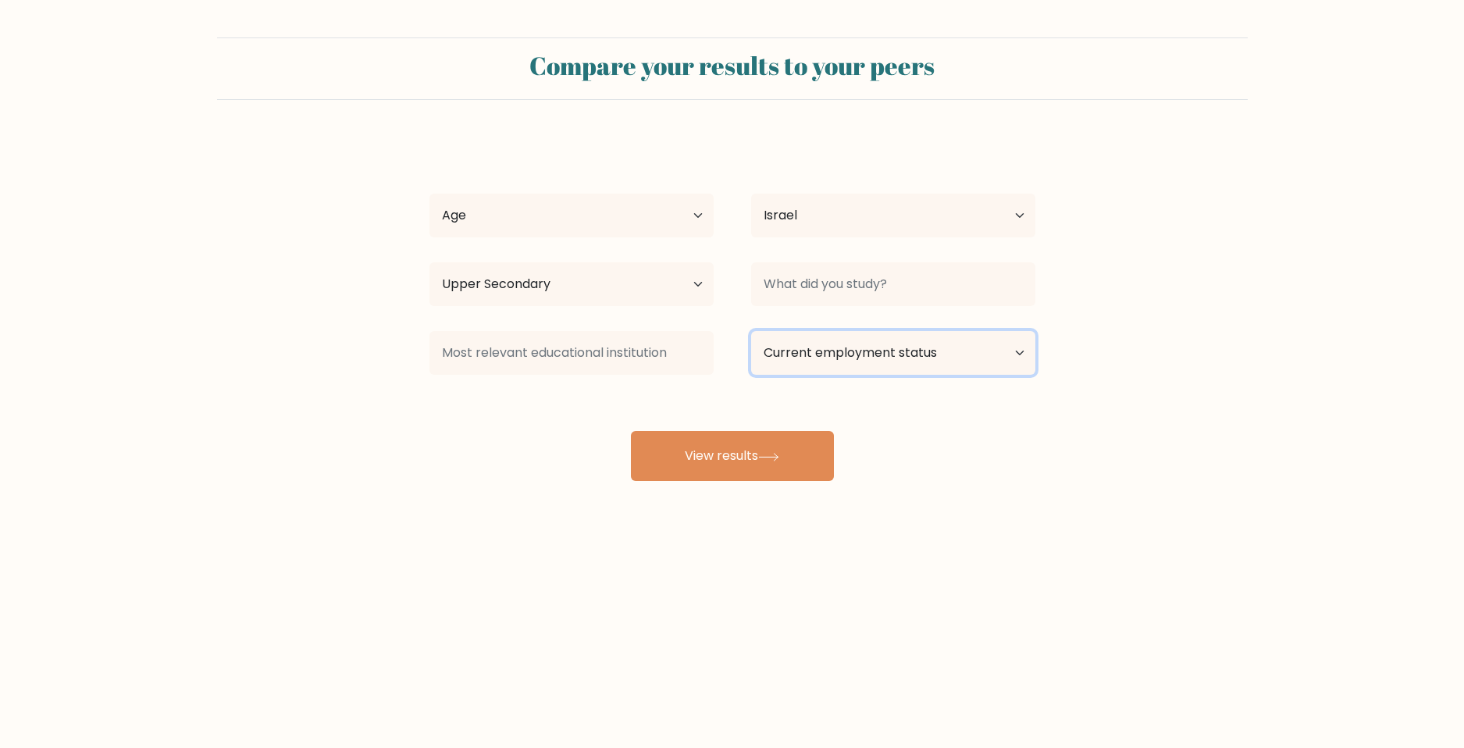
click at [855, 339] on select "Current employment status Employed Student Retired Other / prefer not to answer" at bounding box center [893, 353] width 284 height 44
select select "student"
click at [751, 331] on select "Current employment status Employed Student Retired Other / prefer not to answer" at bounding box center [893, 353] width 284 height 44
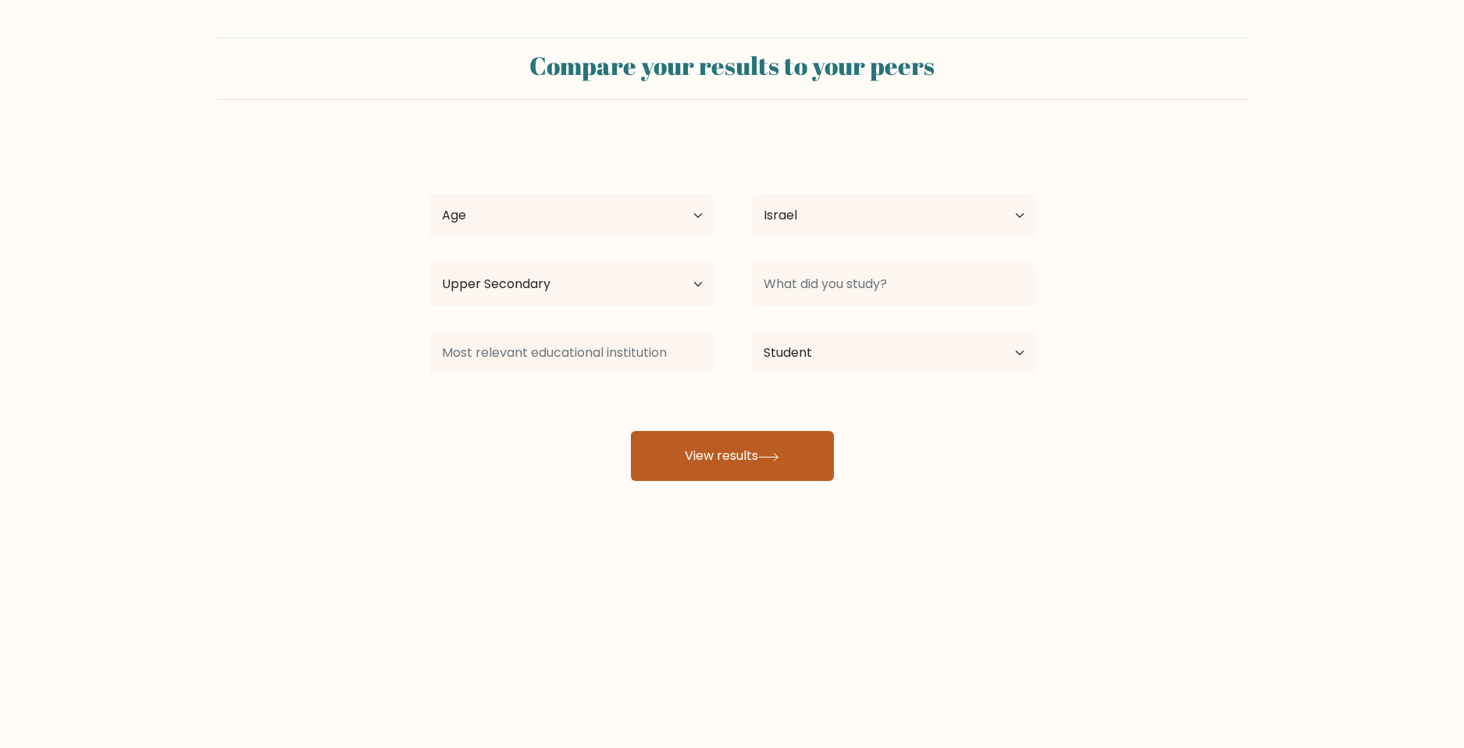
click at [729, 472] on button "View results" at bounding box center [732, 456] width 203 height 50
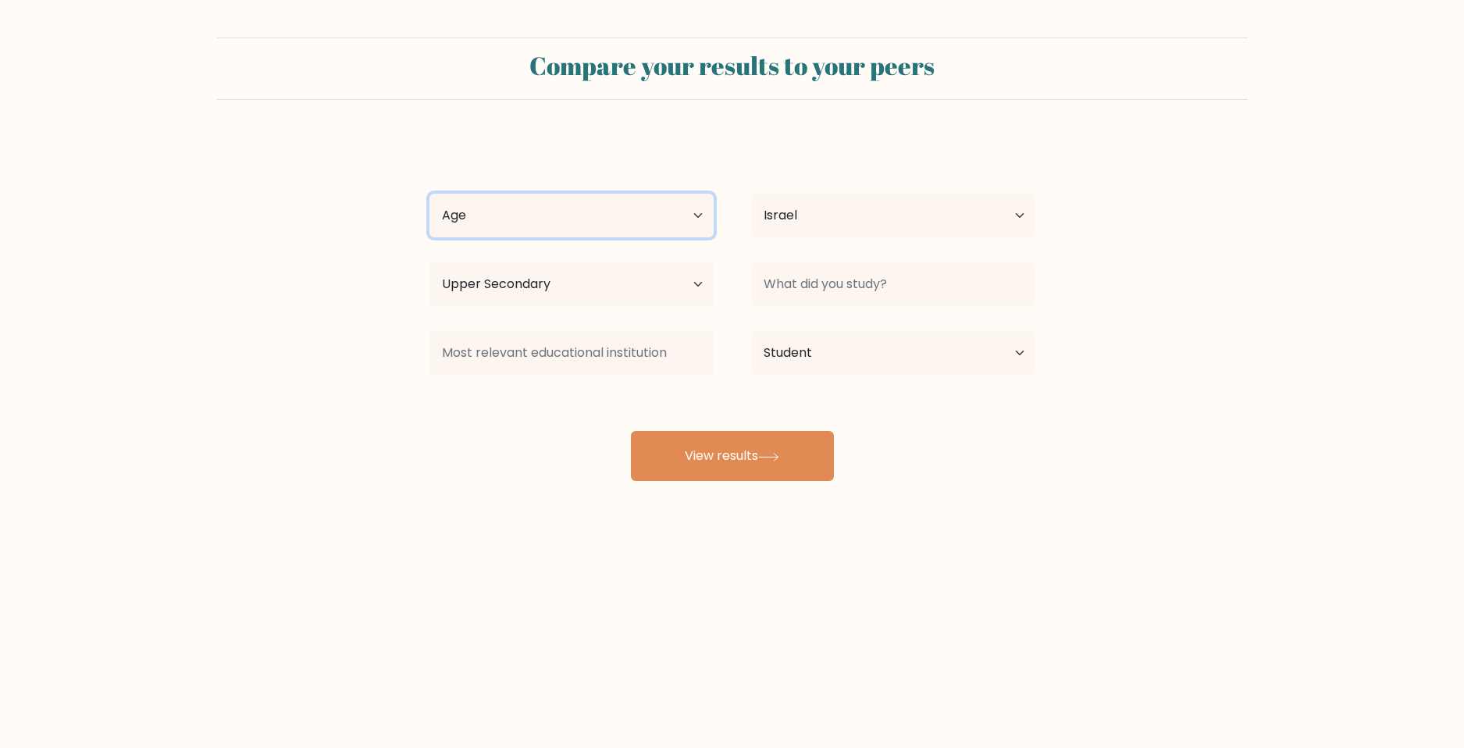
click at [561, 210] on select "Age Under [DEMOGRAPHIC_DATA] [DEMOGRAPHIC_DATA] [DEMOGRAPHIC_DATA] [DEMOGRAPHIC…" at bounding box center [571, 216] width 284 height 44
select select "min_18"
click at [429, 194] on select "Age Under [DEMOGRAPHIC_DATA] [DEMOGRAPHIC_DATA] [DEMOGRAPHIC_DATA] [DEMOGRAPHIC…" at bounding box center [571, 216] width 284 height 44
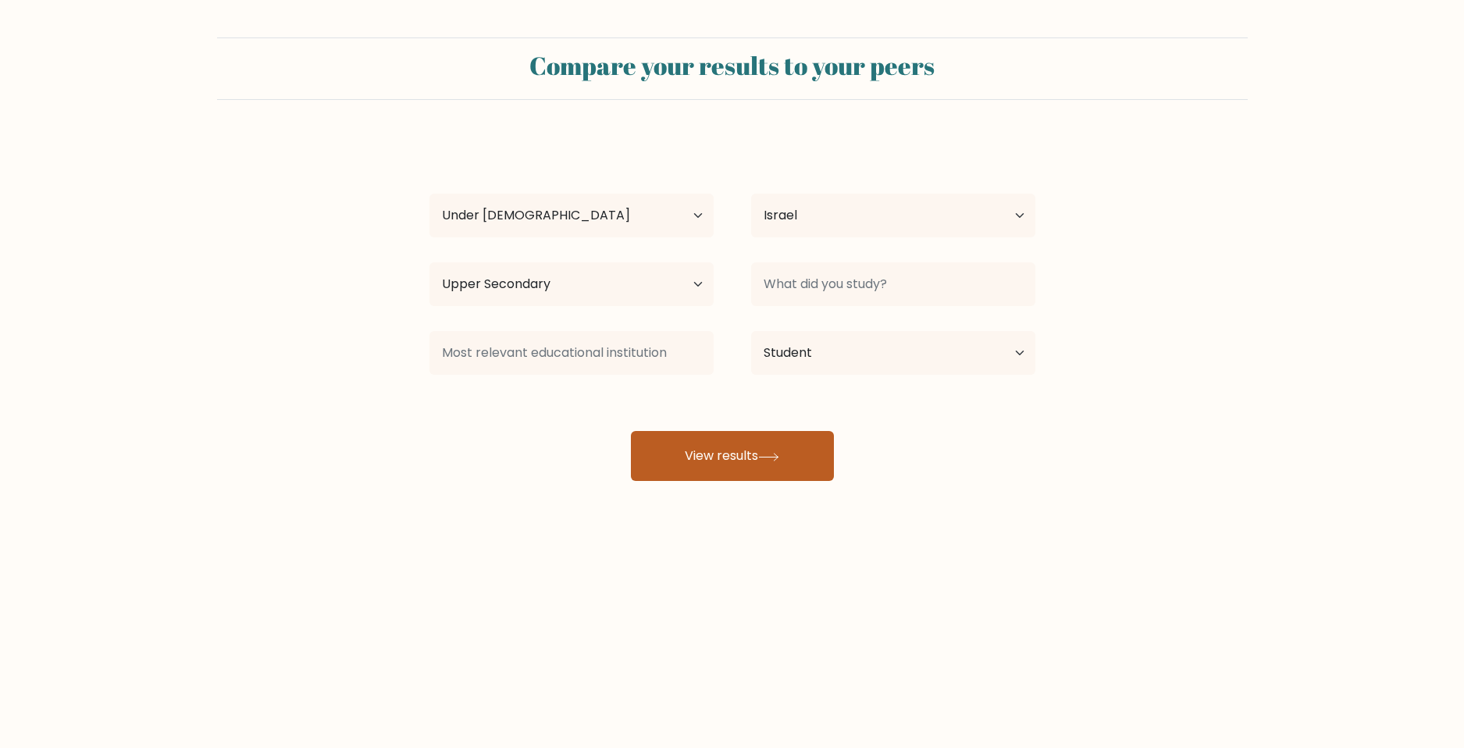
click at [723, 450] on button "View results" at bounding box center [732, 456] width 203 height 50
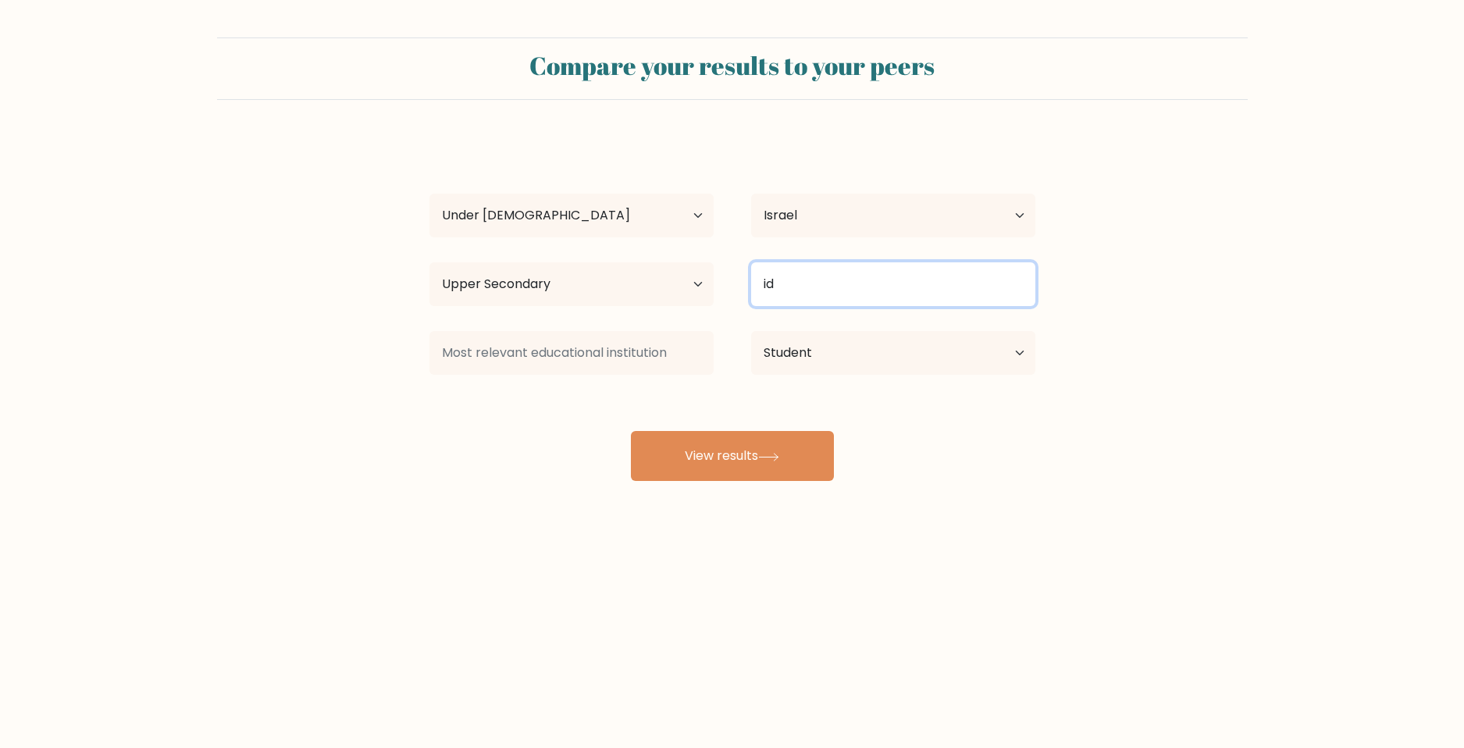
type input "i"
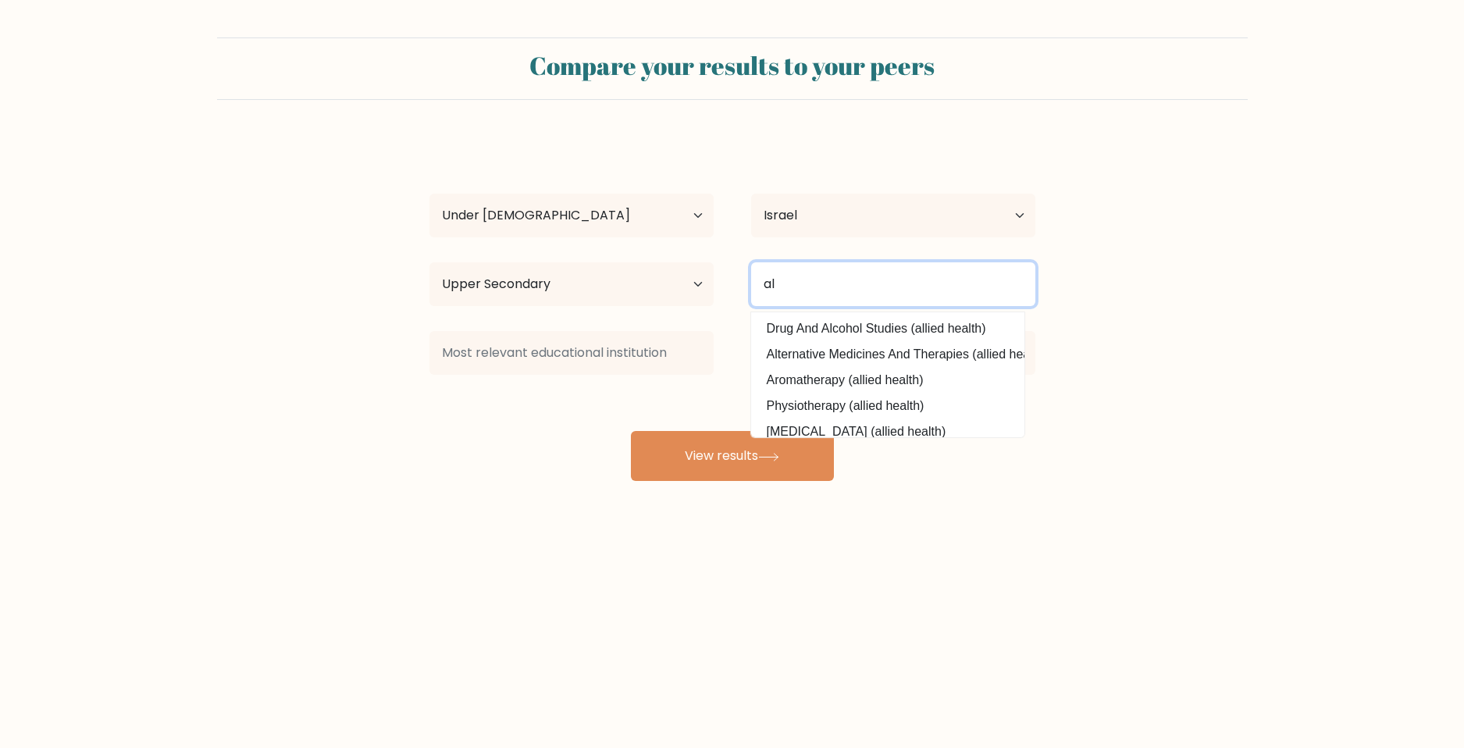
type input "a"
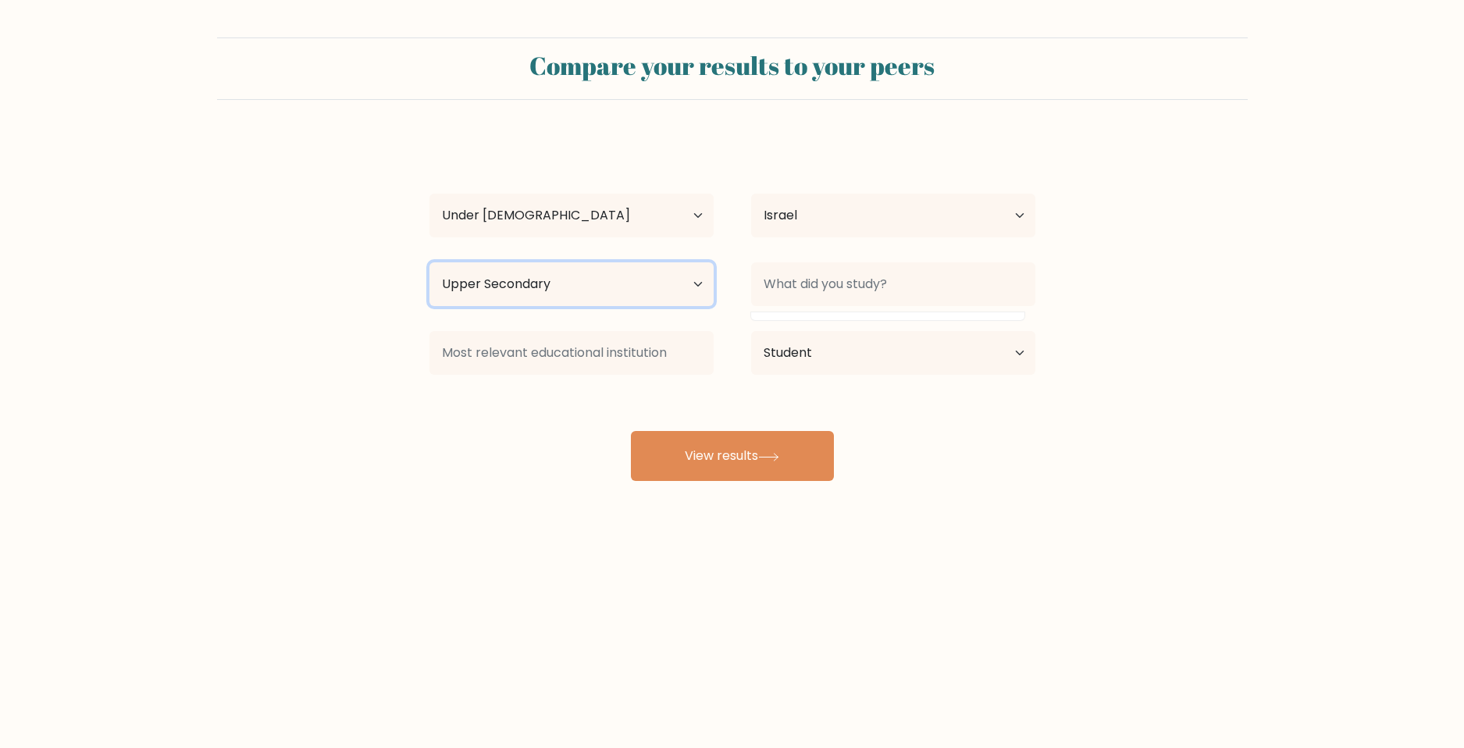
click at [501, 272] on select "Highest education level No schooling Primary Lower Secondary Upper Secondary Oc…" at bounding box center [571, 284] width 284 height 44
select select "lower_secondary"
click at [429, 262] on select "Highest education level No schooling Primary Lower Secondary Upper Secondary Oc…" at bounding box center [571, 284] width 284 height 44
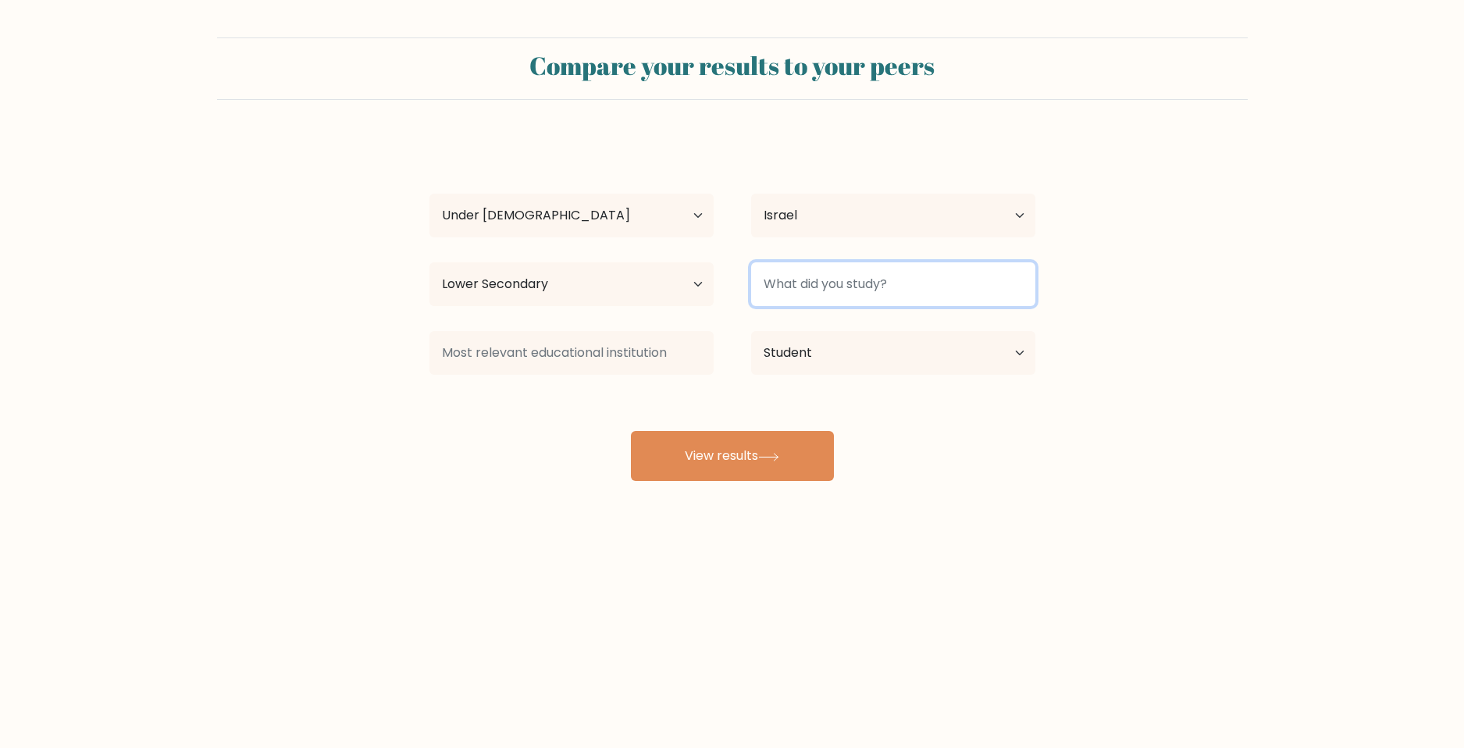
click at [894, 268] on input at bounding box center [893, 284] width 284 height 44
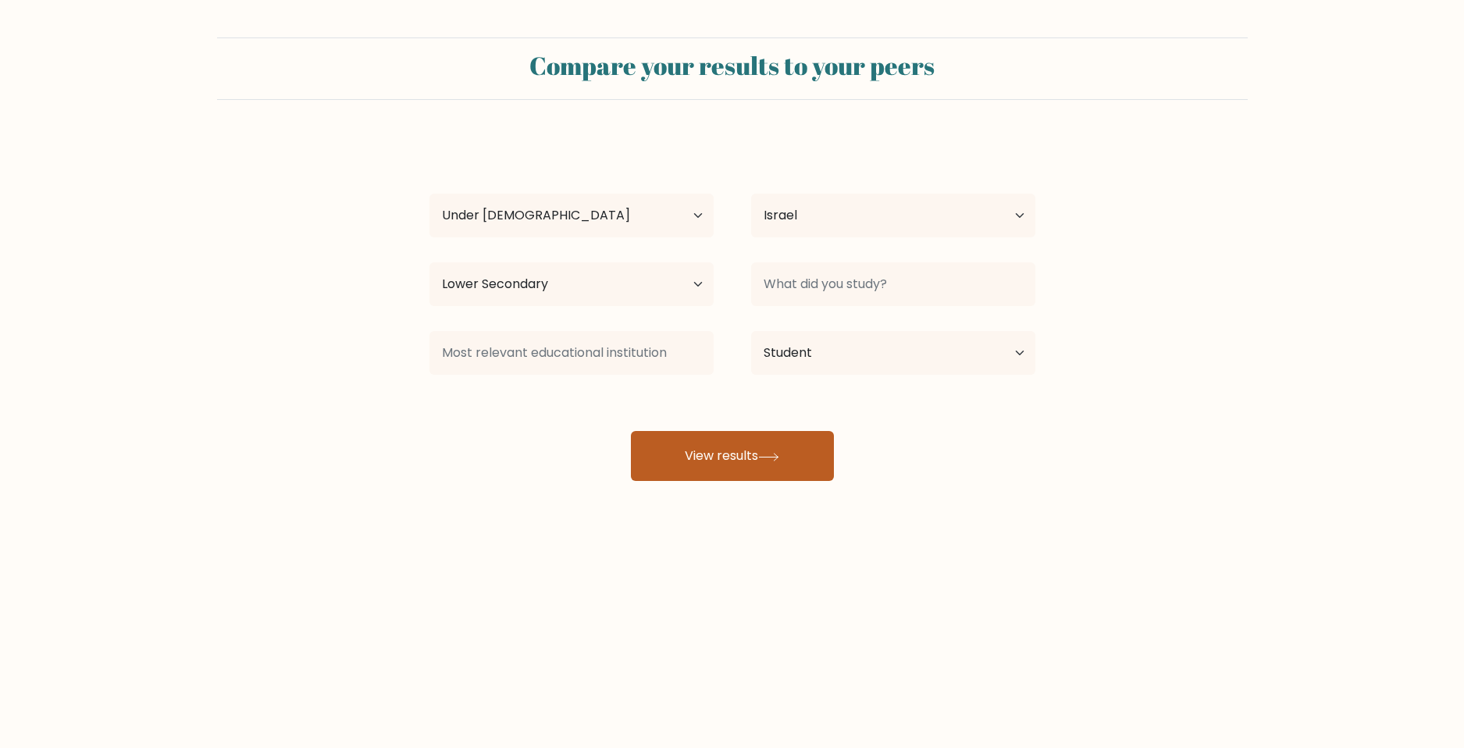
click at [771, 453] on icon at bounding box center [768, 457] width 21 height 9
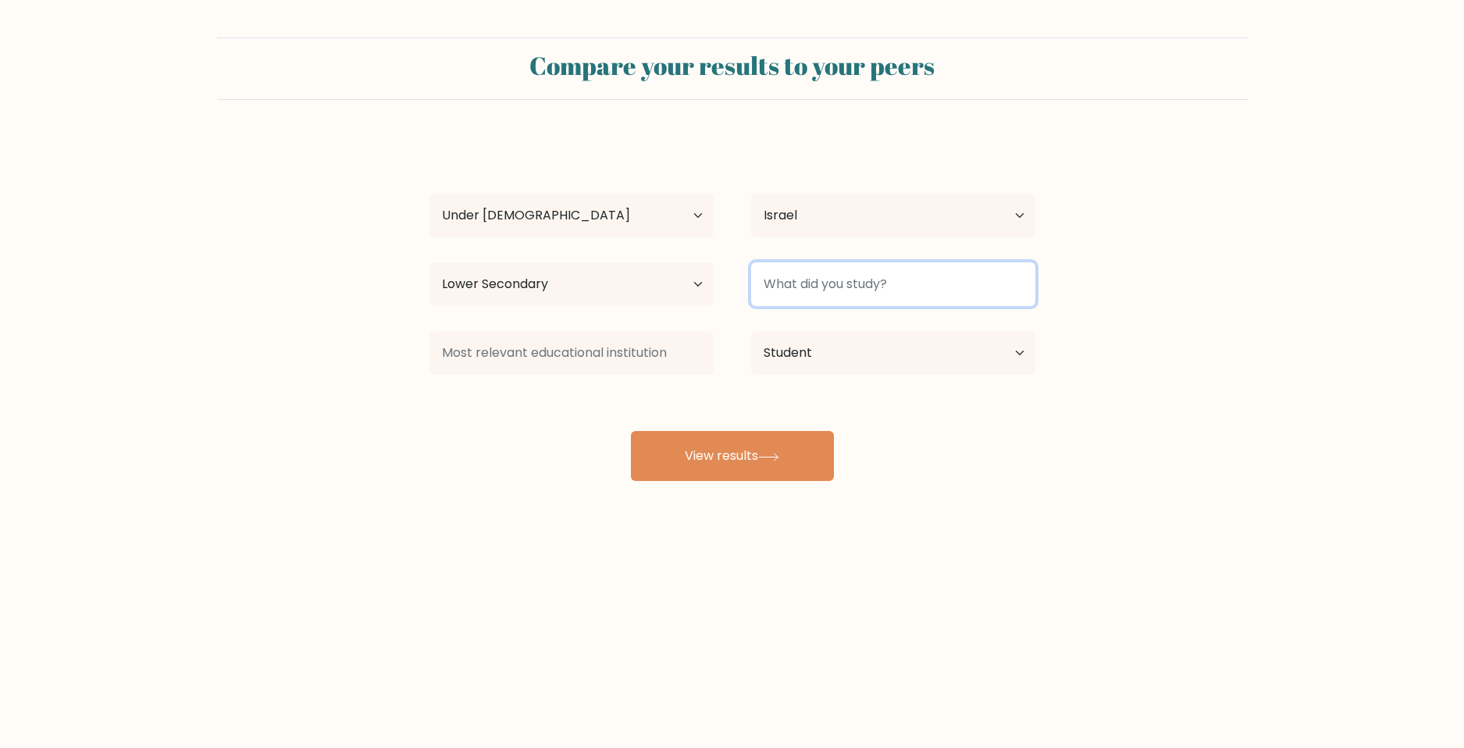
click at [882, 290] on input at bounding box center [893, 284] width 284 height 44
click at [867, 330] on div "[PERSON_NAME] Age Under [DEMOGRAPHIC_DATA] [DEMOGRAPHIC_DATA] [DEMOGRAPHIC_DATA…" at bounding box center [732, 309] width 625 height 344
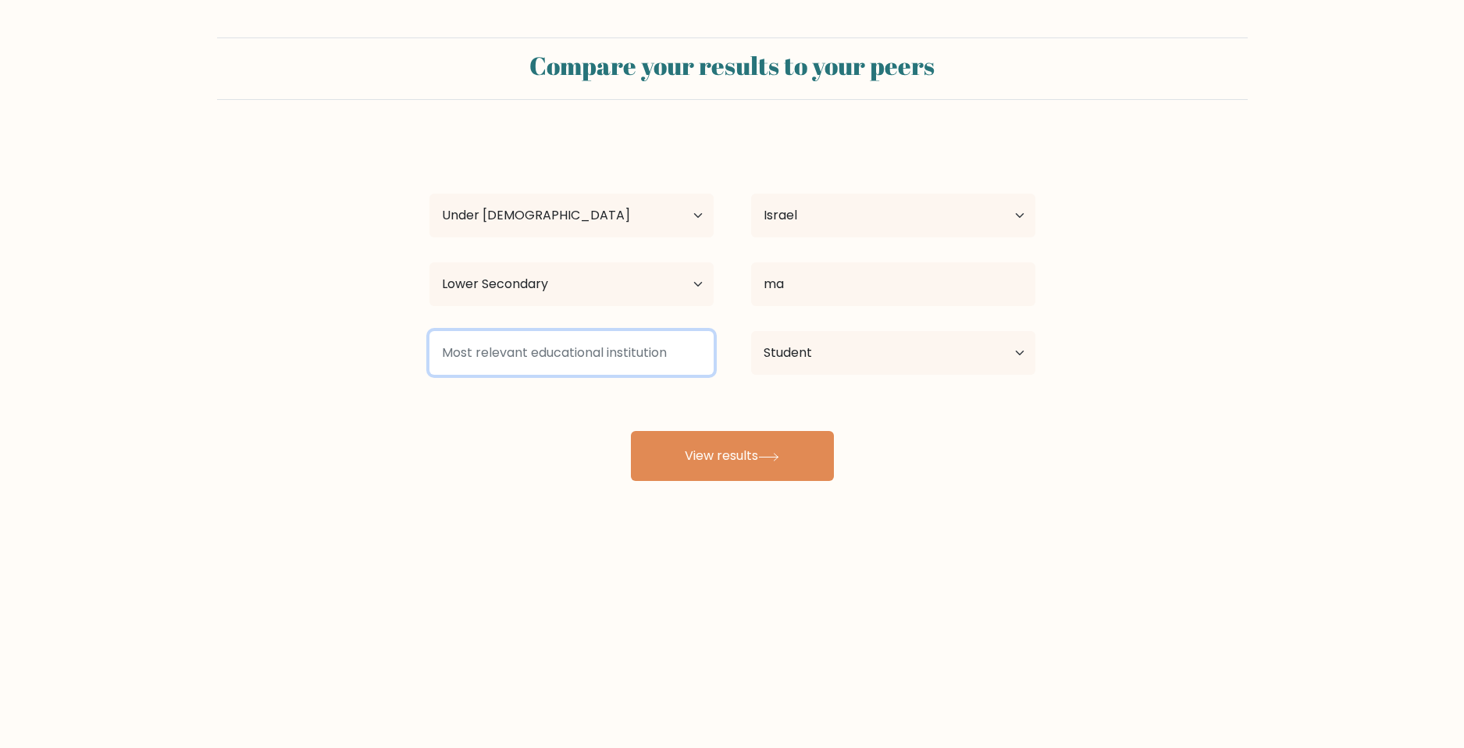
click at [565, 352] on input at bounding box center [571, 353] width 284 height 44
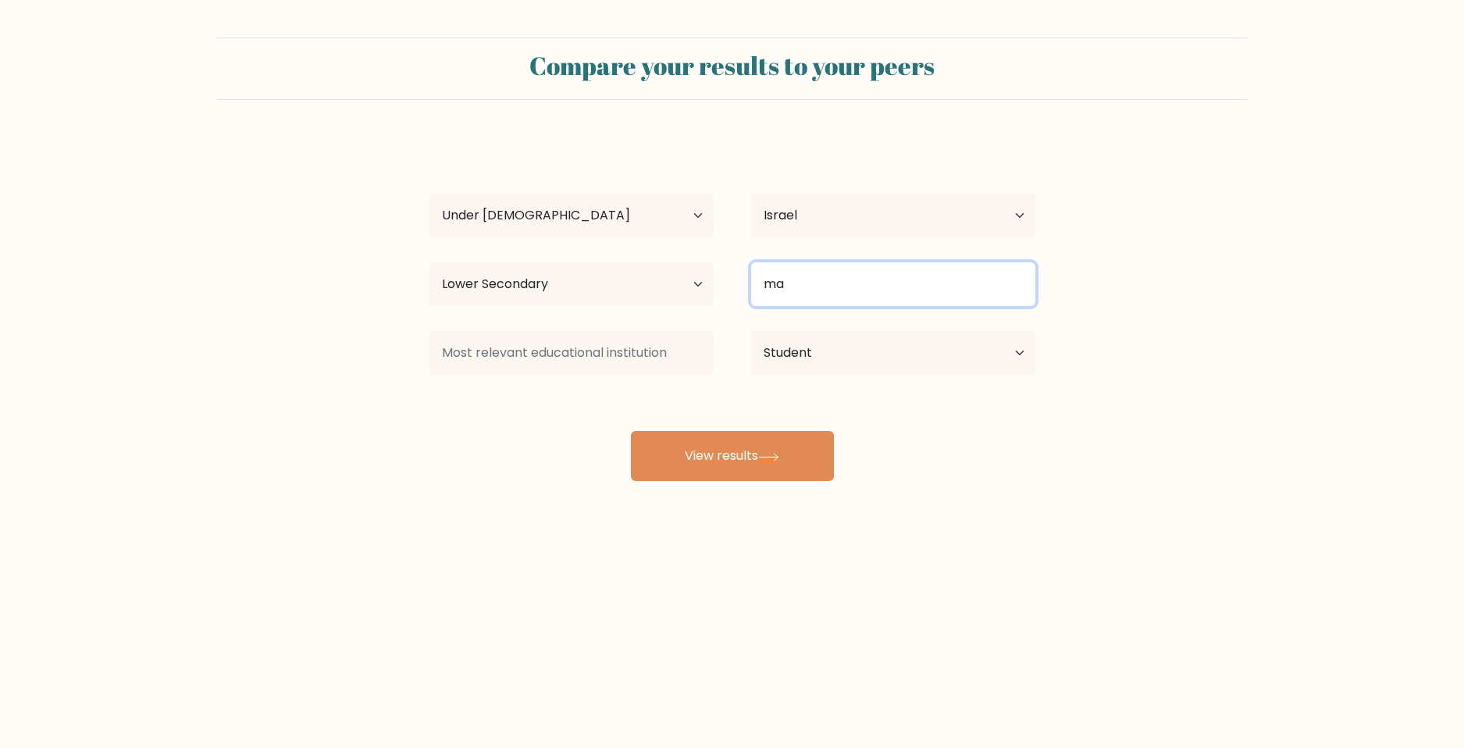
click at [835, 280] on input "ma" at bounding box center [893, 284] width 284 height 44
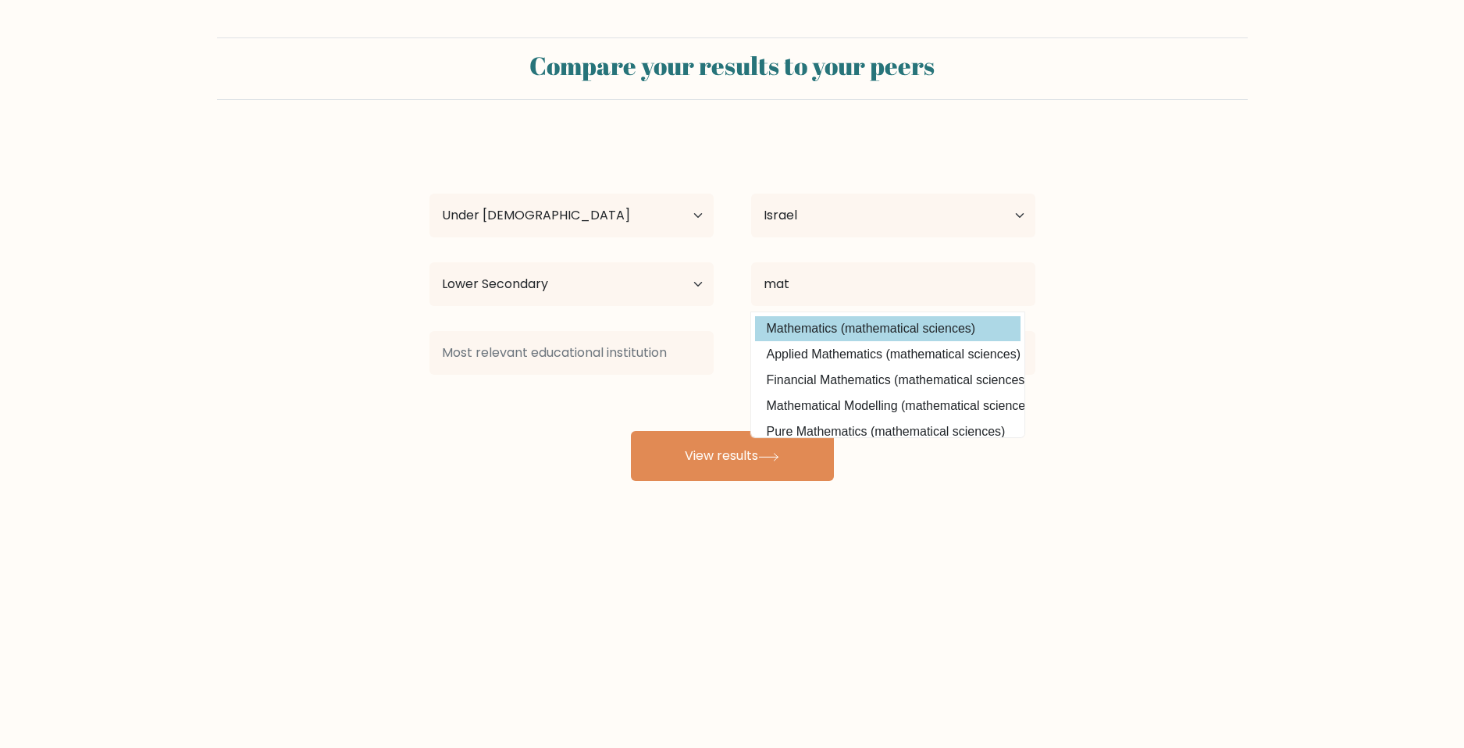
click at [849, 327] on div "[PERSON_NAME] Age Under [DEMOGRAPHIC_DATA] [DEMOGRAPHIC_DATA] [DEMOGRAPHIC_DATA…" at bounding box center [732, 309] width 625 height 344
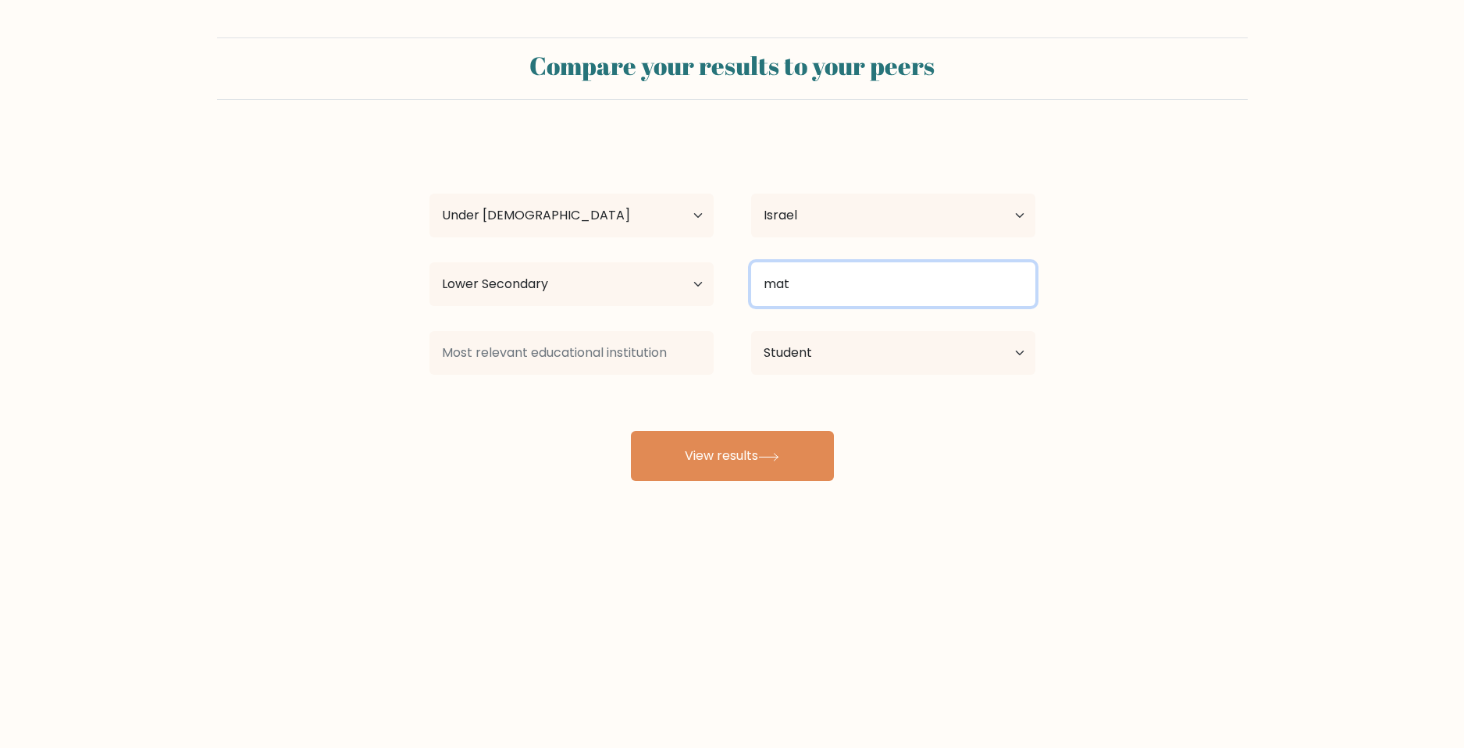
click at [861, 282] on input "mat" at bounding box center [893, 284] width 284 height 44
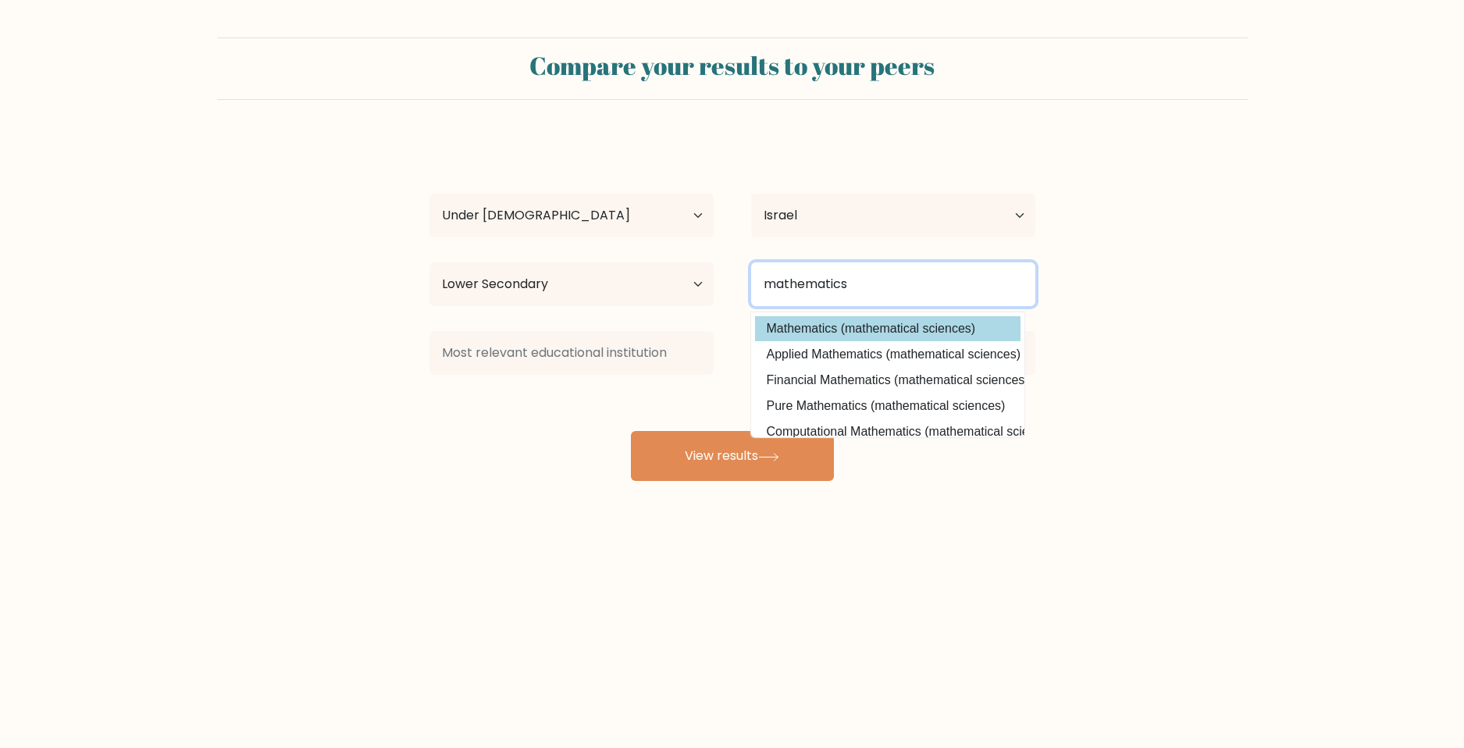
type input "mathematics"
click at [875, 326] on div "[PERSON_NAME] Age Under [DEMOGRAPHIC_DATA] [DEMOGRAPHIC_DATA] [DEMOGRAPHIC_DATA…" at bounding box center [732, 309] width 625 height 344
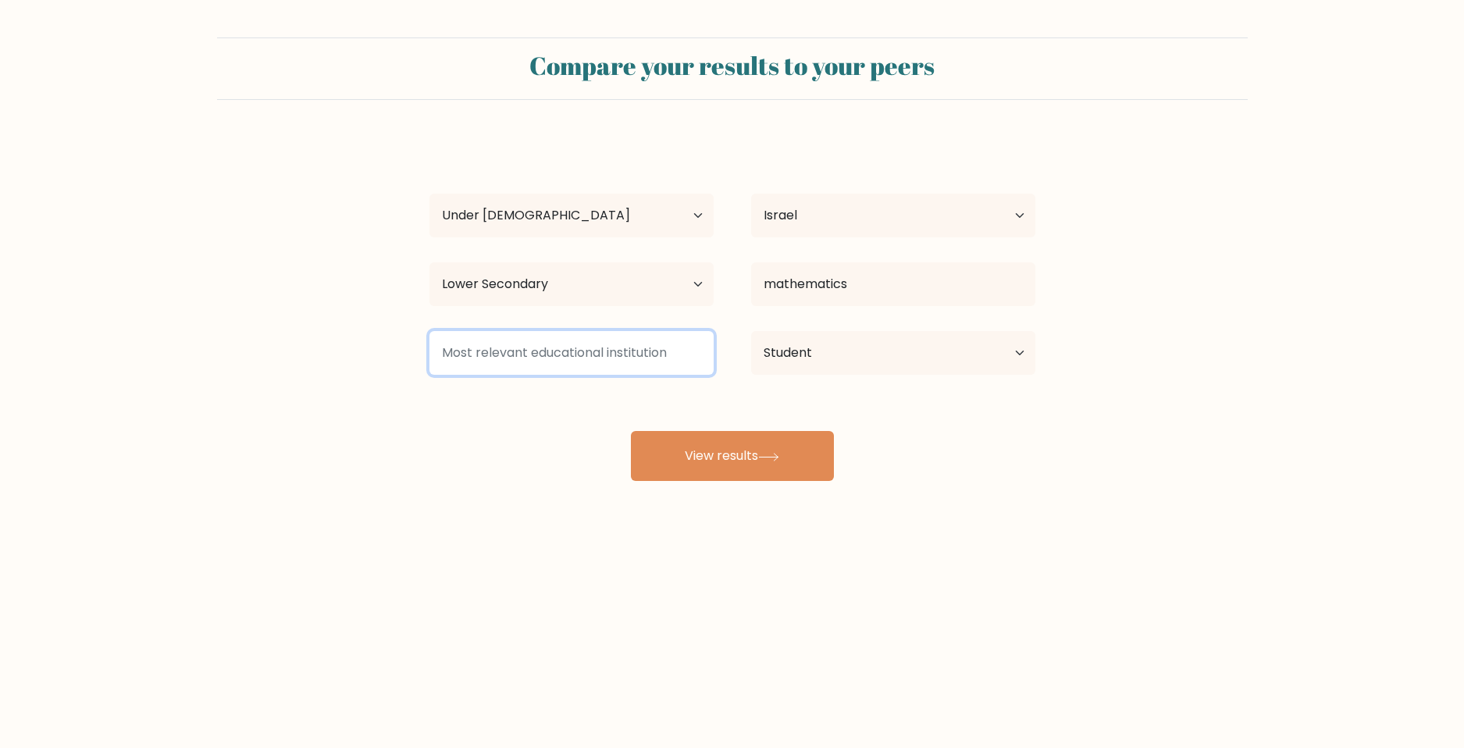
click at [583, 358] on input at bounding box center [571, 353] width 284 height 44
type input "s"
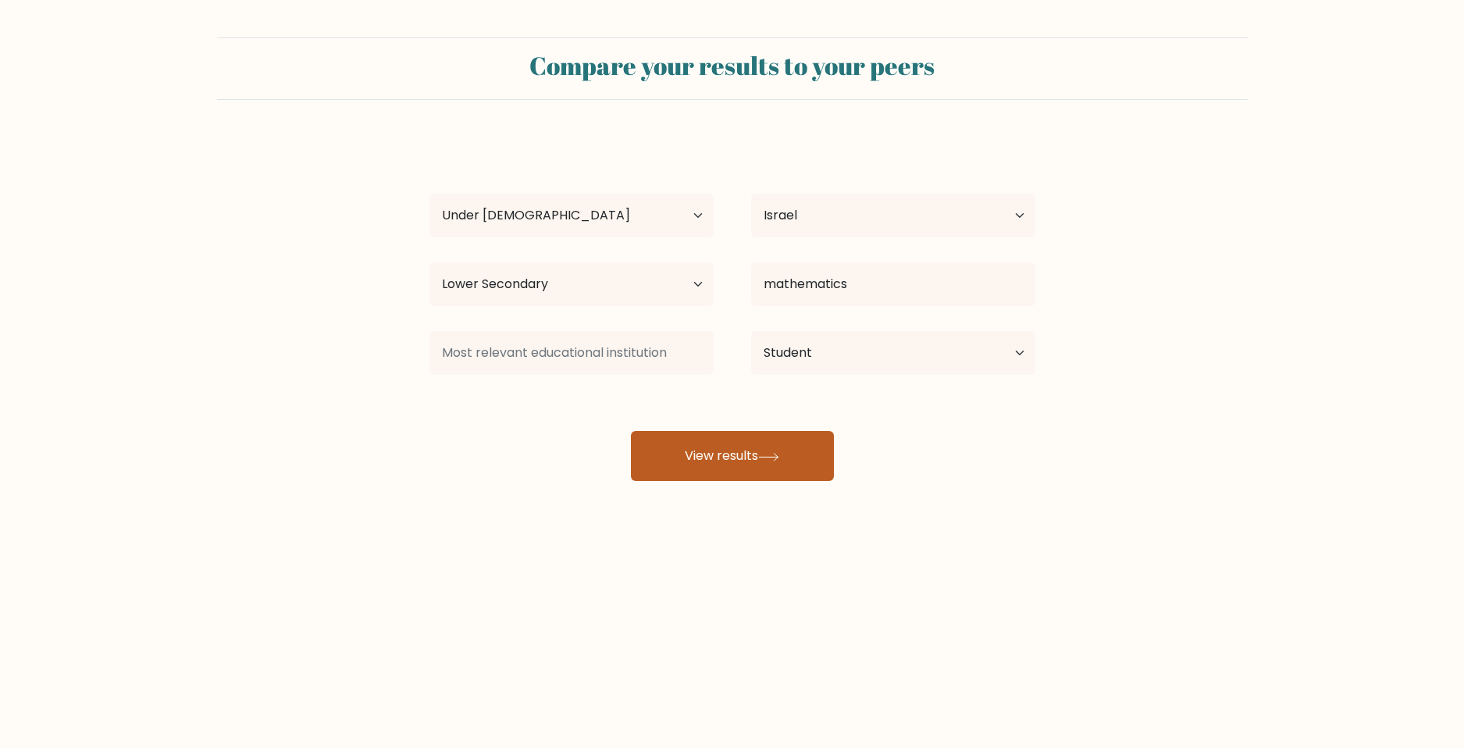
drag, startPoint x: 715, startPoint y: 439, endPoint x: 720, endPoint y: 449, distance: 11.5
click at [715, 439] on button "View results" at bounding box center [732, 456] width 203 height 50
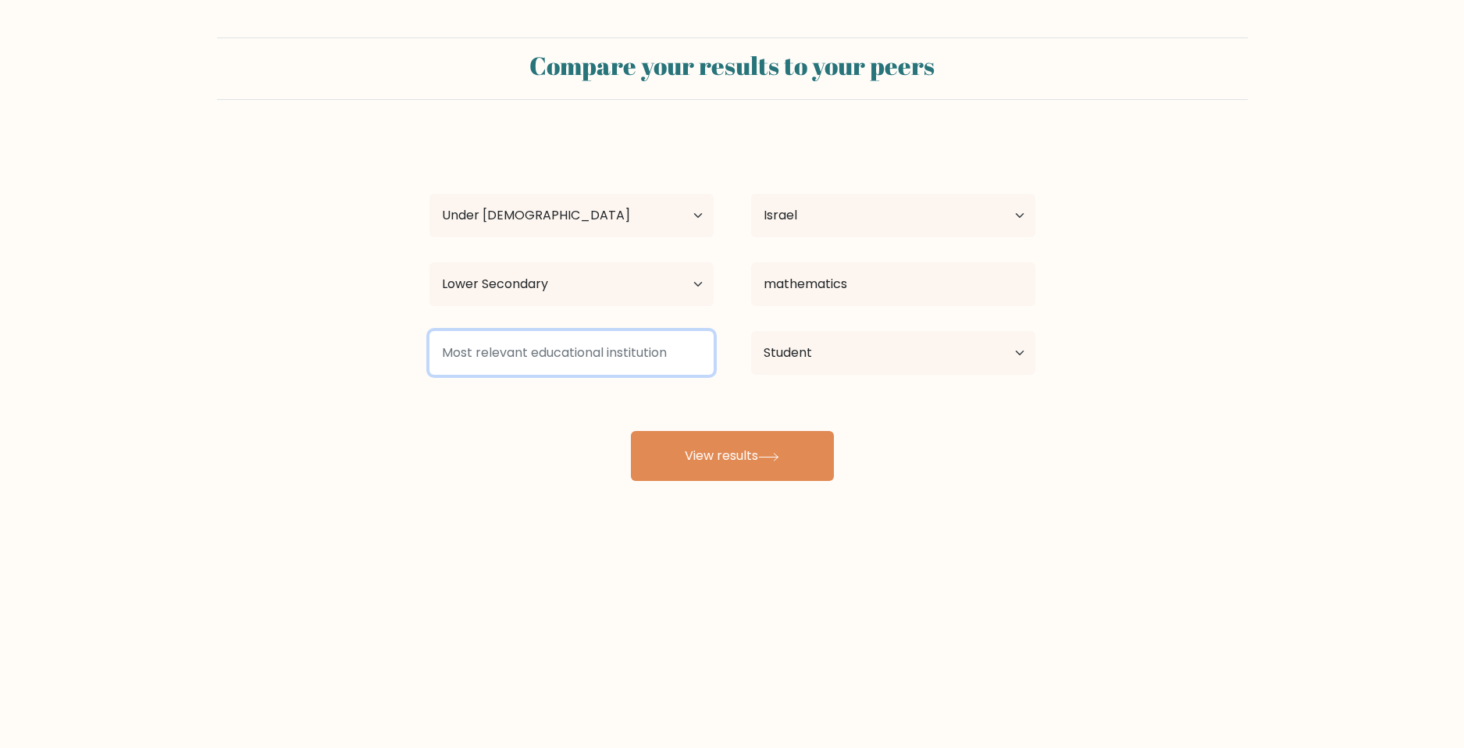
click at [505, 344] on input at bounding box center [571, 353] width 284 height 44
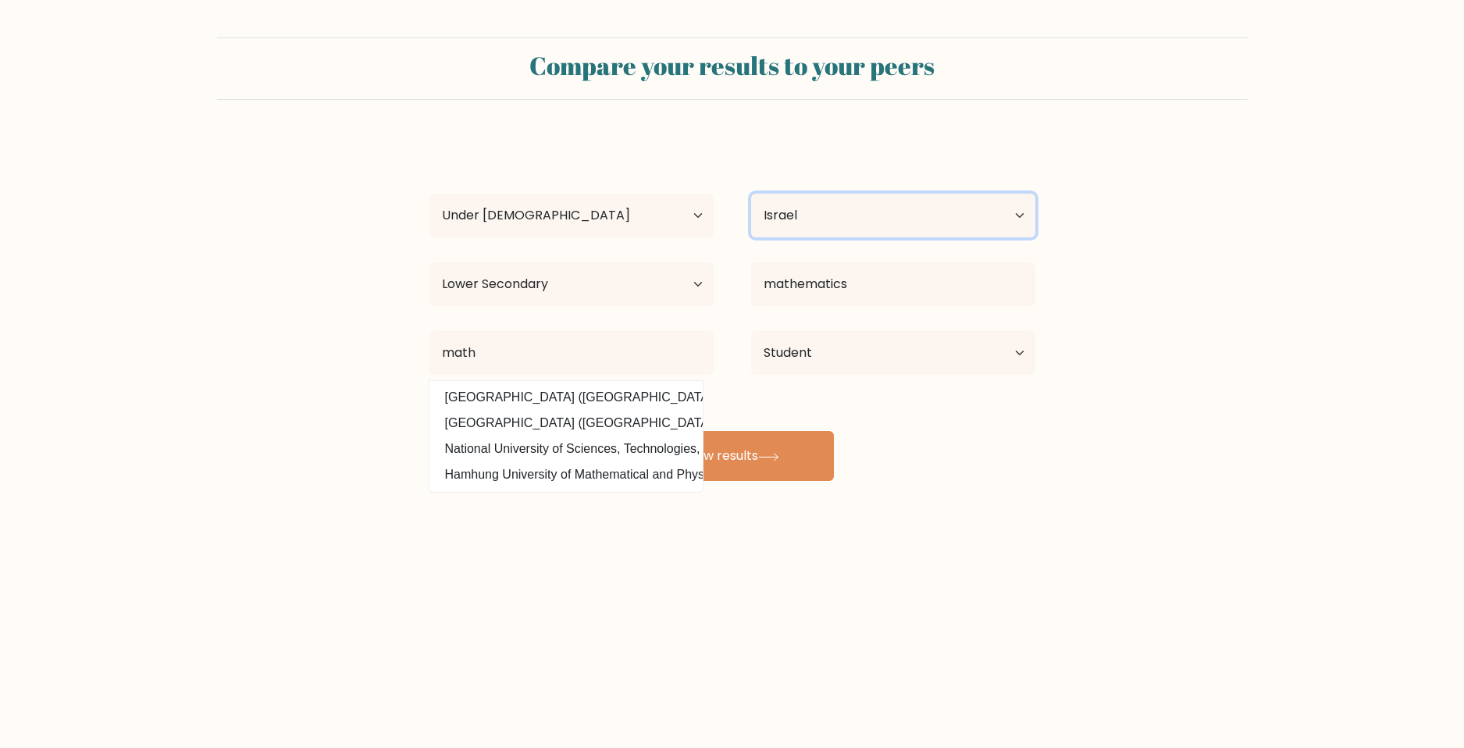
click at [877, 210] on select "Country [GEOGRAPHIC_DATA] [GEOGRAPHIC_DATA] [GEOGRAPHIC_DATA] [US_STATE] [GEOGR…" at bounding box center [893, 216] width 284 height 44
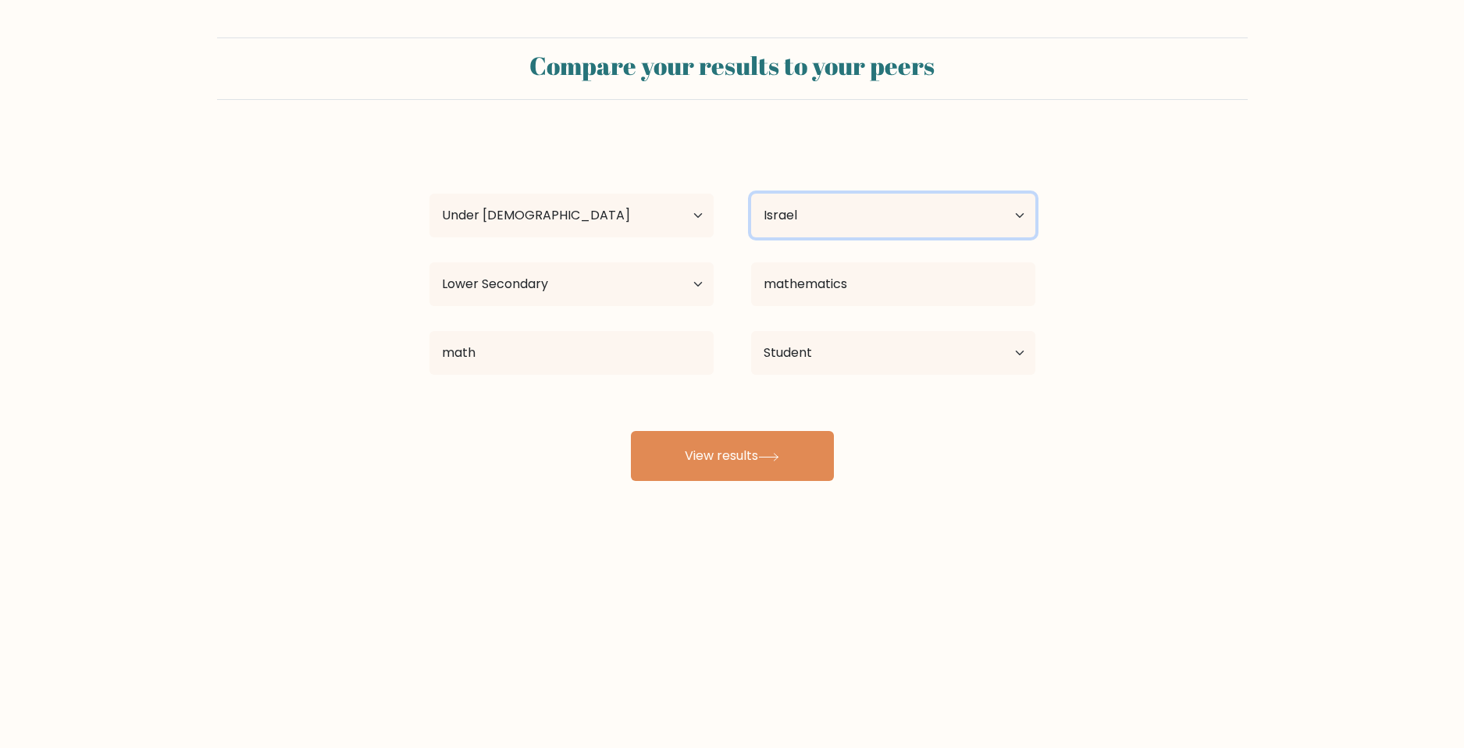
click at [751, 194] on select "Country [GEOGRAPHIC_DATA] [GEOGRAPHIC_DATA] [GEOGRAPHIC_DATA] [US_STATE] [GEOGR…" at bounding box center [893, 216] width 284 height 44
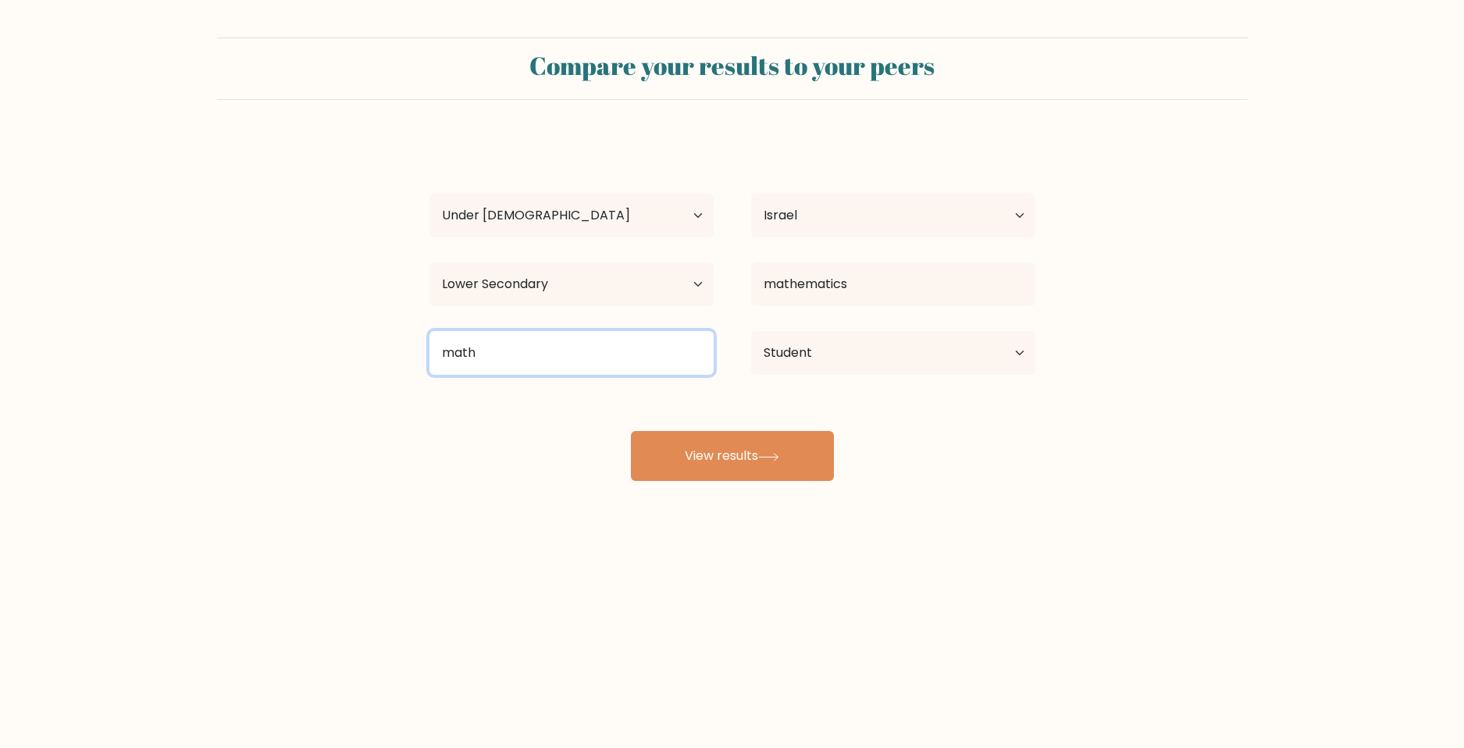
click at [514, 349] on input "math" at bounding box center [571, 353] width 284 height 44
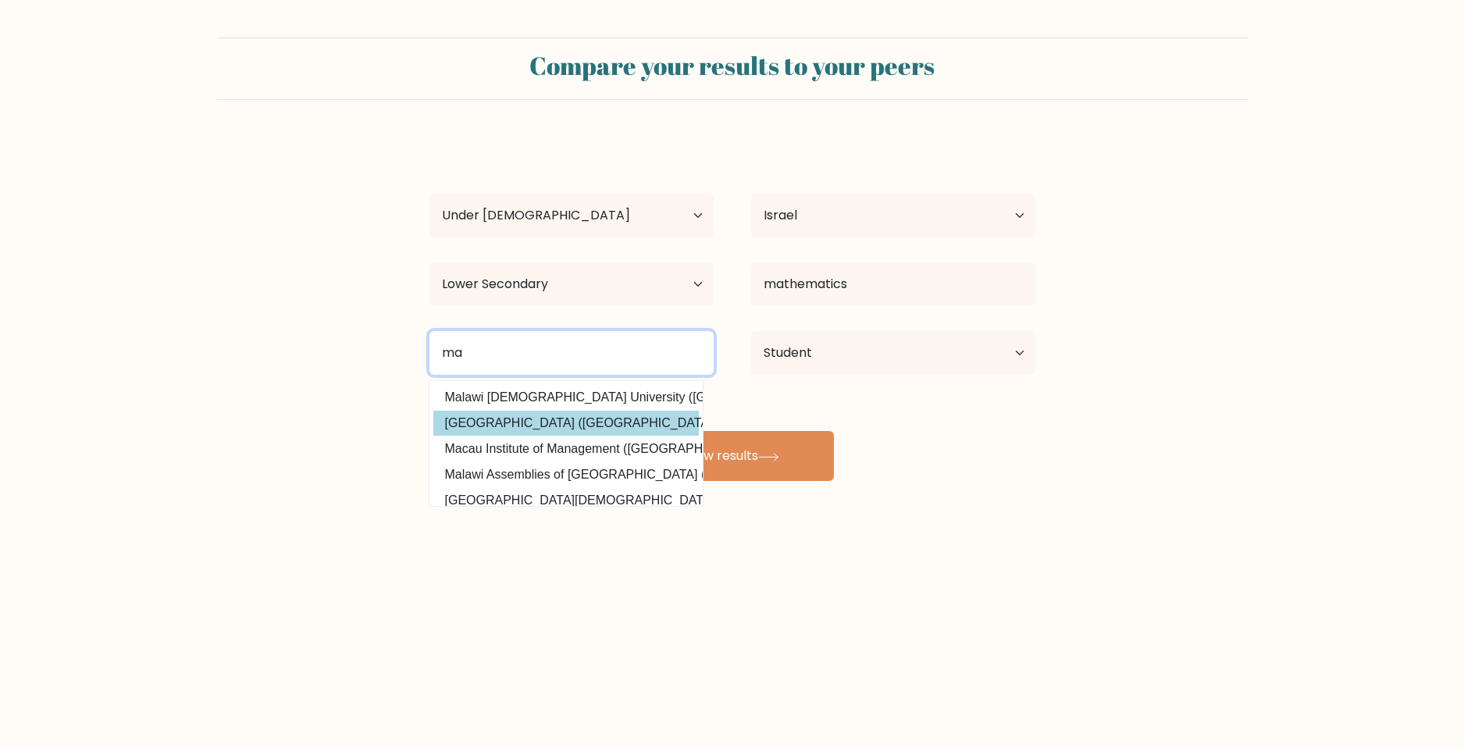
type input "m"
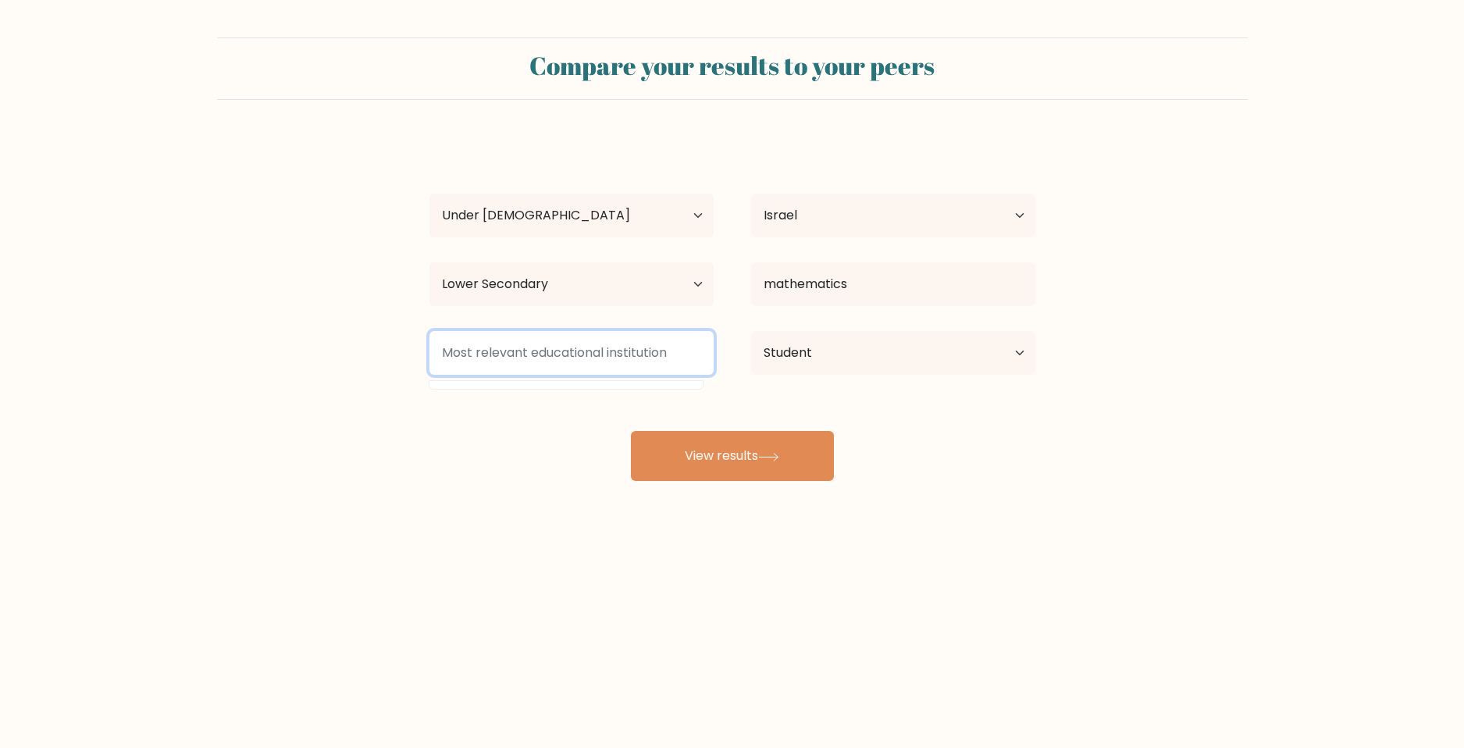
type input "k"
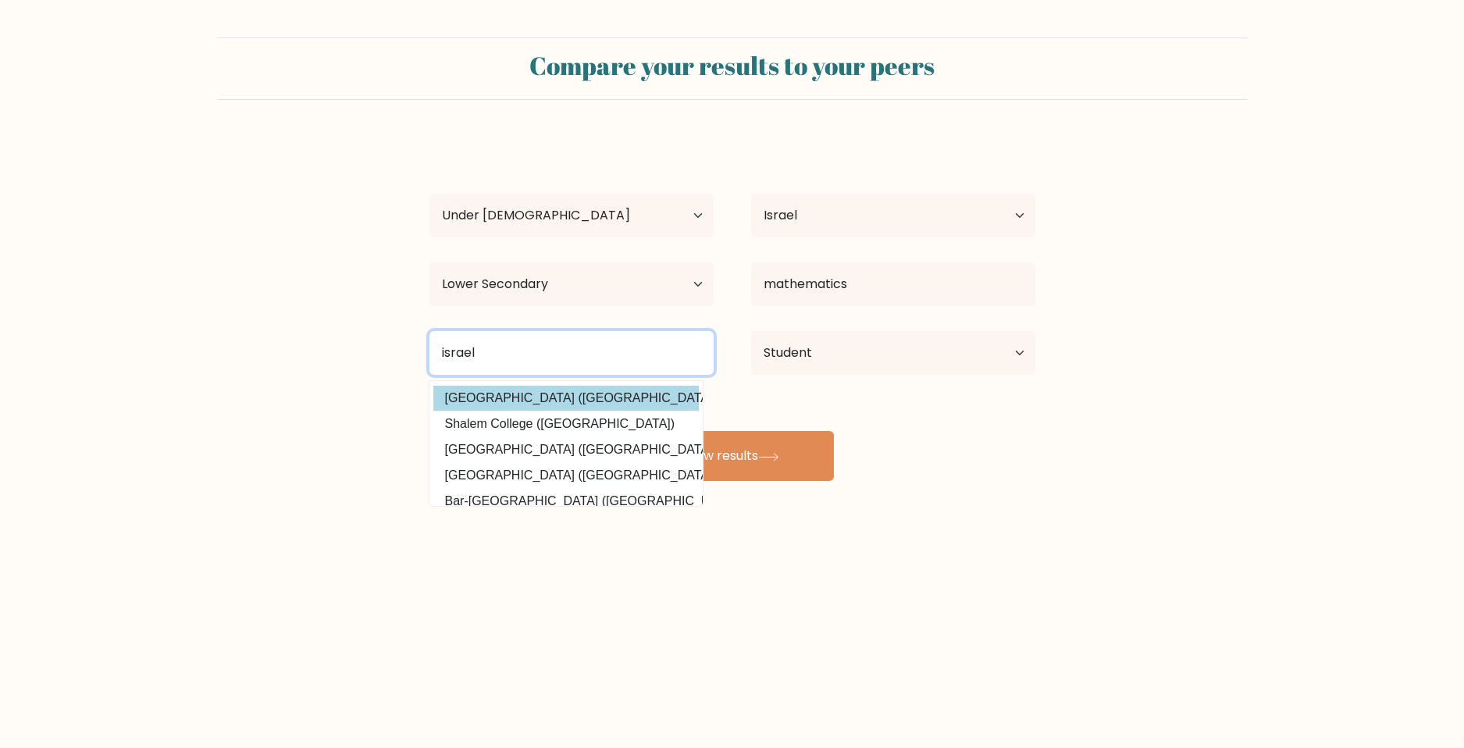
scroll to position [152, 0]
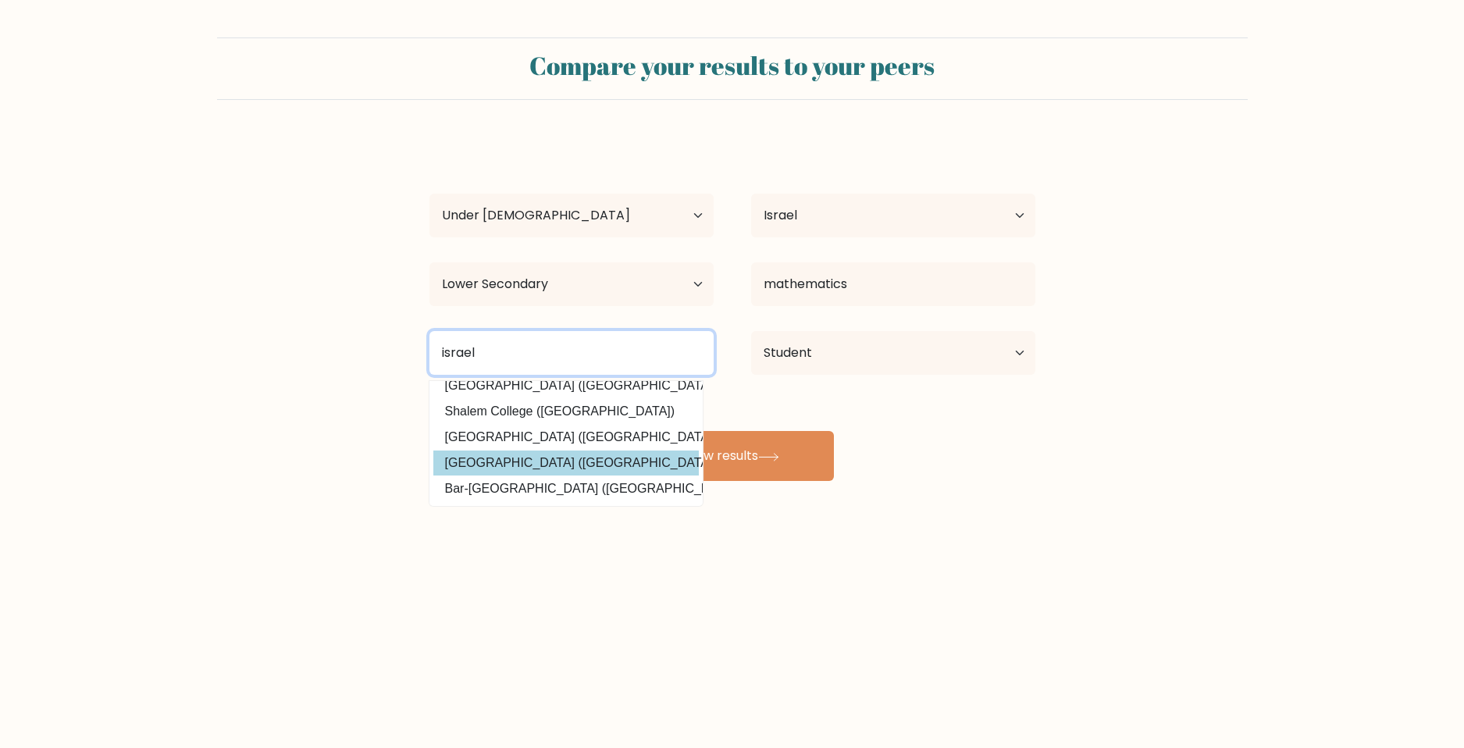
type input "israel"
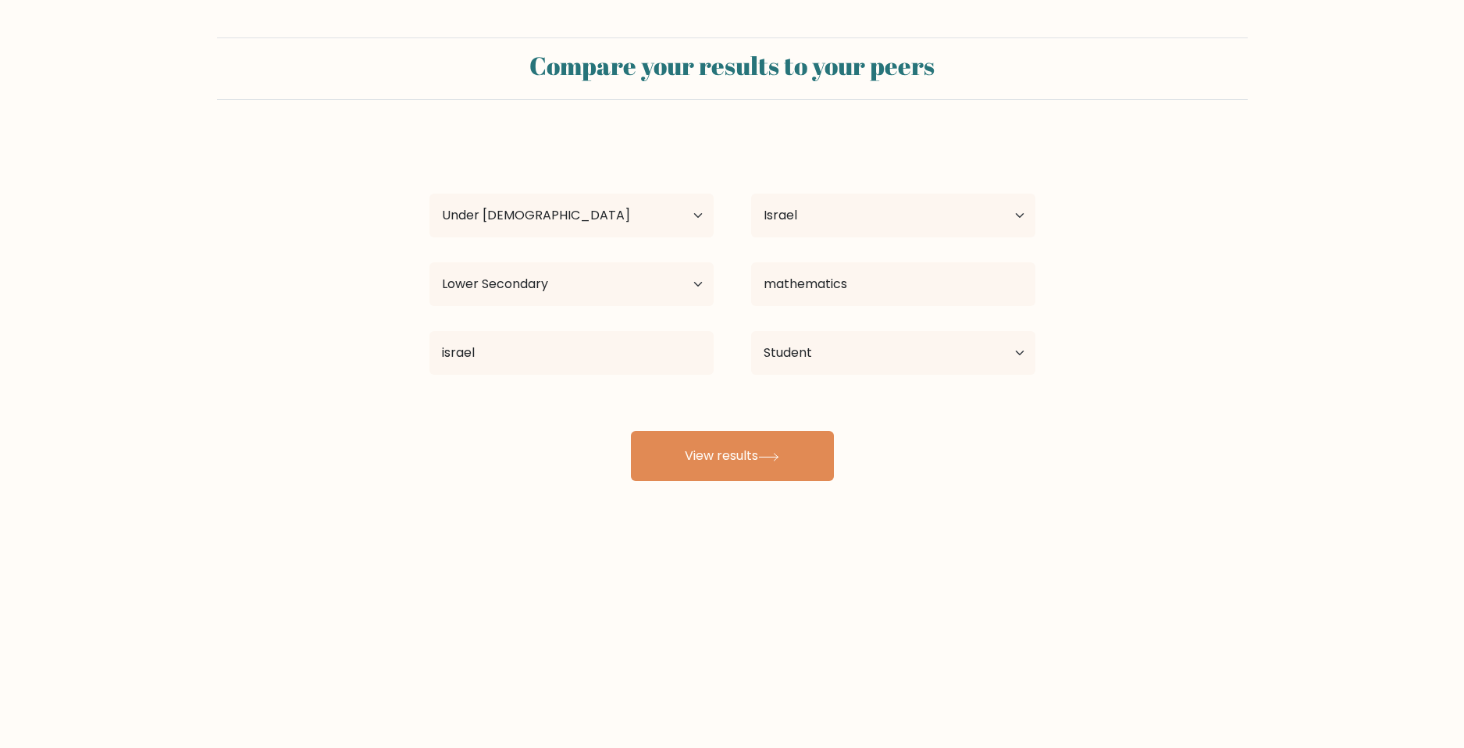
click at [568, 454] on div "[PERSON_NAME] Age Under [DEMOGRAPHIC_DATA] [DEMOGRAPHIC_DATA] [DEMOGRAPHIC_DATA…" at bounding box center [732, 309] width 625 height 344
click at [673, 462] on button "View results" at bounding box center [732, 456] width 203 height 50
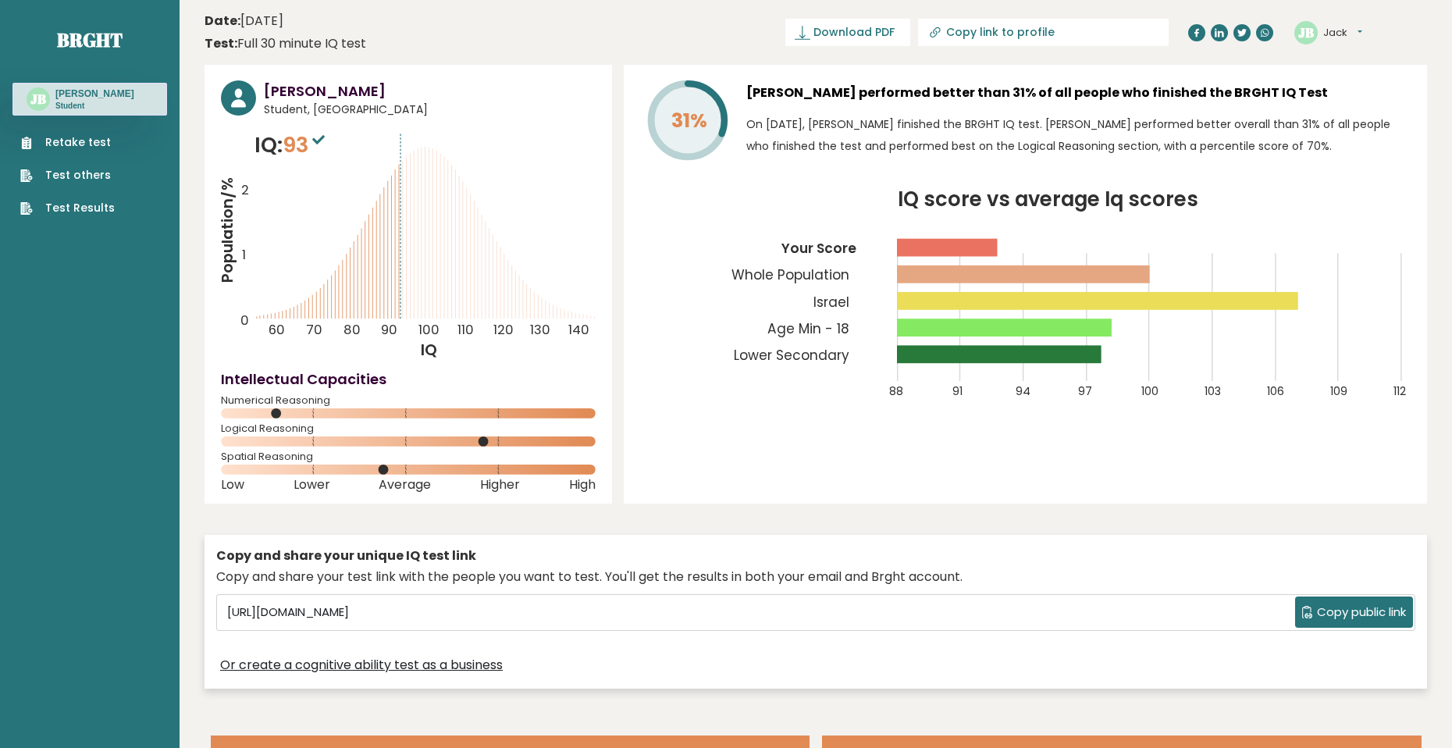
click at [294, 153] on span "93" at bounding box center [306, 144] width 46 height 29
drag, startPoint x: 739, startPoint y: 91, endPoint x: 772, endPoint y: 91, distance: 32.0
click at [772, 91] on h3 "Jack Bober performed better than 31% of all people who finished the BRGHT IQ Te…" at bounding box center [1079, 92] width 665 height 25
click at [935, 494] on div "Jack Bober Student, Israel IQ: 93 Population/% IQ 0 1 2 60 70 80 90 100 110 120…" at bounding box center [816, 381] width 1223 height 632
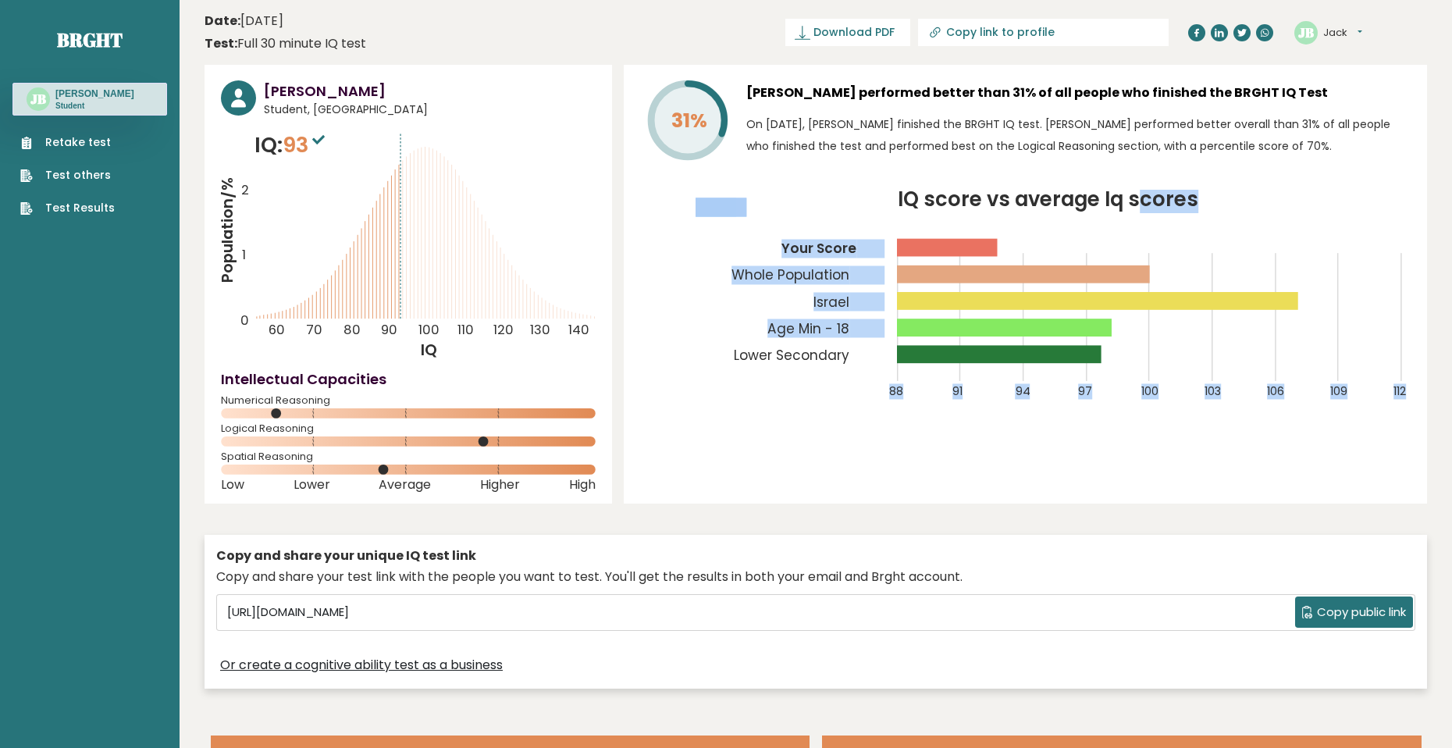
drag, startPoint x: 1017, startPoint y: 323, endPoint x: 1142, endPoint y: 289, distance: 130.1
click at [1142, 289] on icon "IQ score vs average Iq scores 88 91 94 97 100 103 106 109 112 Your Score Whole …" at bounding box center [1025, 304] width 771 height 228
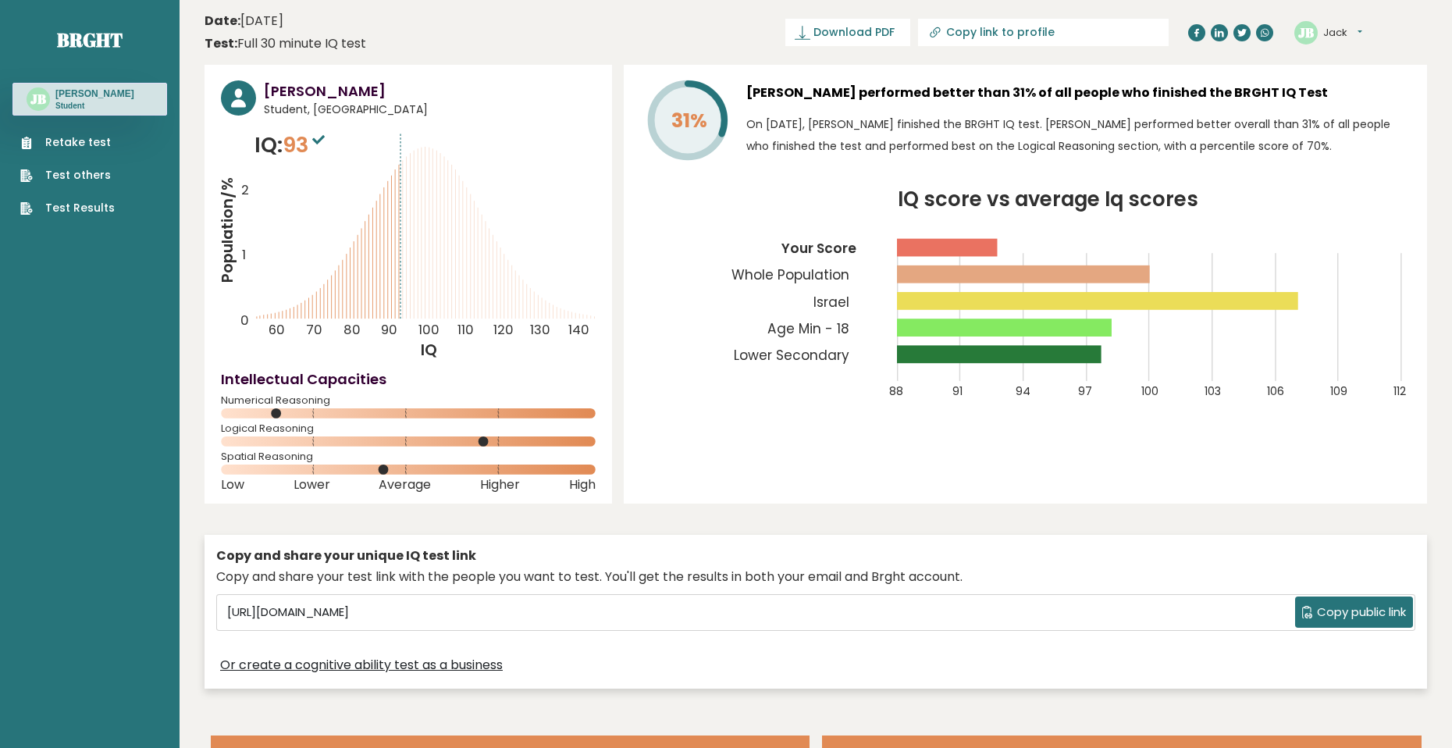
click at [797, 321] on icon "IQ score vs average Iq scores 88 91 94 97 100 103 106 109 112 Your Score Whole …" at bounding box center [1025, 304] width 771 height 228
click at [811, 383] on icon "IQ score vs average Iq scores 88 91 94 97 100 103 106 109 112 Your Score Whole …" at bounding box center [1025, 304] width 771 height 228
drag, startPoint x: 358, startPoint y: 50, endPoint x: 317, endPoint y: 38, distance: 42.3
click at [317, 38] on div "Test: Full 30 minute IQ test" at bounding box center [286, 43] width 162 height 19
click at [554, 69] on div "Jack Bober Student, Israel IQ: 93 Population/% IQ 0 1 2 60 70 80 90 100 110 120…" at bounding box center [409, 284] width 408 height 439
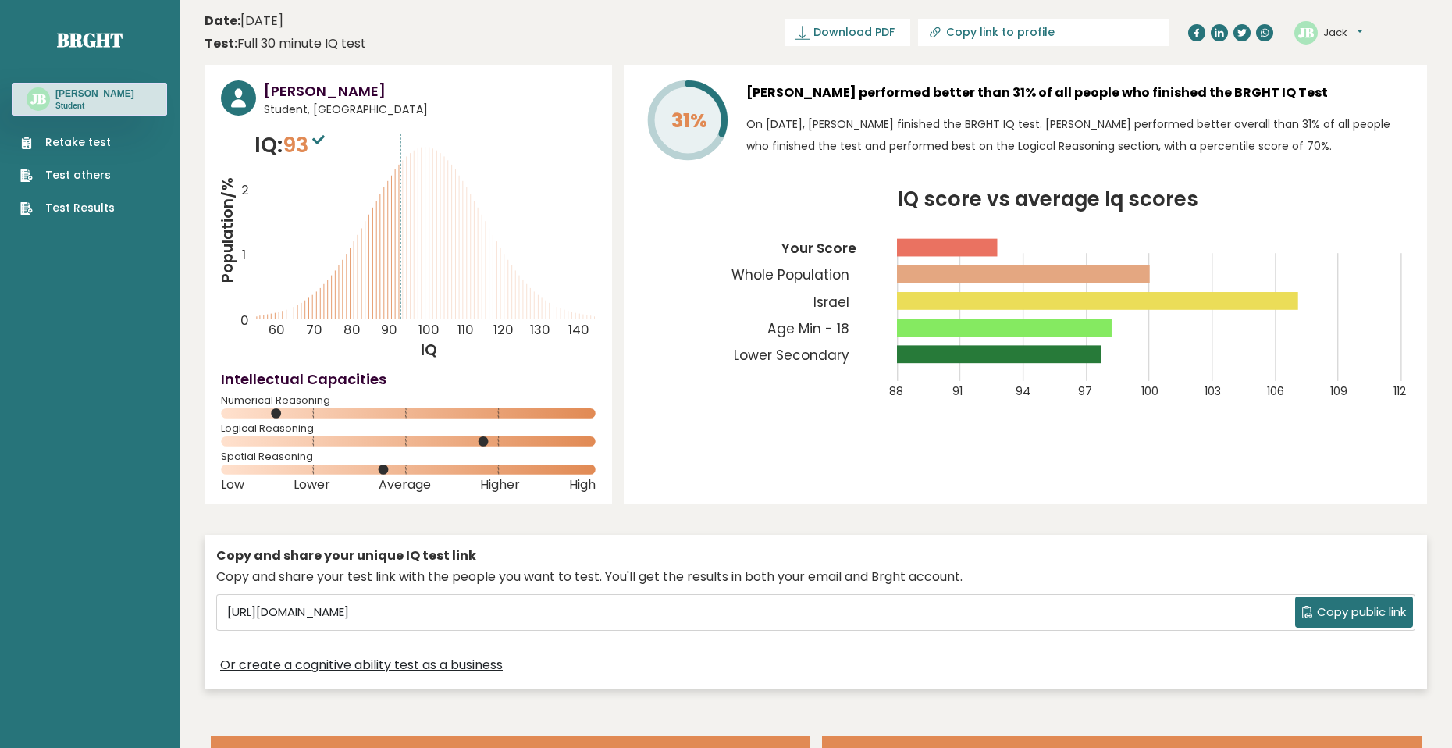
drag, startPoint x: 1050, startPoint y: 409, endPoint x: 992, endPoint y: 390, distance: 61.7
click at [993, 390] on icon "IQ score vs average Iq scores 88 91 94 97 100 103 106 109 112 Your Score Whole …" at bounding box center [1025, 304] width 771 height 228
click at [1060, 432] on div "31% Jack Bober performed better than 31% of all people who finished the BRGHT I…" at bounding box center [1026, 284] width 804 height 439
